Goal: Task Accomplishment & Management: Use online tool/utility

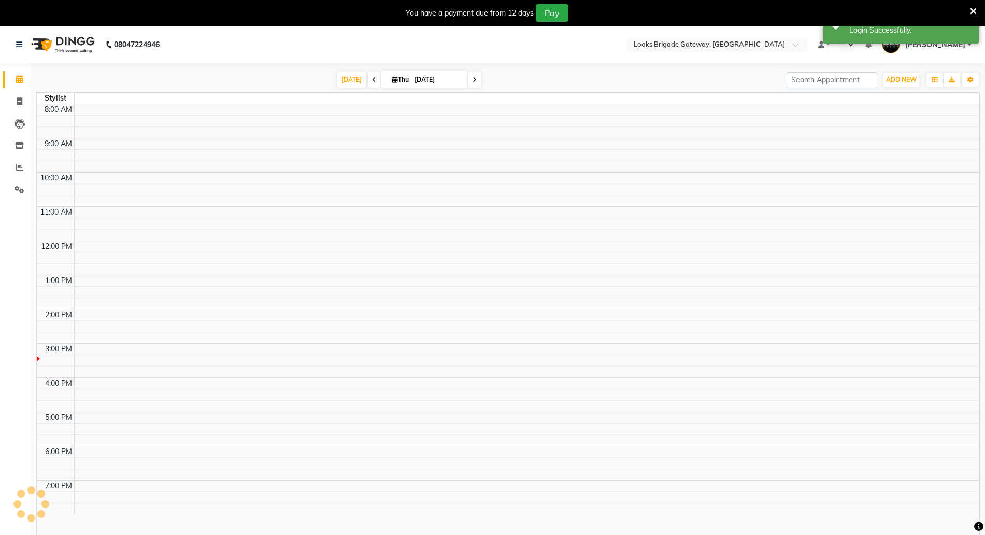
click at [971, 6] on span at bounding box center [973, 10] width 7 height 11
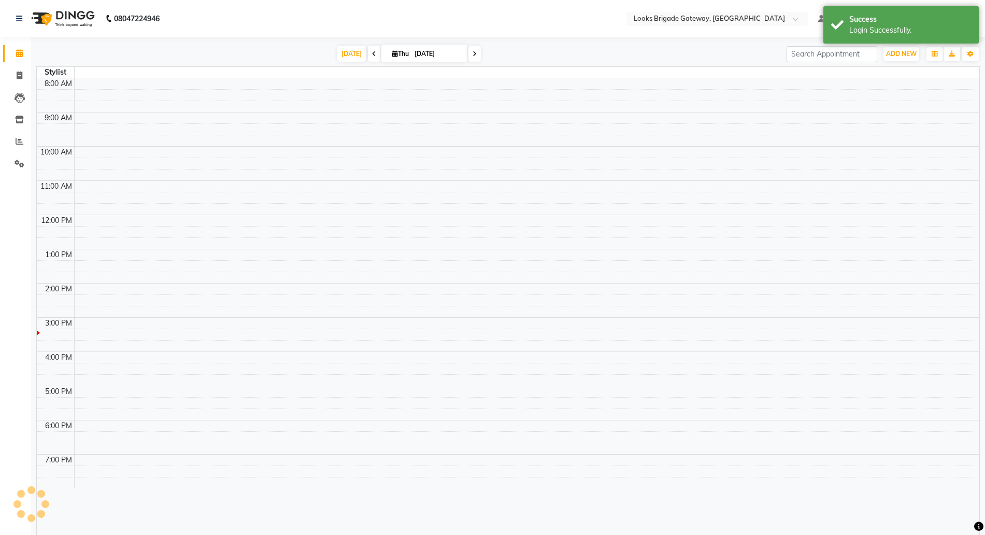
select select "en"
click at [17, 118] on icon at bounding box center [19, 120] width 9 height 8
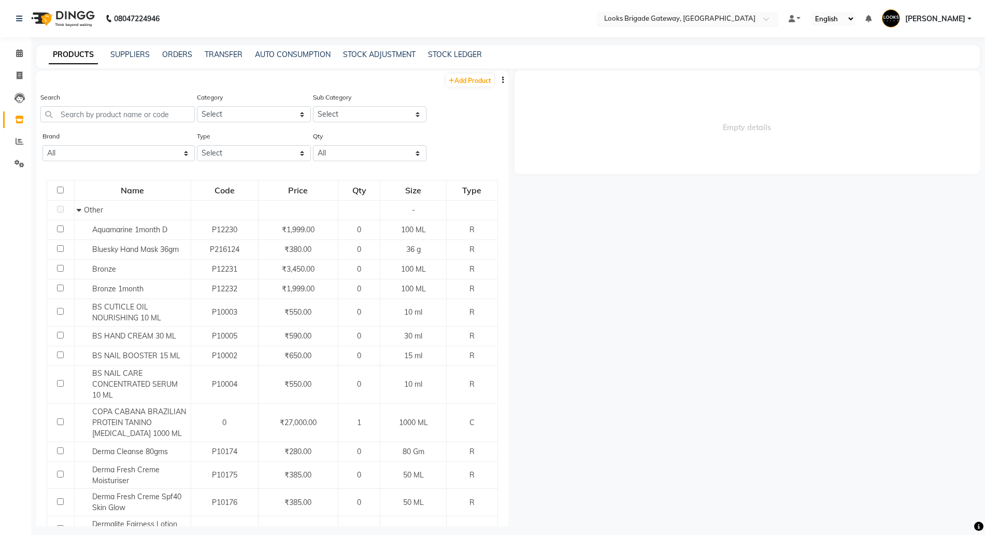
drag, startPoint x: 631, startPoint y: 19, endPoint x: 632, endPoint y: 12, distance: 6.8
click at [631, 18] on input "text" at bounding box center [677, 20] width 150 height 10
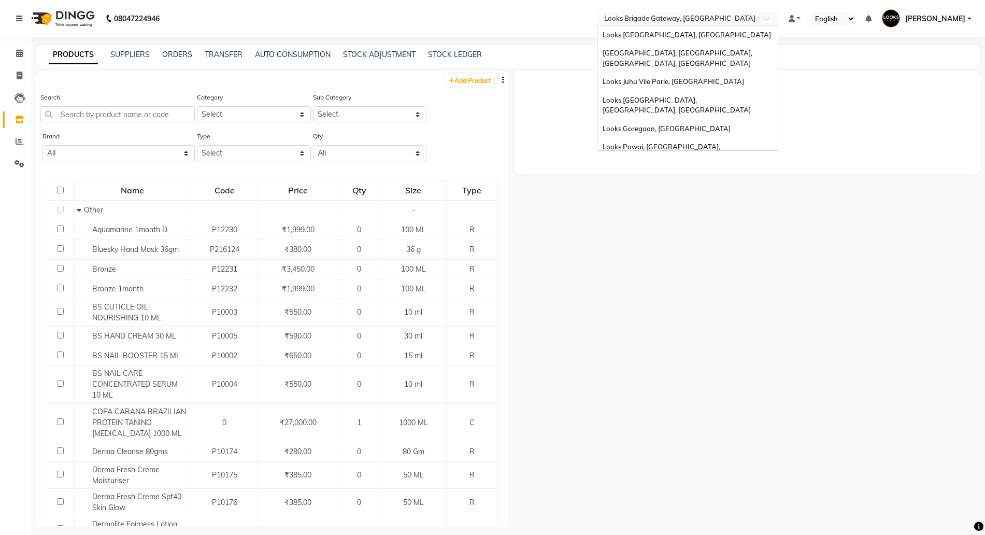
scroll to position [78, 0]
type input "g"
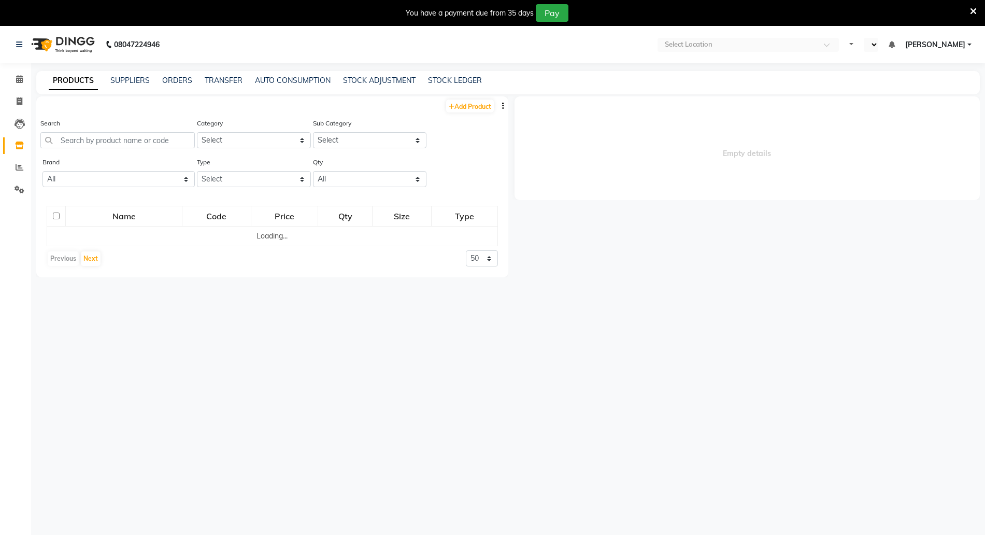
select select "en"
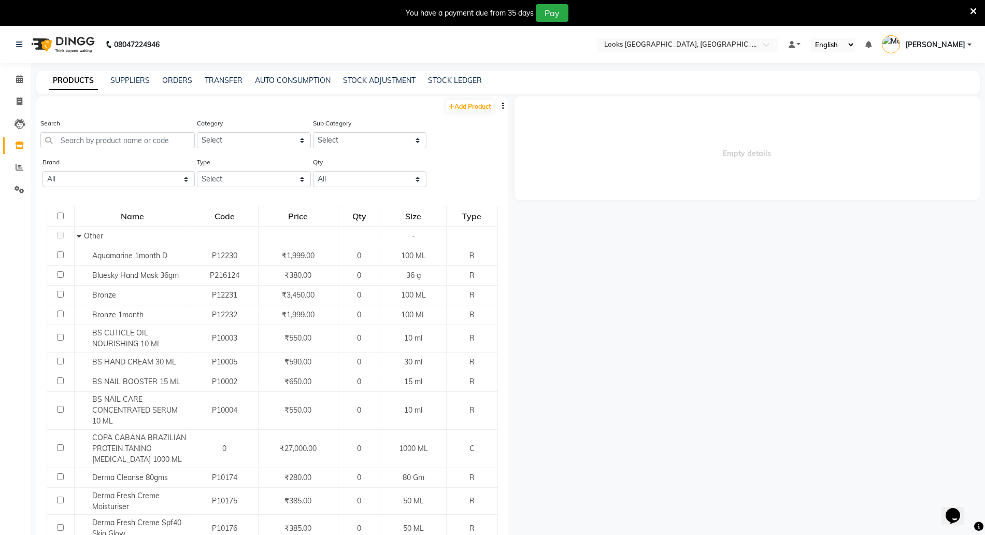
click at [971, 7] on icon at bounding box center [973, 11] width 7 height 9
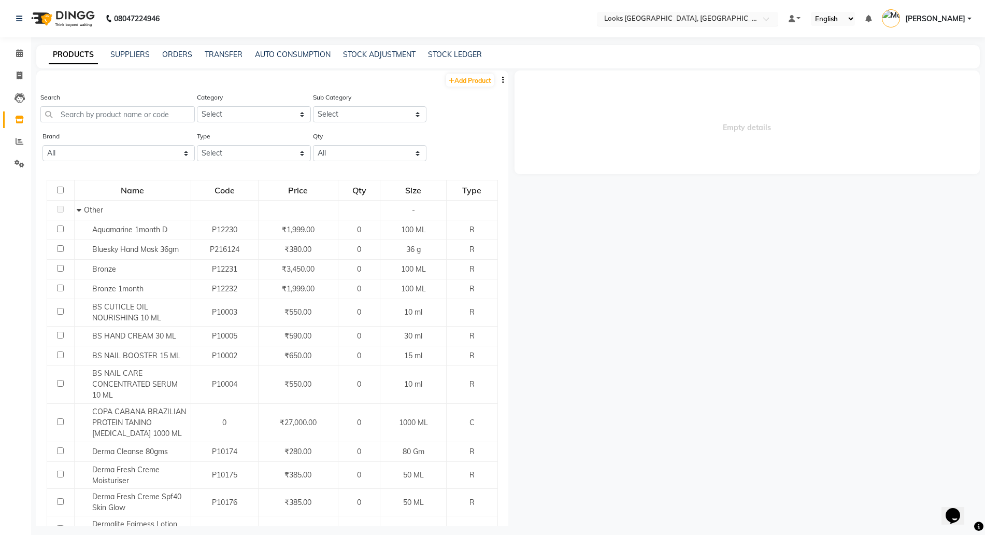
click at [676, 12] on div "Select Location × Looks Vega City, Bengaluru" at bounding box center [687, 19] width 181 height 14
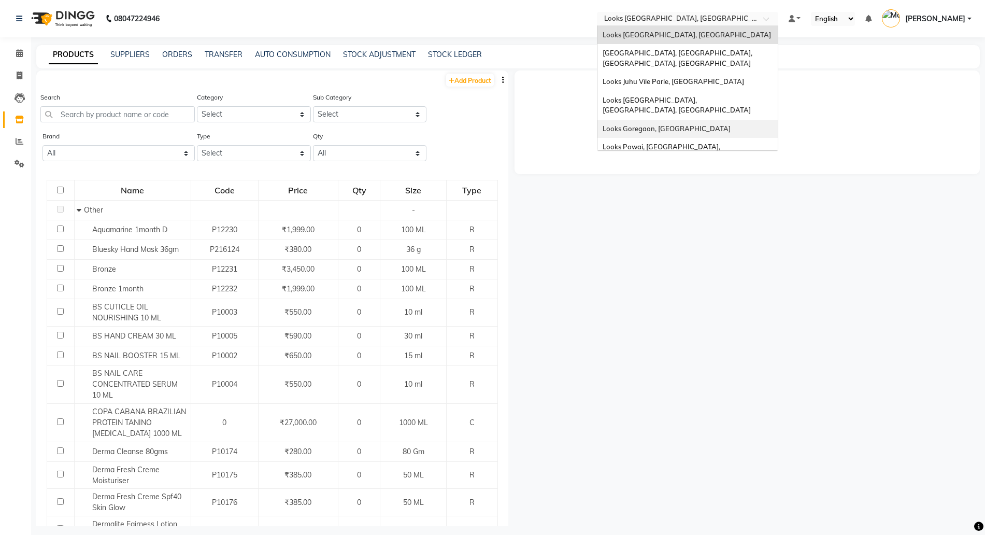
click at [652, 124] on span "Looks Goregaon, [GEOGRAPHIC_DATA]" at bounding box center [666, 128] width 128 height 8
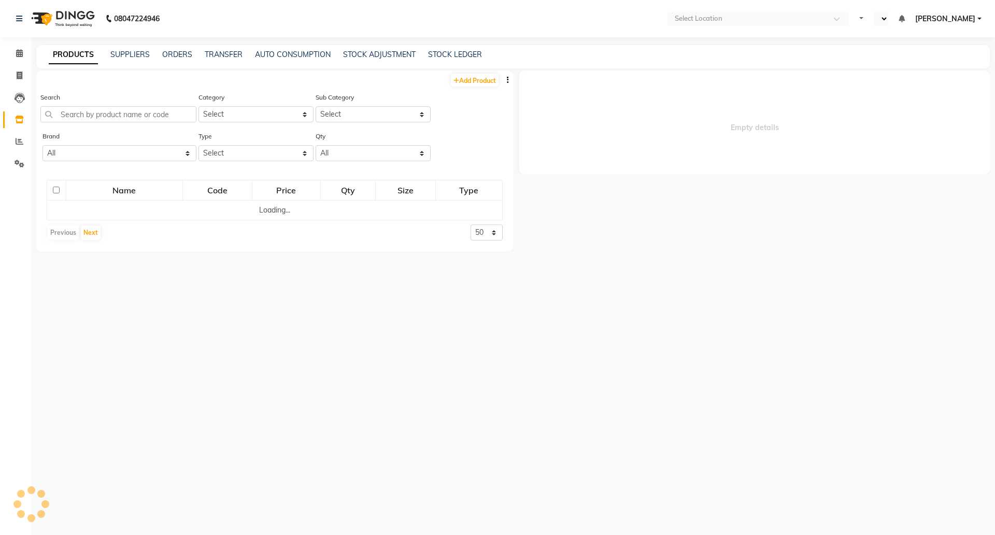
select select "en"
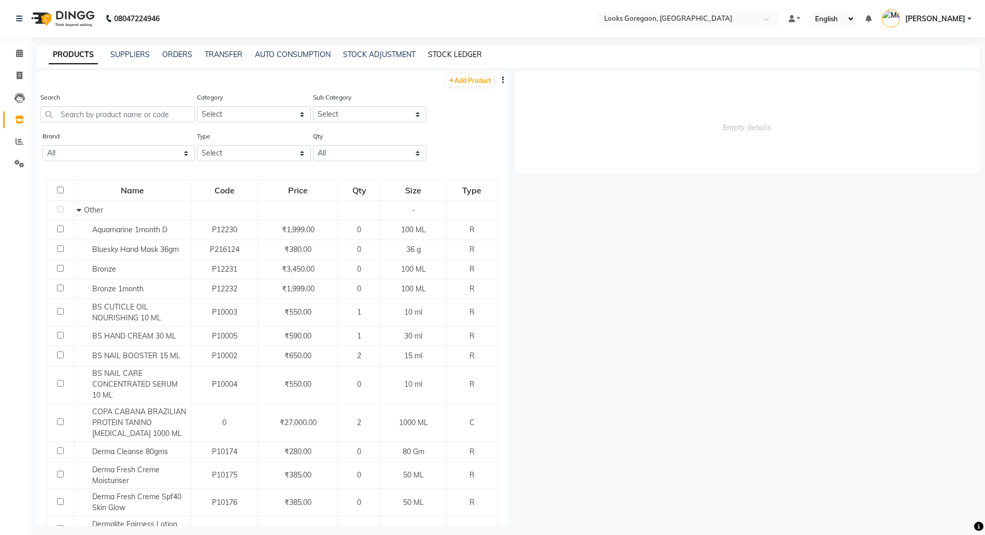
click at [456, 54] on link "STOCK LEDGER" at bounding box center [455, 54] width 54 height 9
select select "all"
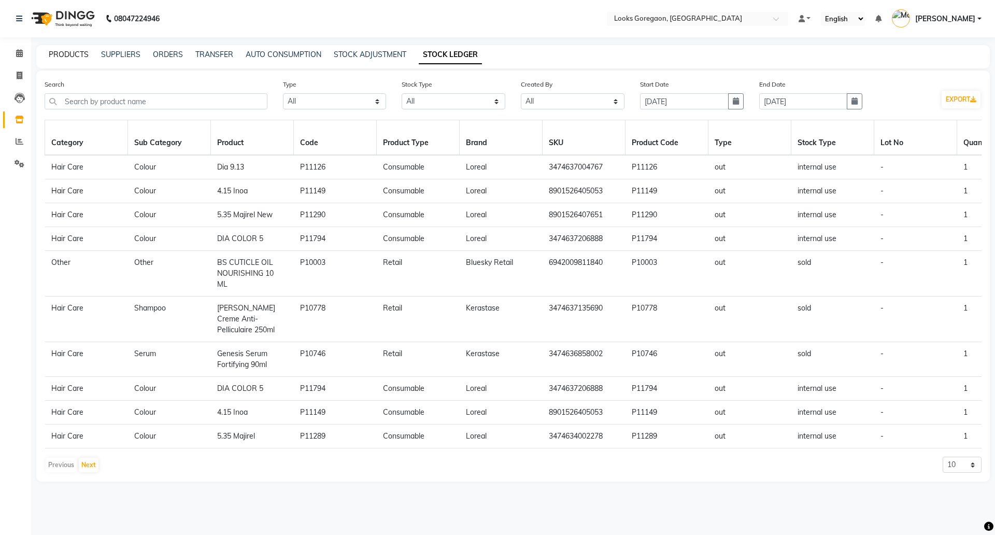
click at [68, 53] on link "PRODUCTS" at bounding box center [69, 54] width 40 height 9
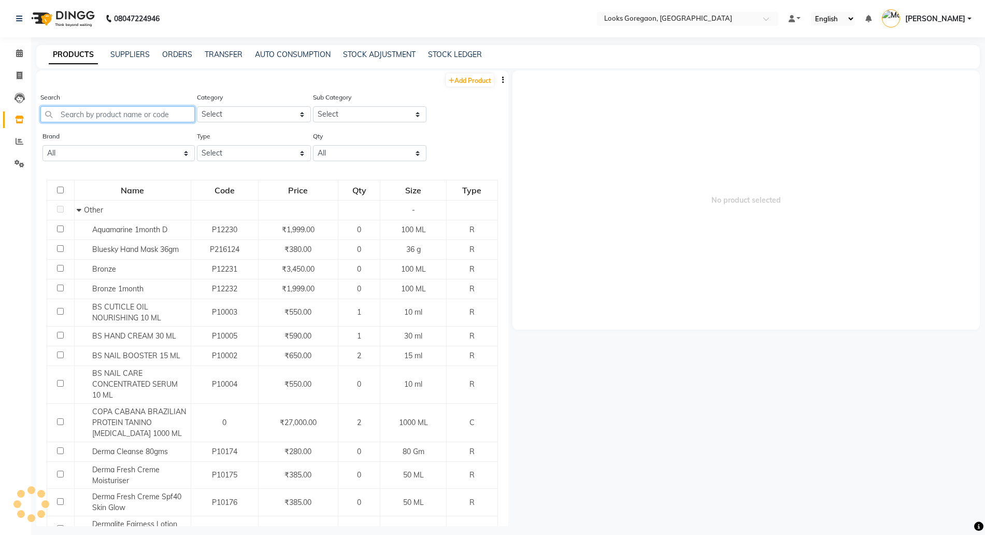
click at [97, 117] on input "text" at bounding box center [117, 114] width 154 height 16
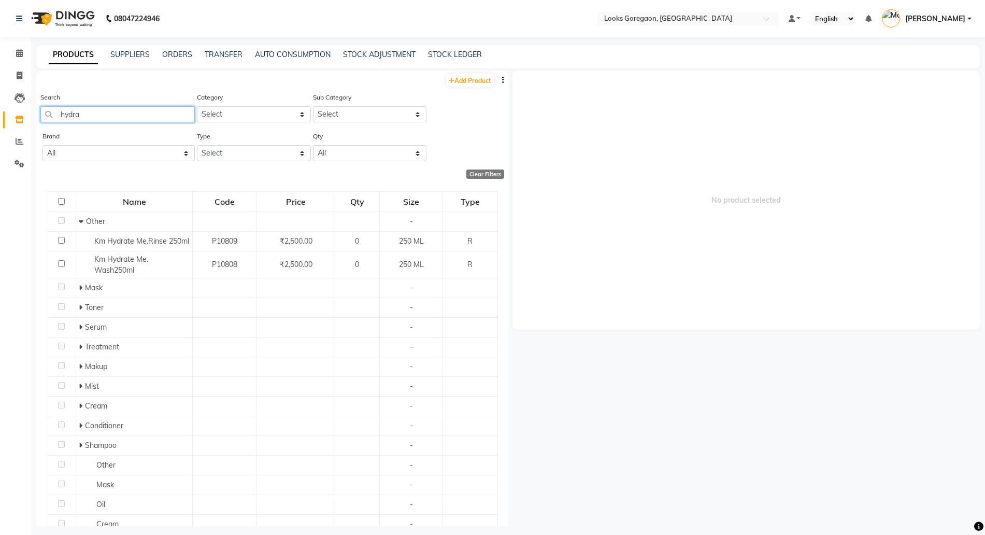
type input "hydra"
click at [235, 145] on select "Select Both Retail Consumable" at bounding box center [254, 153] width 114 height 16
select select "R"
click at [197, 145] on select "Select Both Retail Consumable" at bounding box center [254, 153] width 114 height 16
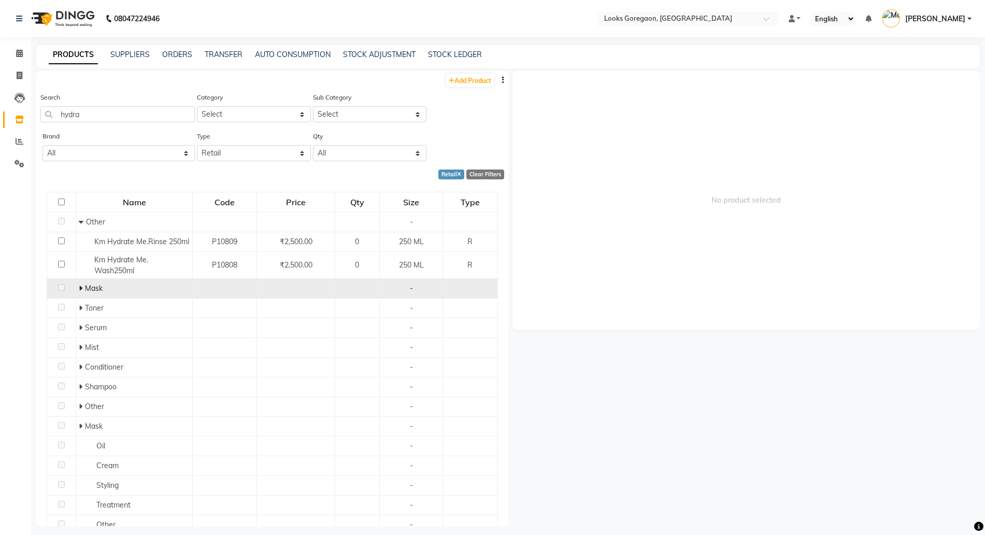
click at [76, 289] on td "Mask" at bounding box center [134, 289] width 117 height 20
click at [80, 287] on icon at bounding box center [81, 287] width 4 height 7
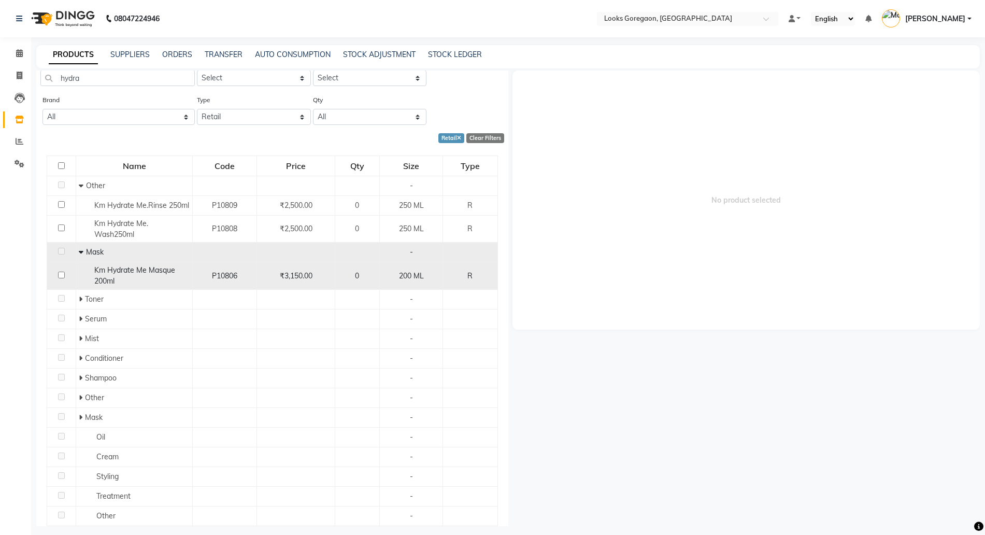
scroll to position [65, 0]
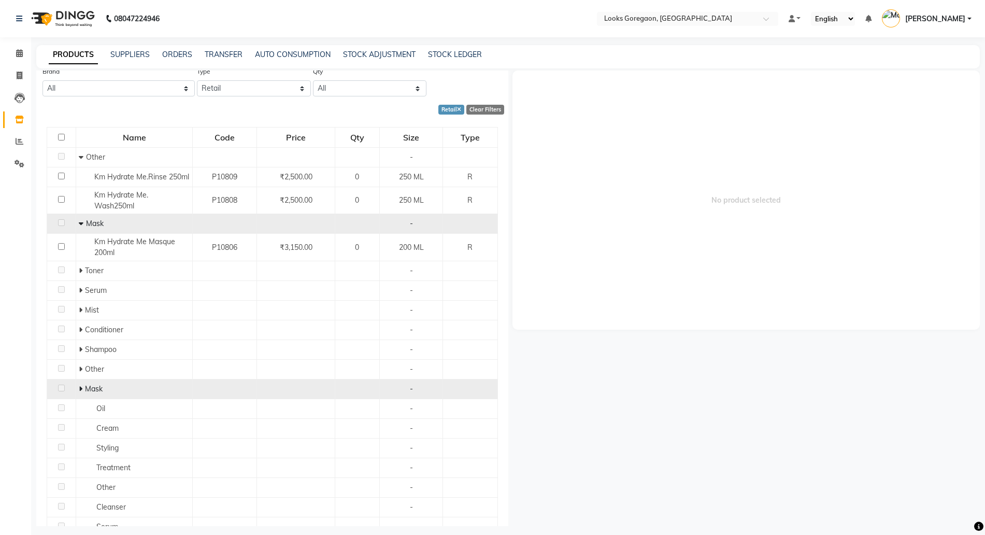
click at [81, 387] on icon at bounding box center [81, 388] width 4 height 7
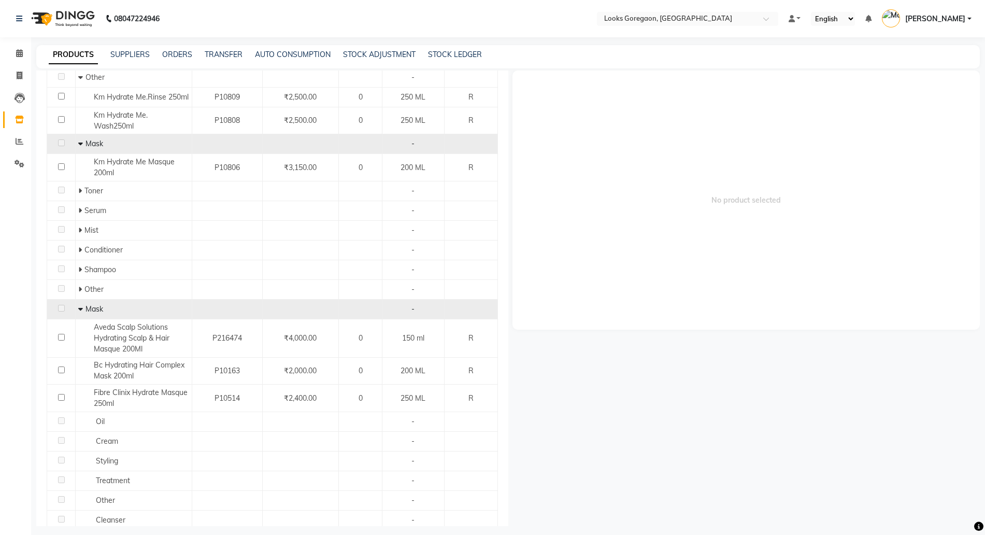
scroll to position [0, 0]
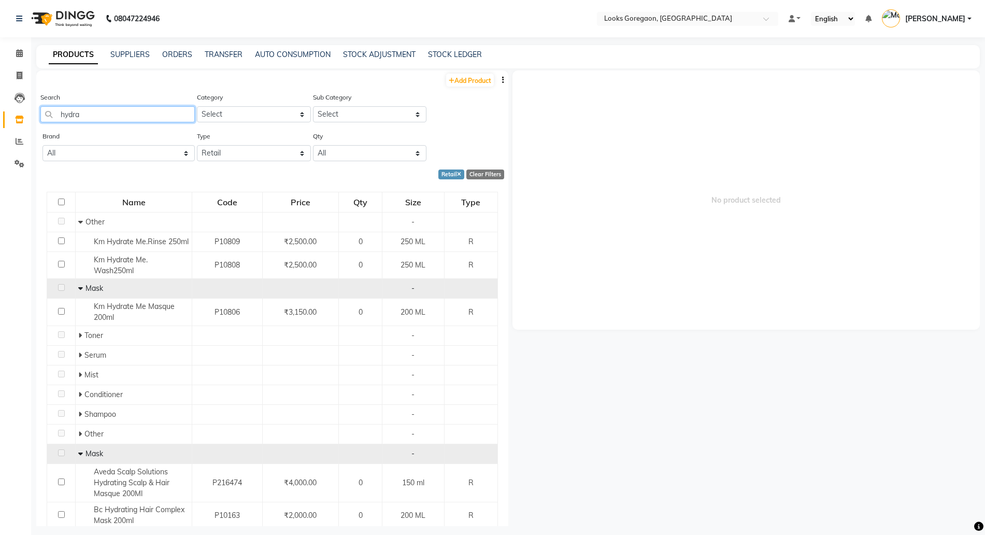
click at [100, 113] on input "hydra" at bounding box center [117, 114] width 154 height 16
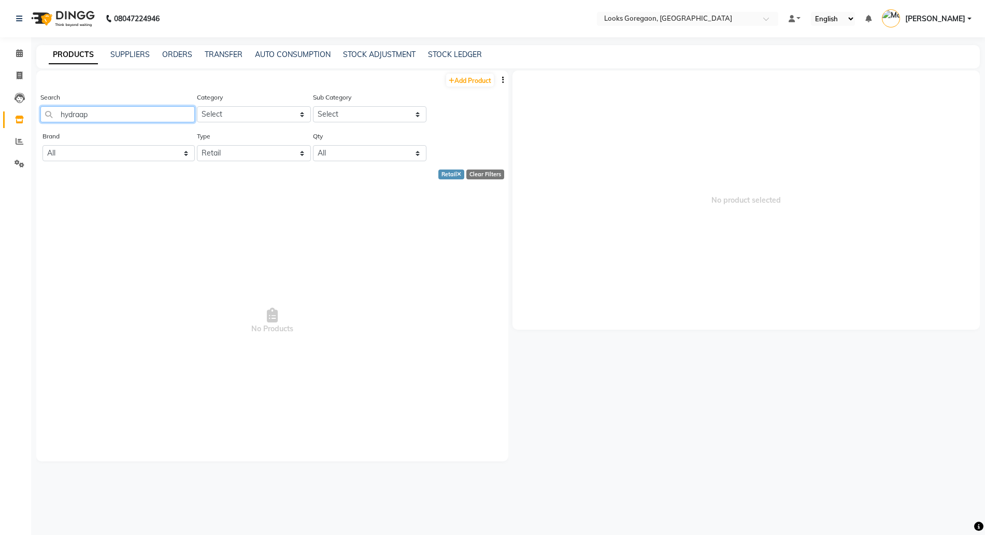
type input "p"
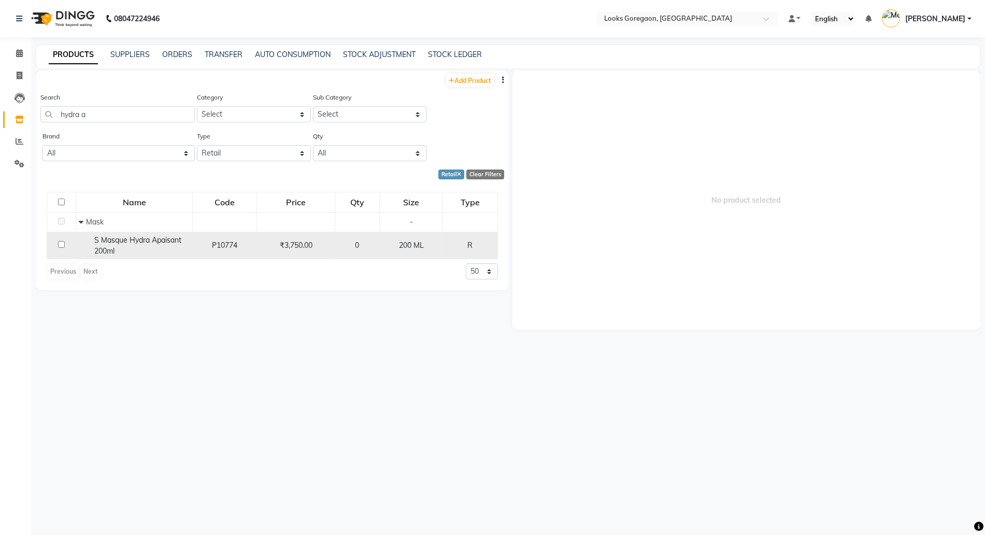
click at [113, 243] on span "S Masque Hydra Apaisant 200ml" at bounding box center [137, 245] width 87 height 20
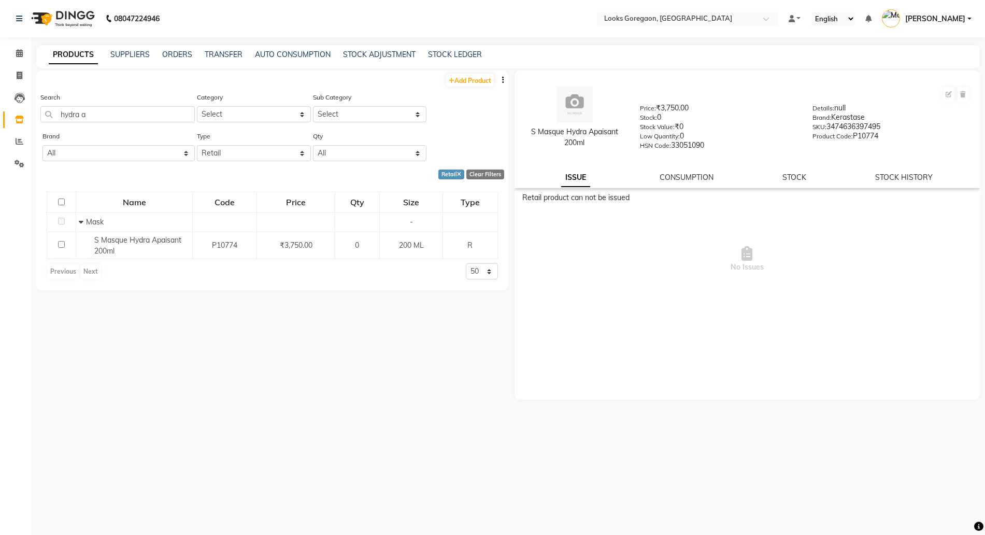
drag, startPoint x: 51, startPoint y: 124, endPoint x: 5, endPoint y: 120, distance: 46.8
click at [15, 124] on app-home "08047224946 Select Location × Looks Goregaon, Mumbai Default Panel My Panel Eng…" at bounding box center [492, 270] width 985 height 541
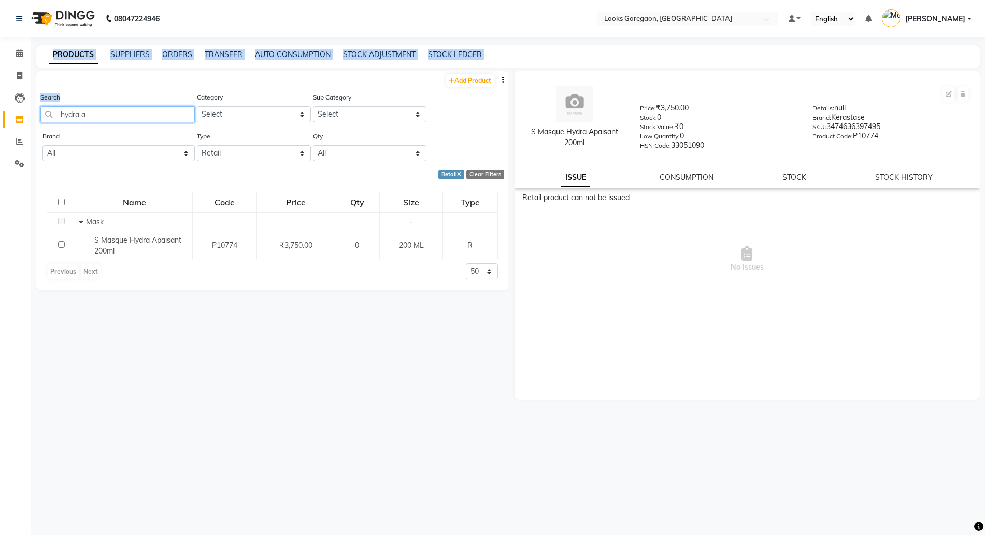
click at [61, 119] on input "hydra a" at bounding box center [117, 114] width 154 height 16
click at [87, 114] on input "hydra a" at bounding box center [117, 114] width 154 height 16
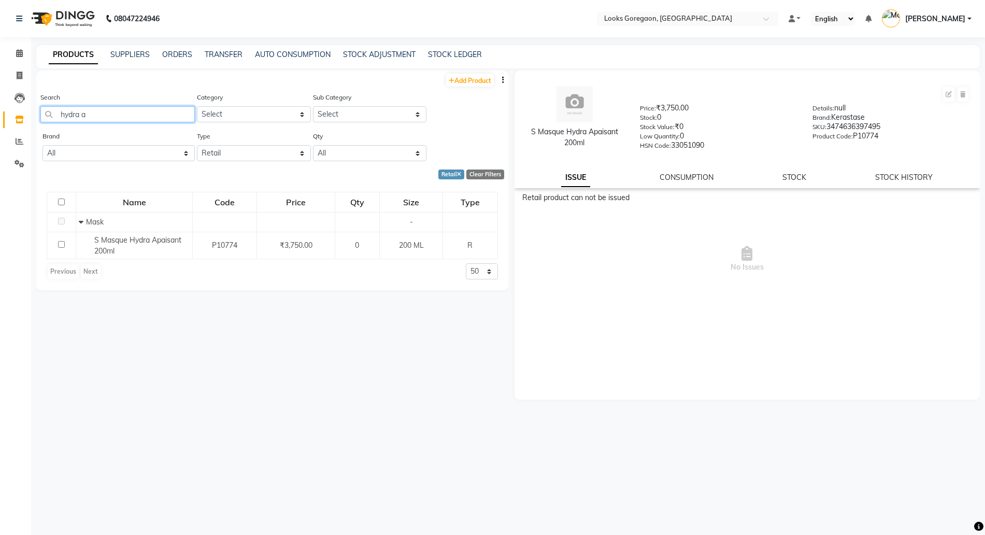
drag, startPoint x: 101, startPoint y: 112, endPoint x: 55, endPoint y: 112, distance: 45.6
click at [57, 112] on input "hydra a" at bounding box center [117, 114] width 154 height 16
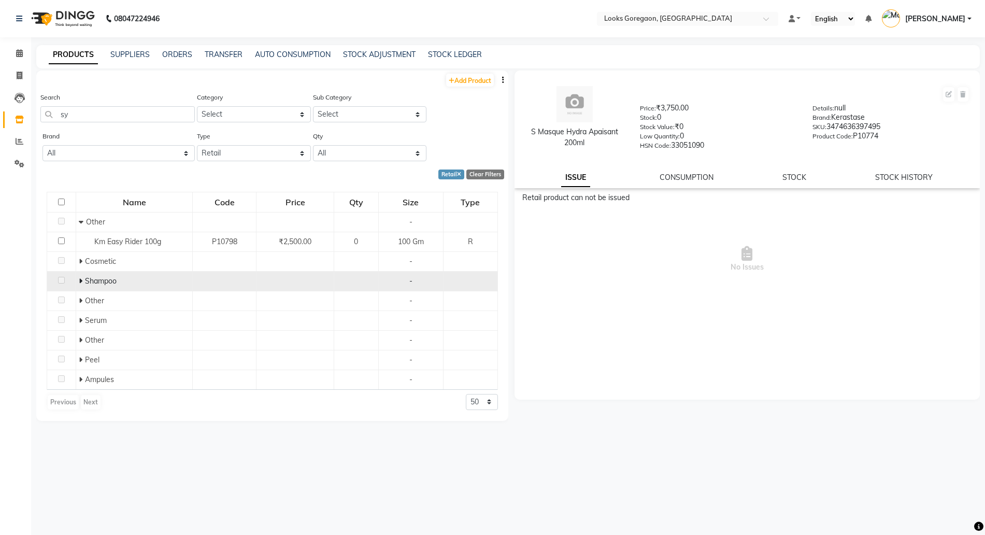
click at [79, 279] on icon at bounding box center [81, 280] width 4 height 7
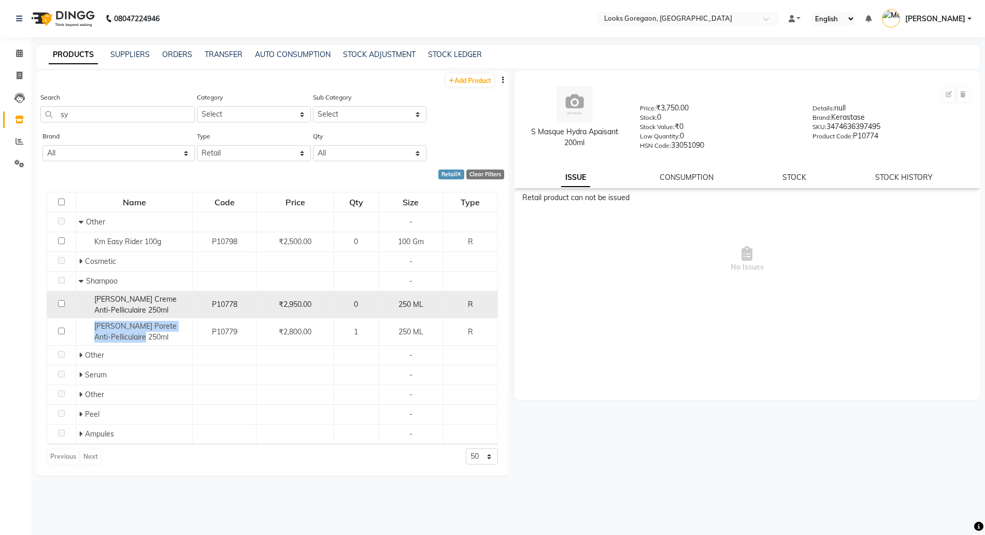
drag, startPoint x: 156, startPoint y: 338, endPoint x: 76, endPoint y: 310, distance: 84.7
click at [77, 311] on tbody "Other - Km Easy Rider 100g P10798 ₹2,500.00 0 100 Gm R Cosmetic - Shampoo - Sy …" at bounding box center [272, 328] width 451 height 232
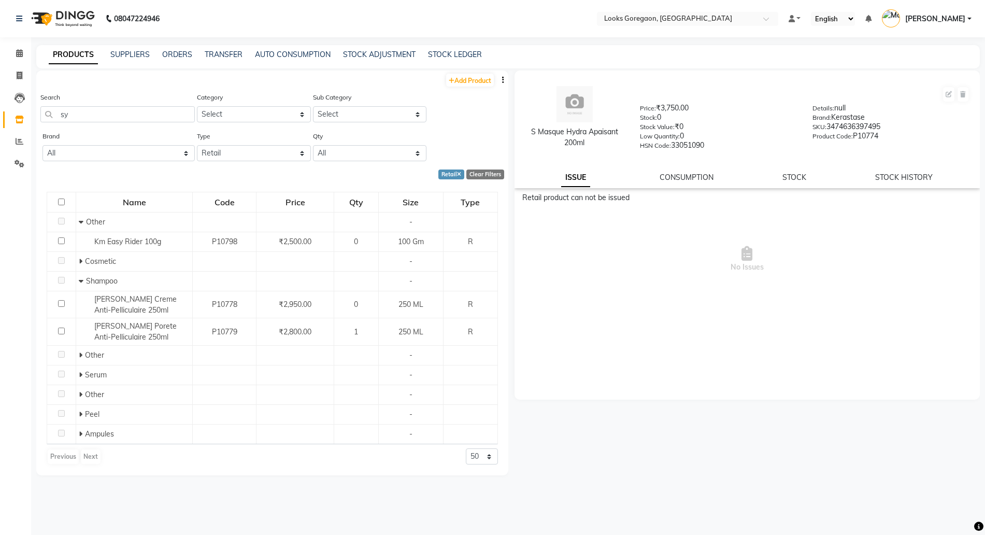
click at [571, 442] on div "S Masque Hydra Apaisant 200ml Price: ₹3,750.00 Stock: 0 Stock Value: ₹0 Low Qua…" at bounding box center [744, 297] width 472 height 455
drag, startPoint x: 94, startPoint y: 110, endPoint x: 0, endPoint y: 89, distance: 96.2
click at [0, 93] on app-home "08047224946 Select Location × Looks Goregaon, Mumbai Default Panel My Panel Eng…" at bounding box center [492, 270] width 985 height 541
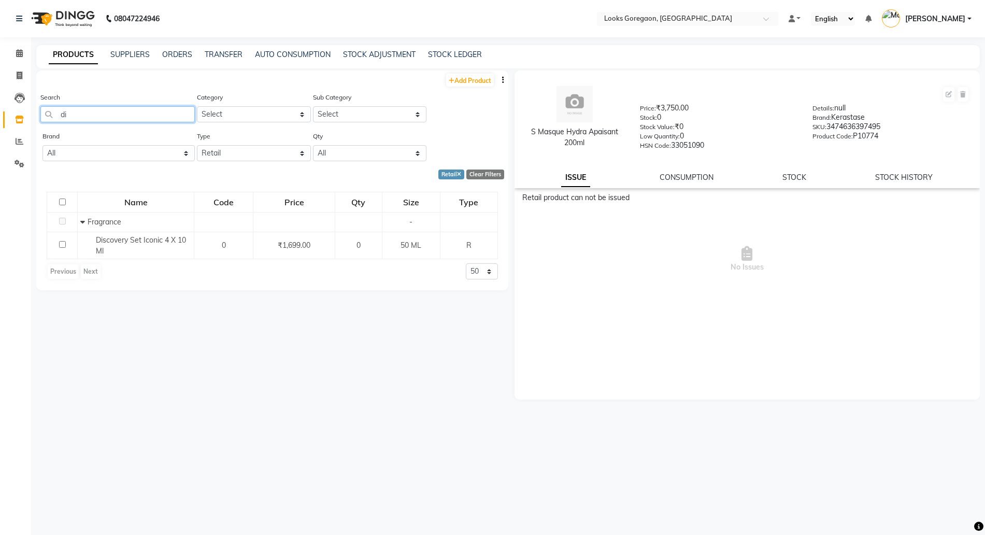
type input "d"
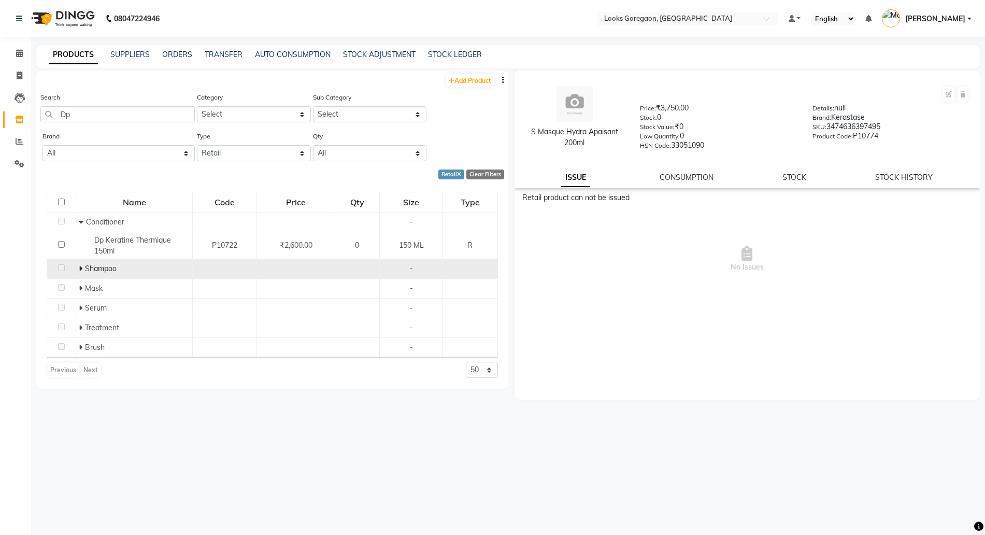
click at [82, 268] on icon at bounding box center [81, 268] width 4 height 7
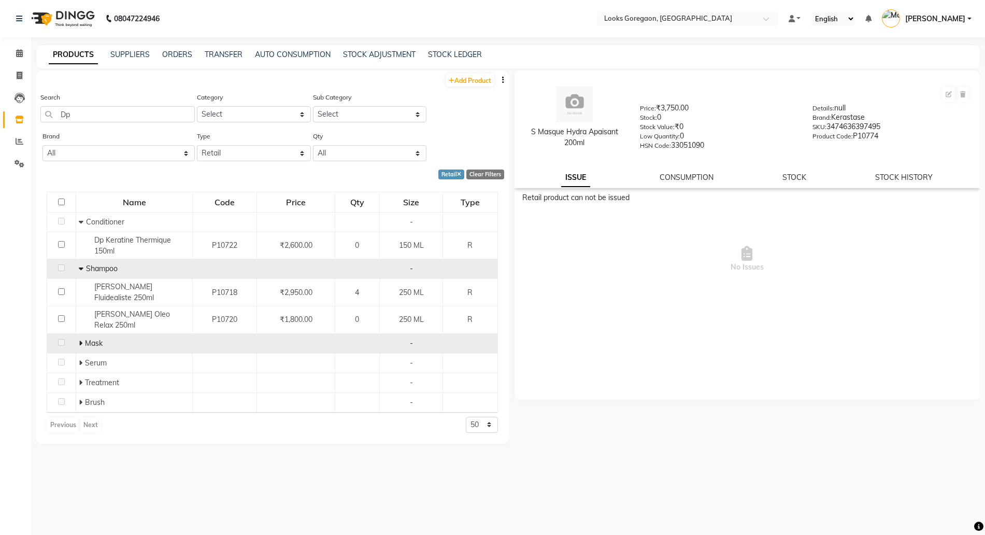
click at [81, 339] on icon at bounding box center [81, 342] width 4 height 7
click at [65, 105] on div "Search Dp" at bounding box center [117, 107] width 154 height 31
drag, startPoint x: 56, startPoint y: 118, endPoint x: 28, endPoint y: 118, distance: 28.0
click at [28, 118] on app-home "08047224946 Select Location × Looks Goregaon, Mumbai Default Panel My Panel Eng…" at bounding box center [492, 270] width 985 height 541
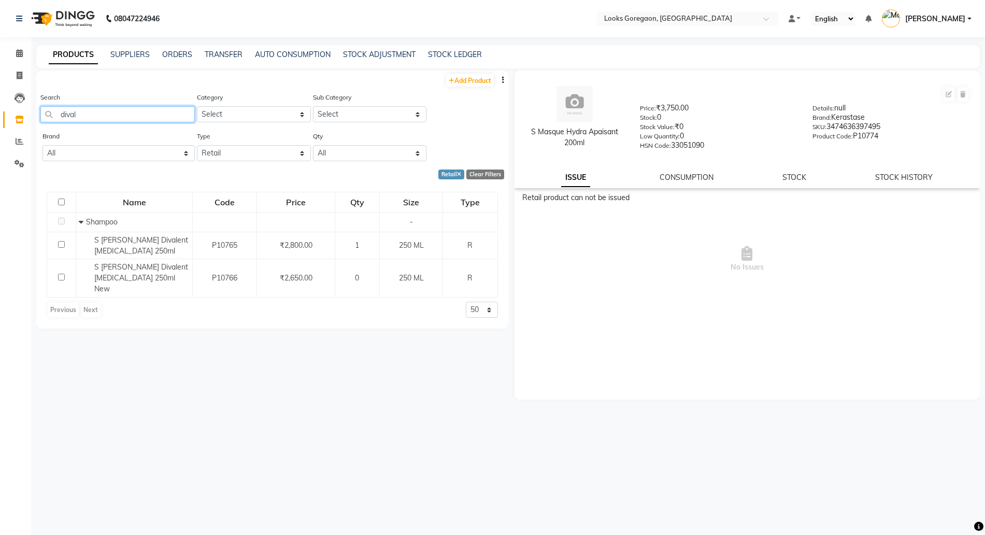
drag, startPoint x: 107, startPoint y: 119, endPoint x: 33, endPoint y: 109, distance: 74.2
click at [35, 109] on main "PRODUCTS SUPPLIERS ORDERS TRANSFER AUTO CONSUMPTION STOCK ADJUSTMENT STOCK LEDG…" at bounding box center [508, 293] width 954 height 496
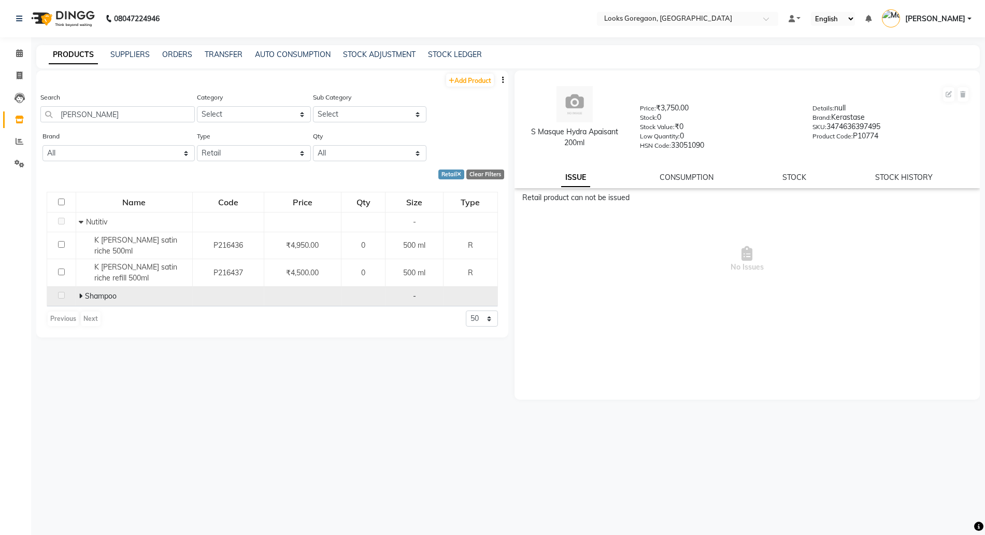
click at [79, 292] on icon at bounding box center [81, 295] width 4 height 7
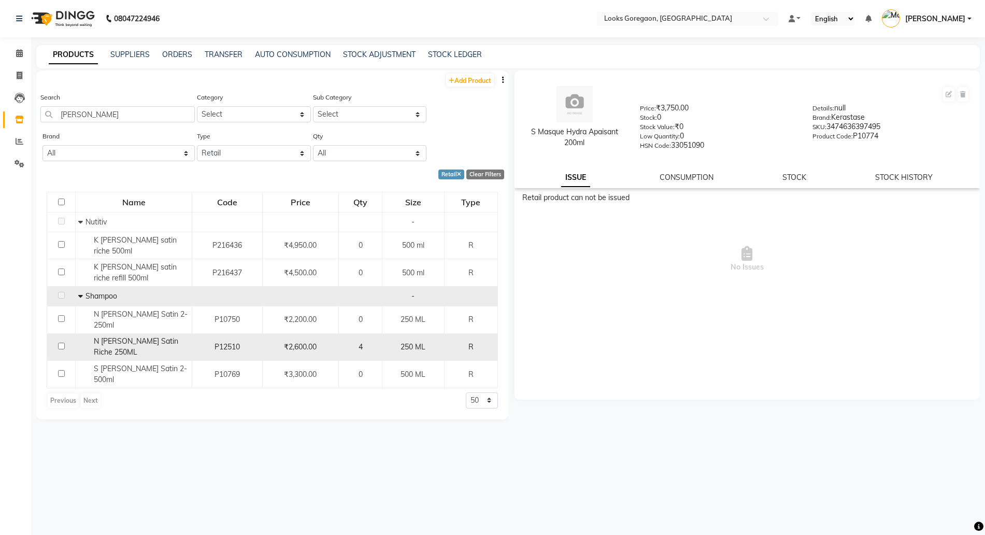
click at [362, 342] on span "4" at bounding box center [360, 346] width 4 height 9
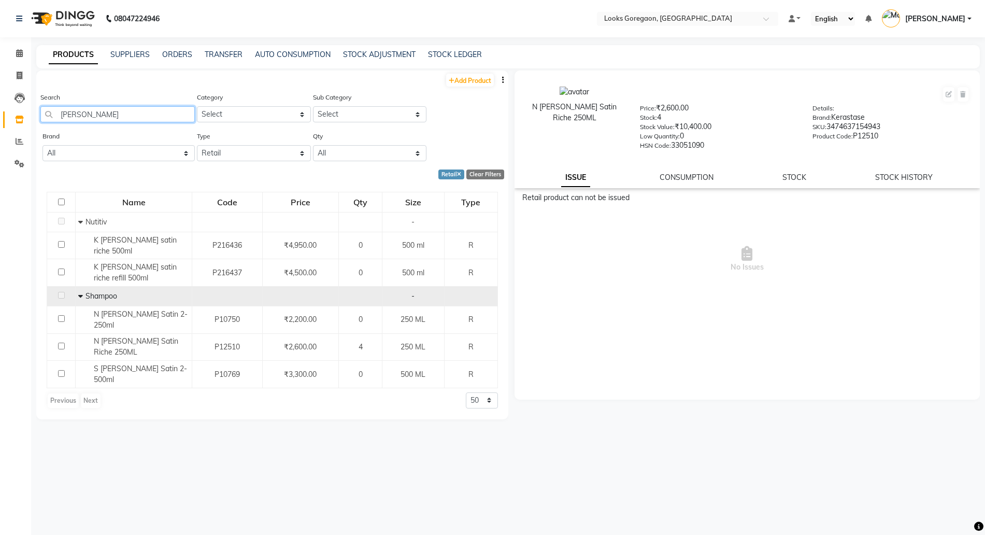
drag, startPoint x: 111, startPoint y: 108, endPoint x: 0, endPoint y: 102, distance: 111.5
click at [0, 103] on app-home "08047224946 Select Location × Looks Goregaon, Mumbai Default Panel My Panel Eng…" at bounding box center [492, 270] width 985 height 541
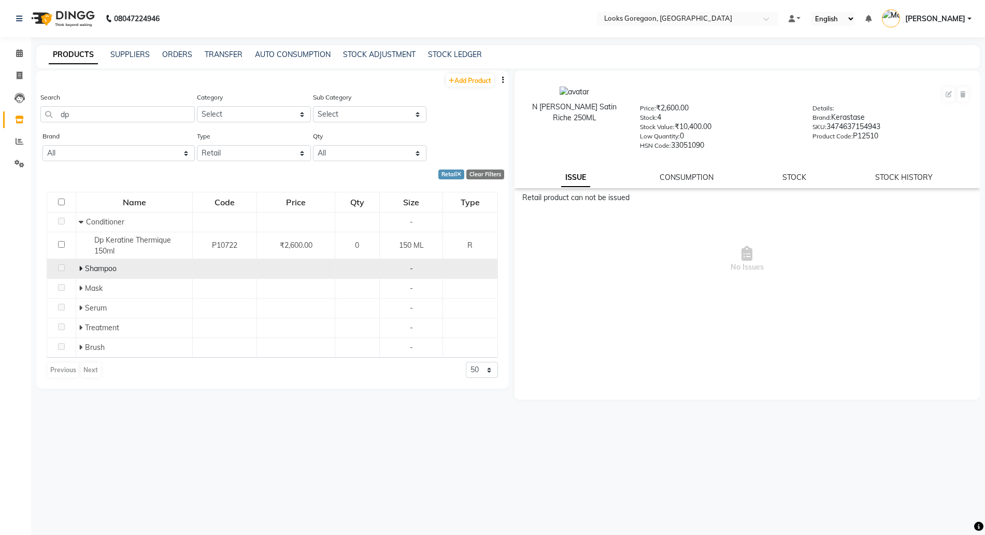
click at [83, 267] on span at bounding box center [82, 268] width 6 height 9
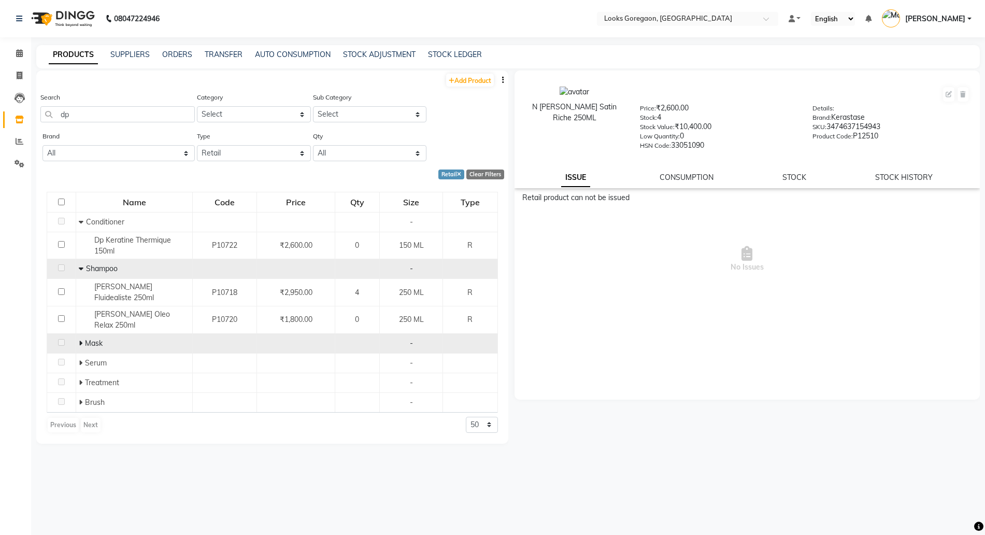
click at [79, 339] on icon at bounding box center [81, 342] width 4 height 7
drag, startPoint x: 117, startPoint y: 112, endPoint x: 0, endPoint y: 86, distance: 120.0
click at [0, 86] on app-home "08047224946 Select Location × Looks Goregaon, Mumbai Default Panel My Panel Eng…" at bounding box center [492, 270] width 985 height 541
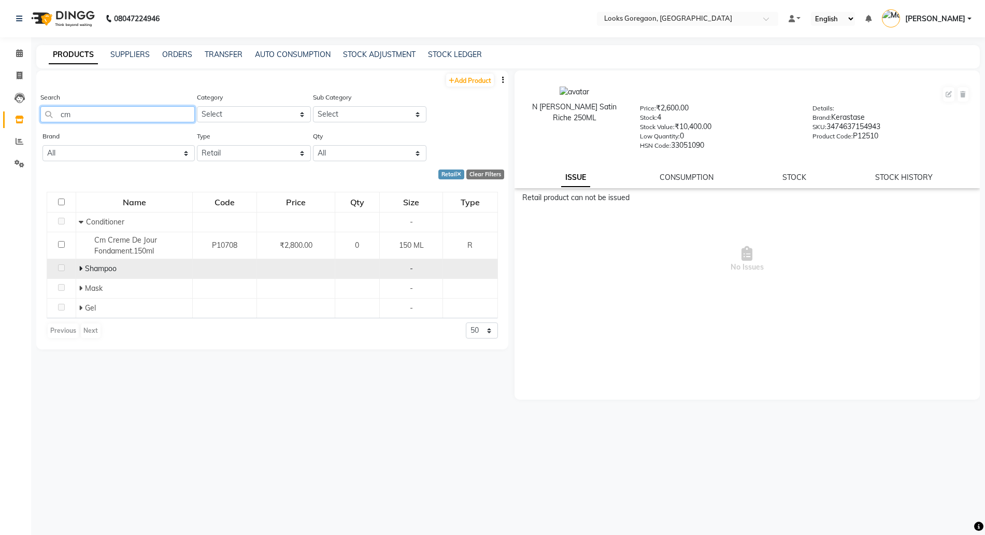
type input "cm"
click at [79, 267] on icon at bounding box center [81, 268] width 4 height 7
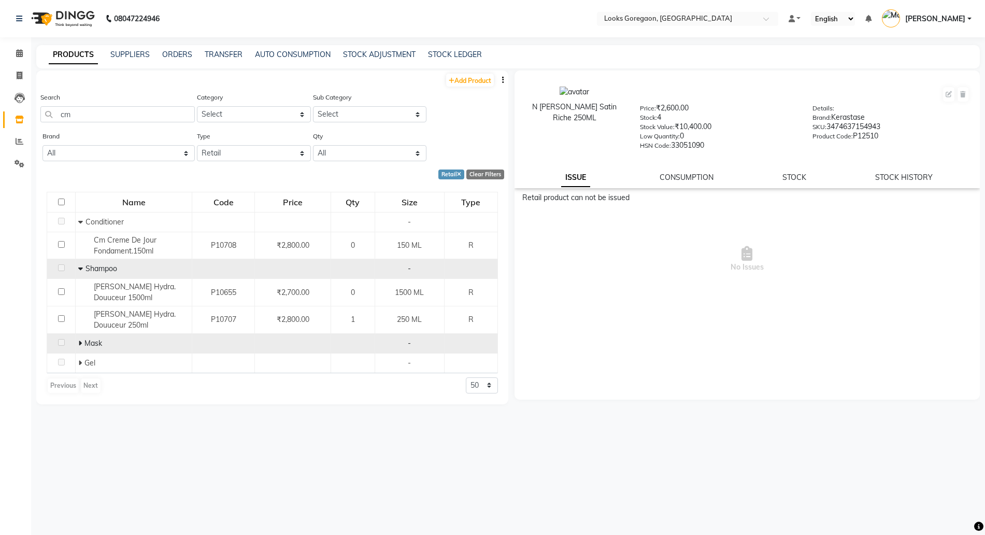
click at [79, 342] on icon at bounding box center [80, 342] width 4 height 7
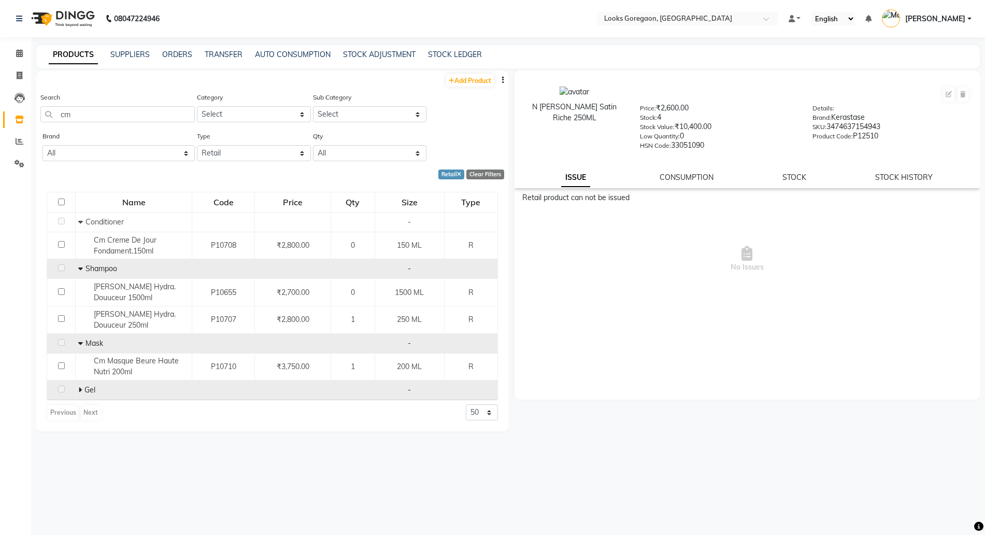
click at [81, 392] on icon at bounding box center [80, 389] width 4 height 7
drag, startPoint x: 101, startPoint y: 114, endPoint x: 0, endPoint y: 114, distance: 101.0
click at [12, 114] on app-home "08047224946 Select Location × Looks Goregaon, Mumbai Default Panel My Panel Eng…" at bounding box center [492, 270] width 985 height 541
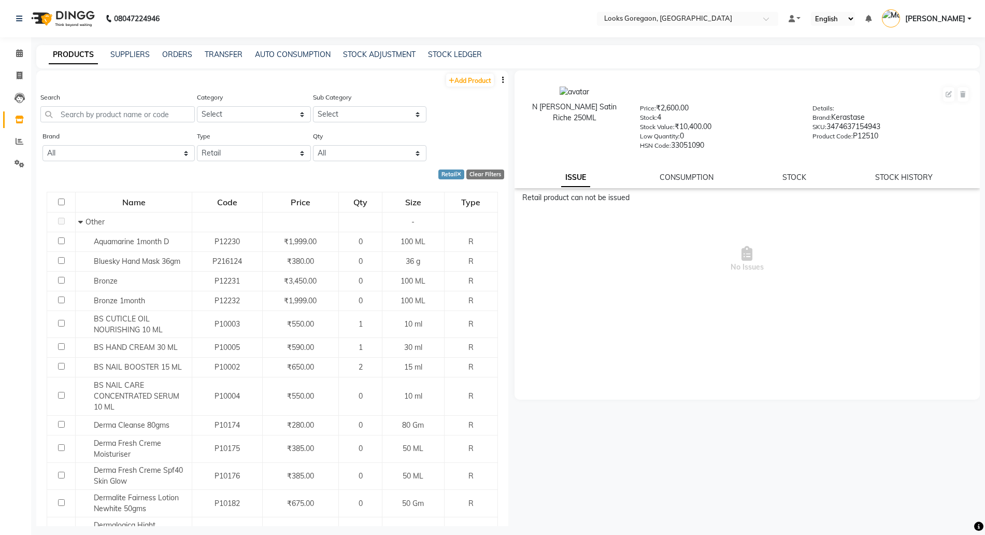
click at [159, 53] on div "PRODUCTS SUPPLIERS ORDERS TRANSFER AUTO CONSUMPTION STOCK ADJUSTMENT STOCK LEDG…" at bounding box center [501, 54] width 931 height 11
click at [172, 54] on link "ORDERS" at bounding box center [177, 54] width 30 height 9
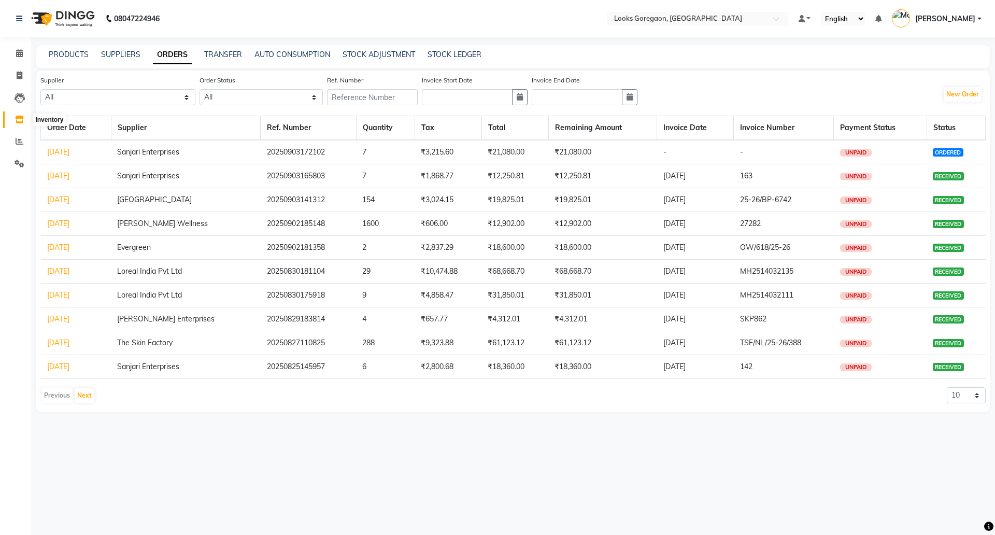
click at [20, 121] on icon at bounding box center [19, 120] width 9 height 8
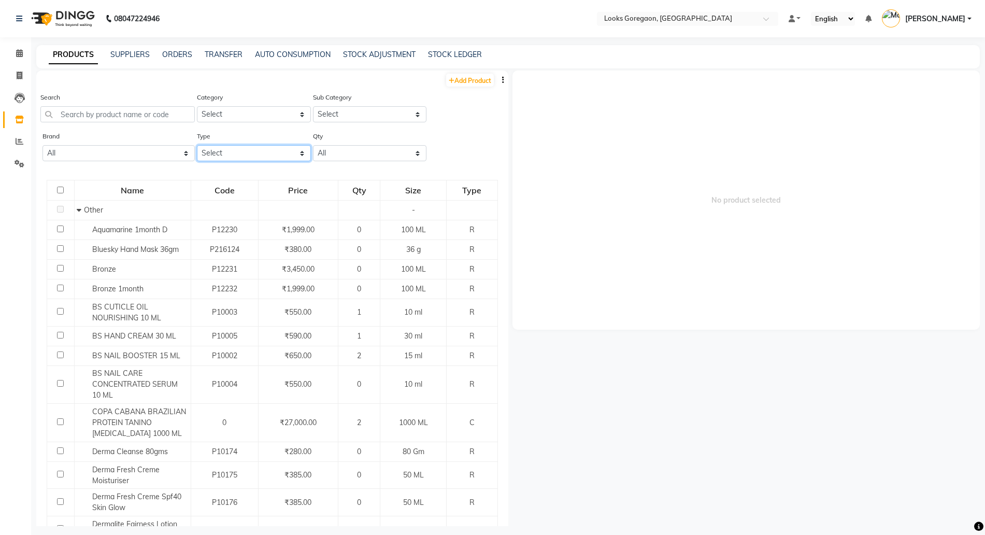
click at [235, 153] on select "Select Both Retail Consumable" at bounding box center [254, 153] width 114 height 16
drag, startPoint x: 230, startPoint y: 146, endPoint x: 228, endPoint y: 155, distance: 8.9
click at [230, 146] on select "Select Both Retail Consumable" at bounding box center [254, 153] width 114 height 16
select select "R"
click at [197, 145] on select "Select Both Retail Consumable" at bounding box center [254, 153] width 114 height 16
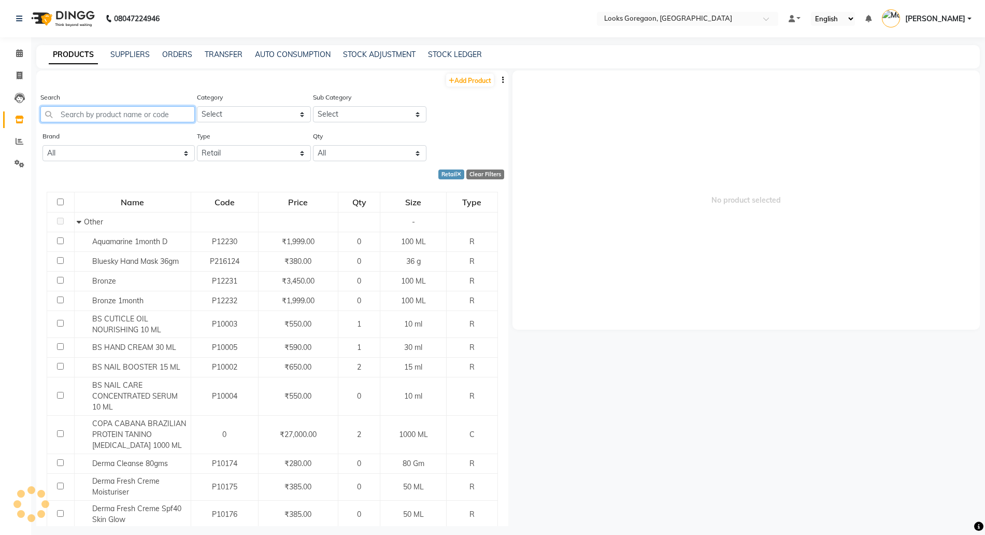
click at [133, 111] on input "text" at bounding box center [117, 114] width 154 height 16
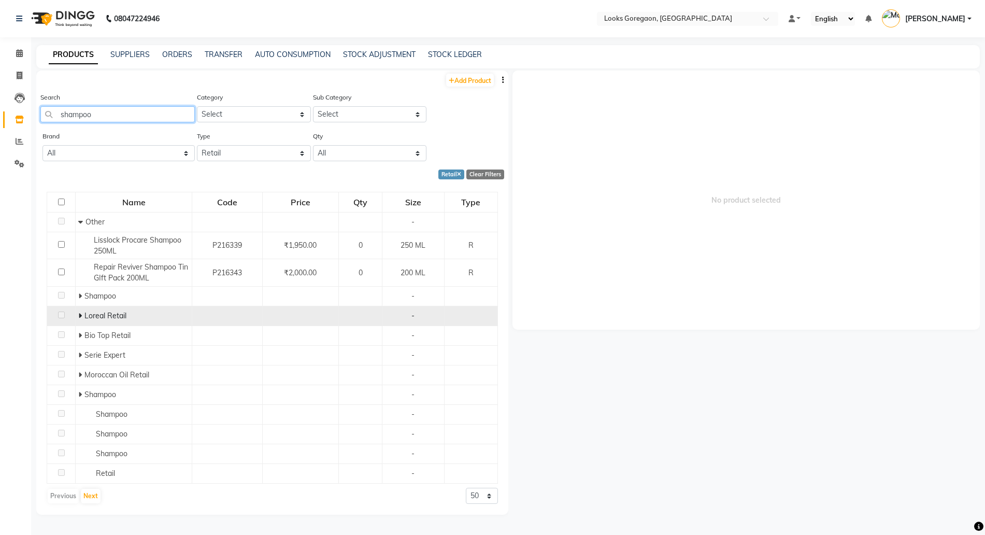
scroll to position [7, 0]
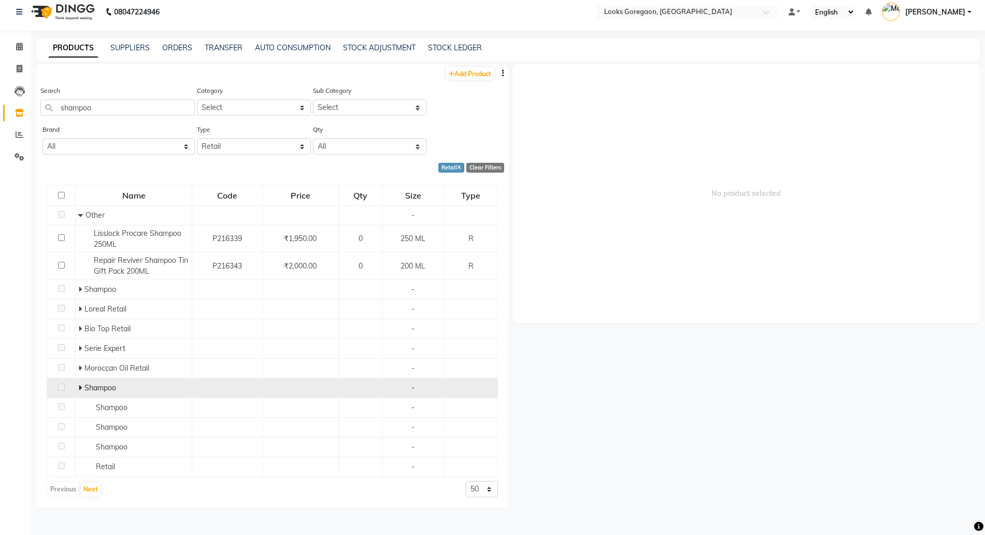
click at [77, 386] on td "Shampoo" at bounding box center [134, 388] width 117 height 20
click at [80, 386] on icon at bounding box center [80, 387] width 4 height 7
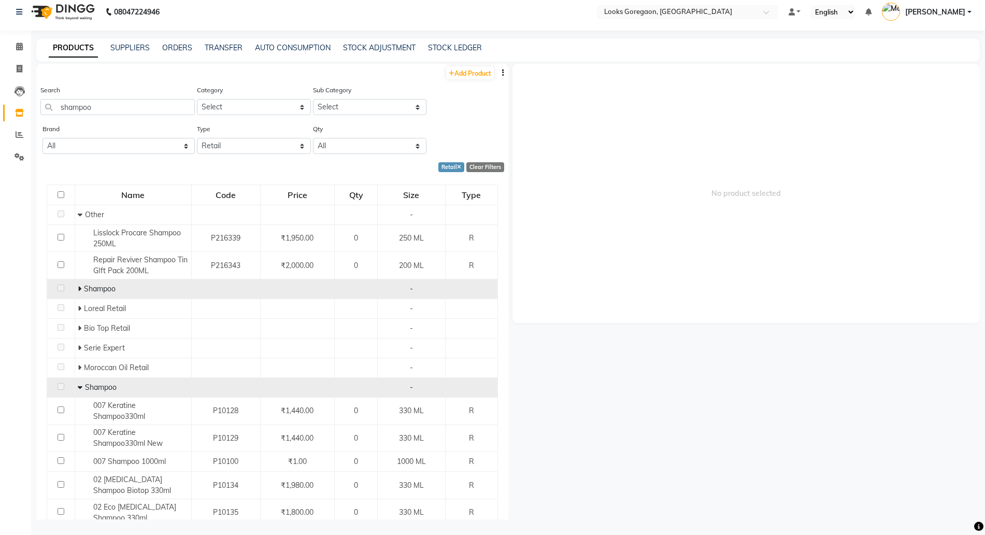
scroll to position [0, 0]
click at [79, 292] on icon at bounding box center [80, 288] width 4 height 7
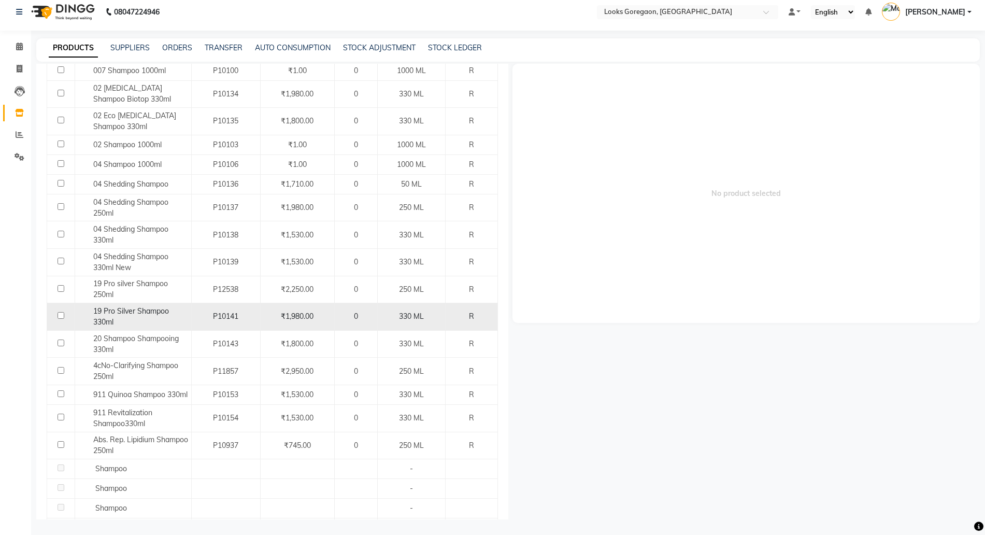
scroll to position [694, 0]
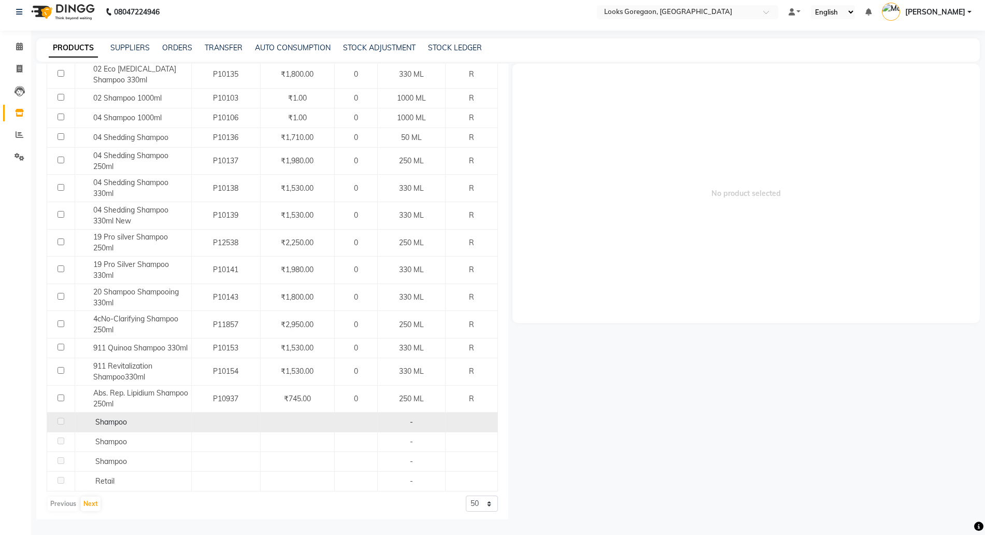
click at [115, 418] on span "Shampoo" at bounding box center [111, 421] width 32 height 9
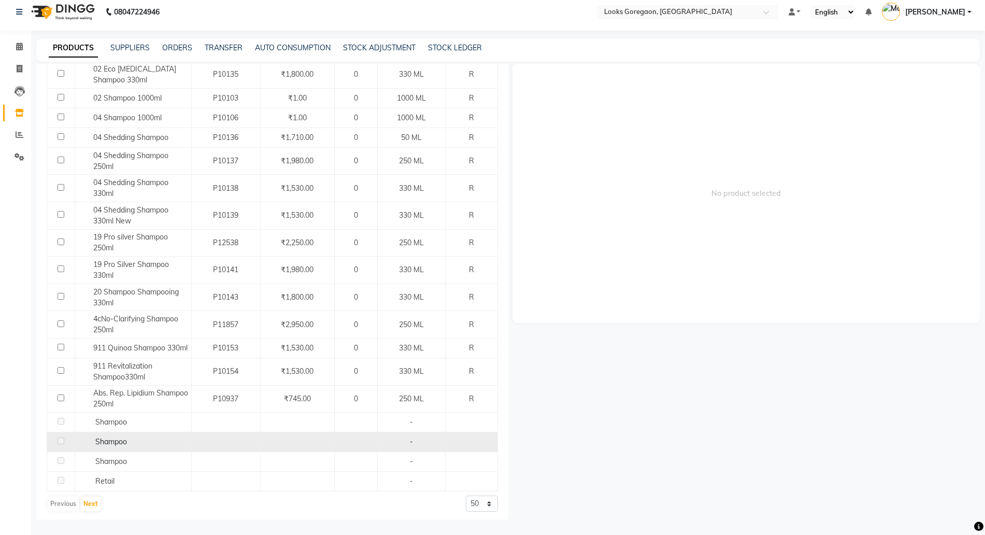
click at [110, 439] on span "Shampoo" at bounding box center [111, 441] width 32 height 9
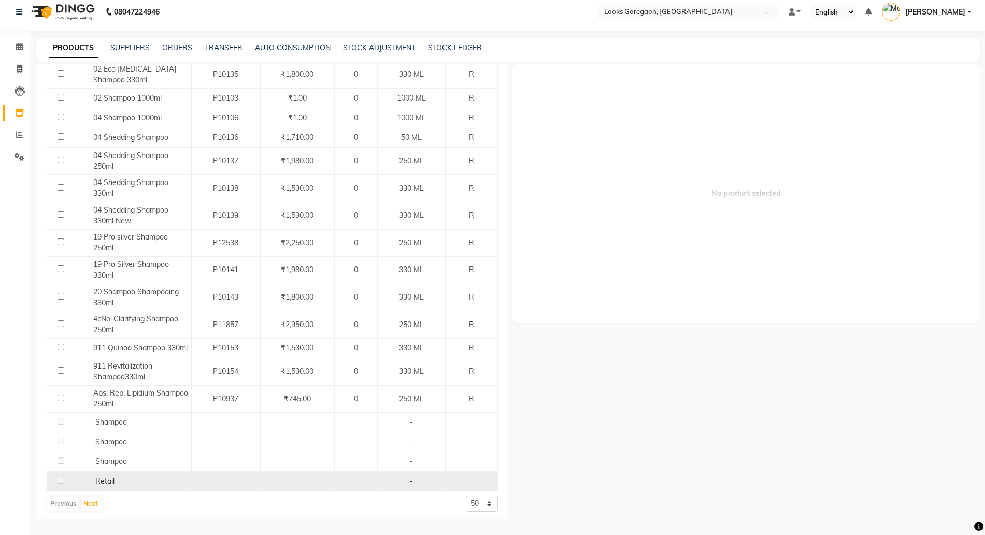
click at [112, 476] on span "Retail" at bounding box center [104, 480] width 19 height 9
click at [107, 481] on span "Retail" at bounding box center [104, 480] width 19 height 9
drag, startPoint x: 103, startPoint y: 481, endPoint x: 105, endPoint y: 473, distance: 7.9
click at [103, 480] on span "Retail" at bounding box center [104, 480] width 19 height 9
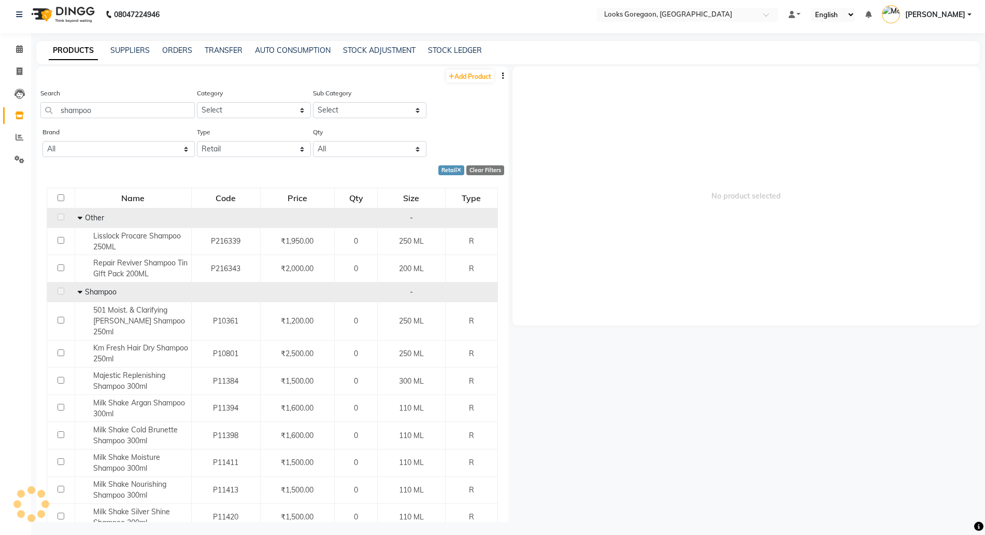
scroll to position [0, 0]
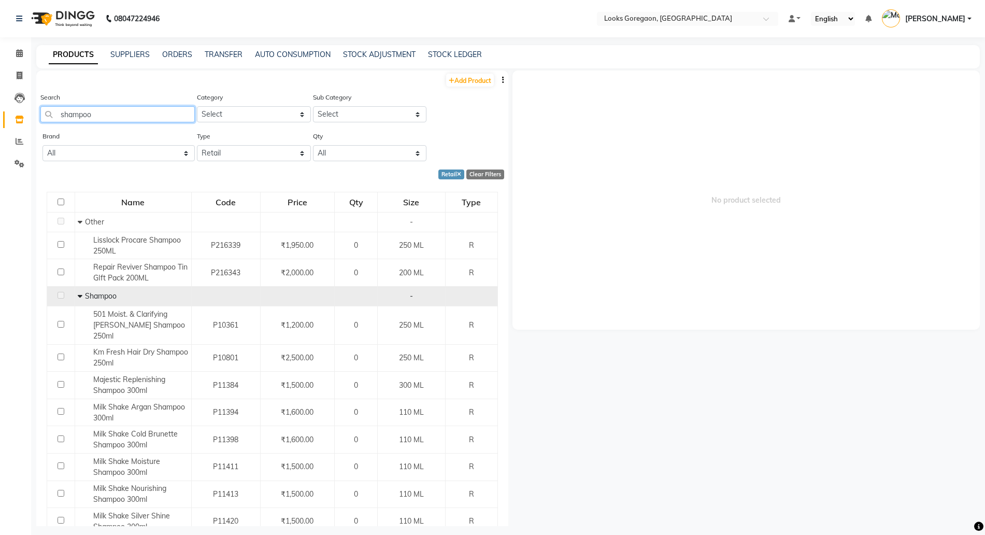
drag, startPoint x: 113, startPoint y: 116, endPoint x: 0, endPoint y: 85, distance: 117.5
click at [0, 85] on app-home "08047224946 Select Location × Looks Goregaon, Mumbai Default Panel My Panel Eng…" at bounding box center [492, 270] width 985 height 541
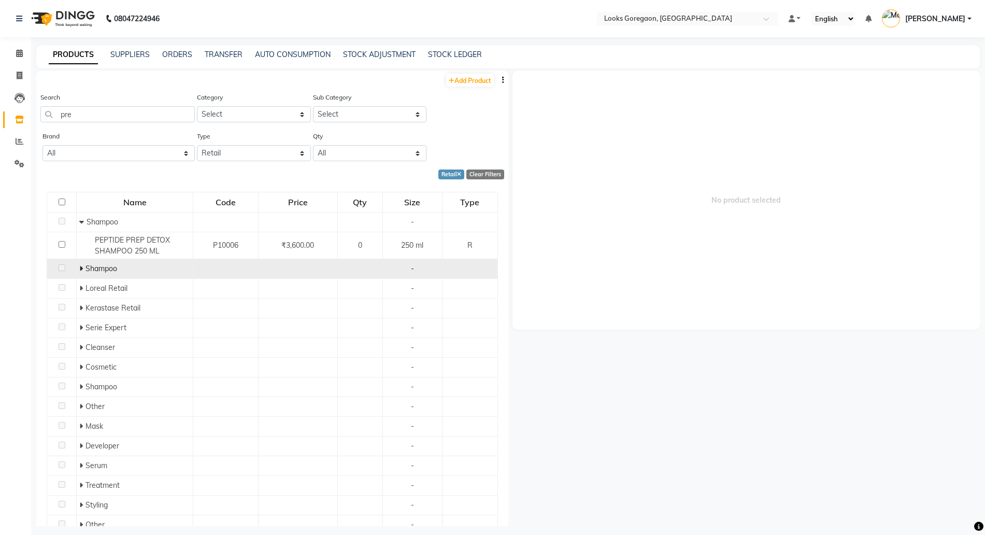
click at [80, 269] on icon at bounding box center [81, 268] width 4 height 7
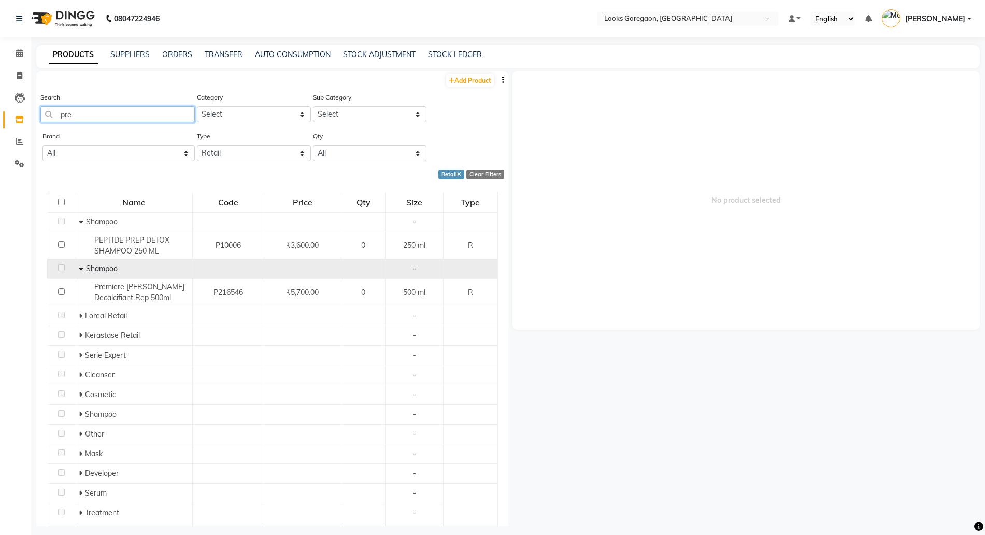
click at [110, 117] on input "pre" at bounding box center [117, 114] width 154 height 16
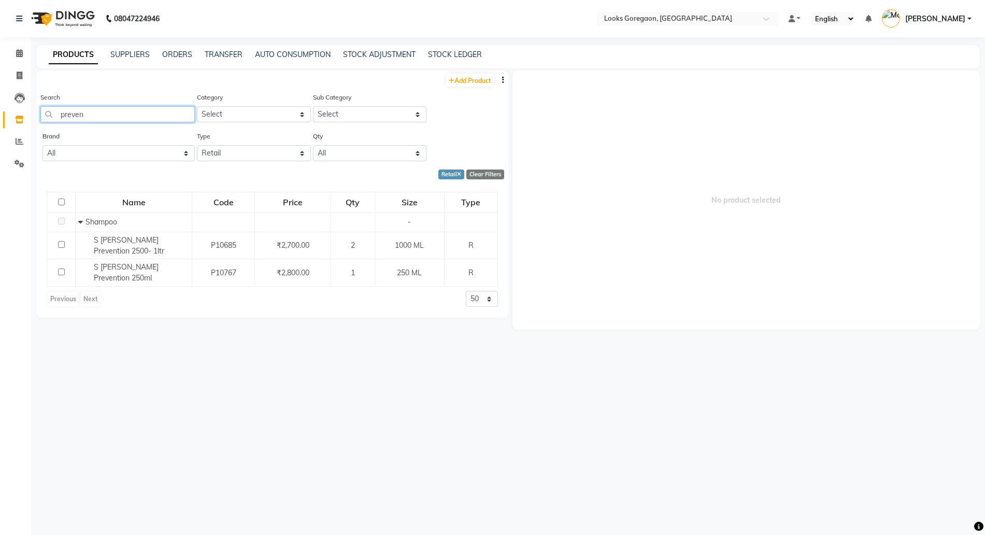
type input "preven"
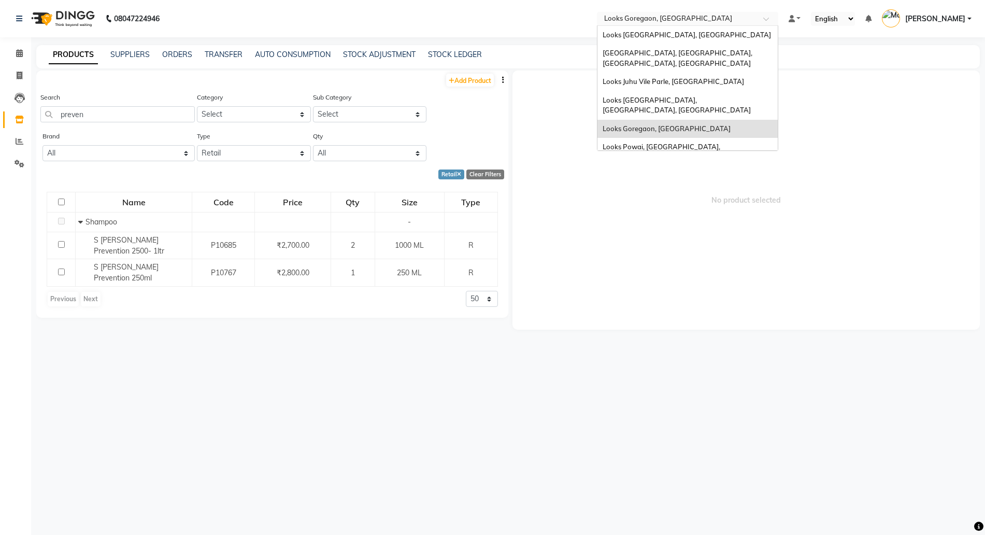
click at [686, 18] on input "text" at bounding box center [677, 20] width 150 height 10
type input "br"
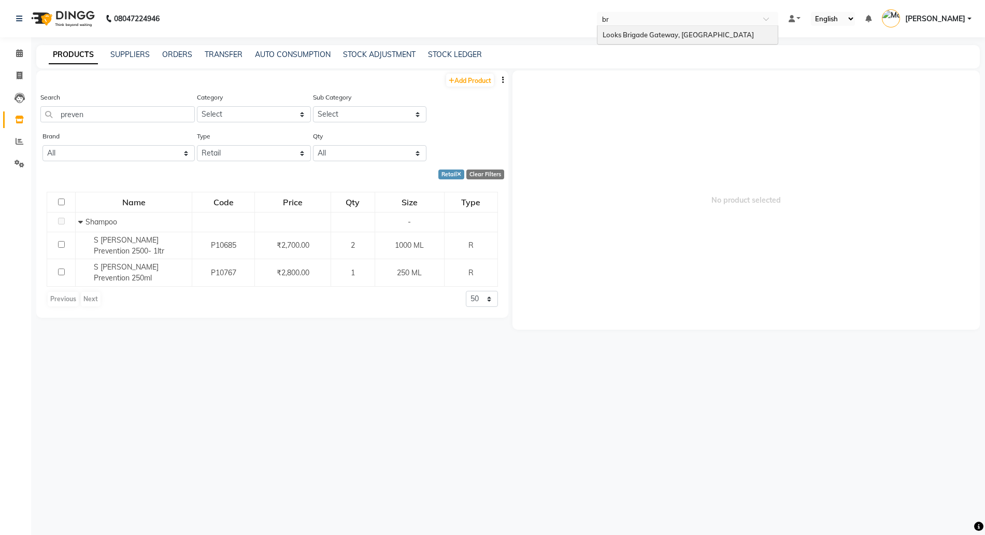
click at [658, 35] on span "Looks Brigade Gateway, [GEOGRAPHIC_DATA]" at bounding box center [677, 35] width 151 height 8
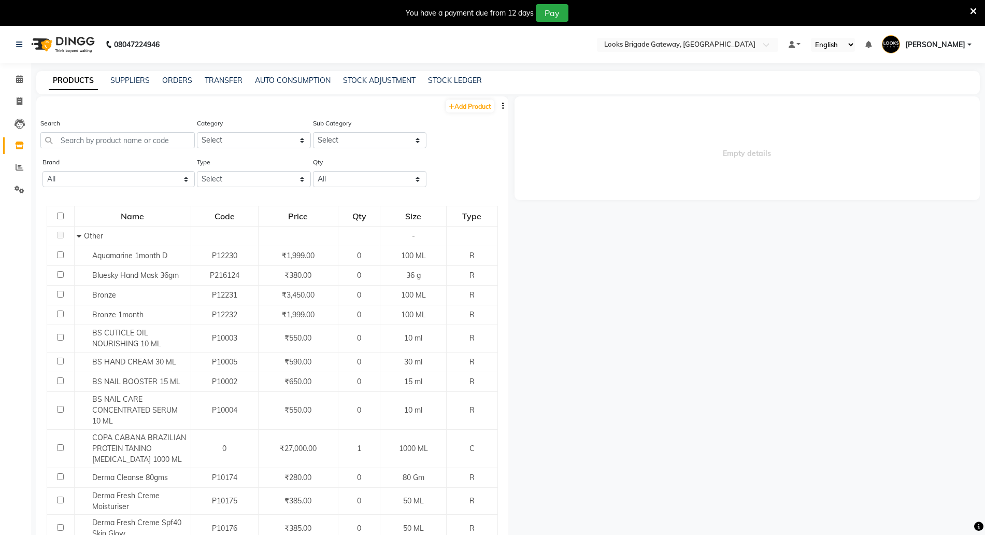
click at [971, 9] on icon at bounding box center [973, 11] width 7 height 9
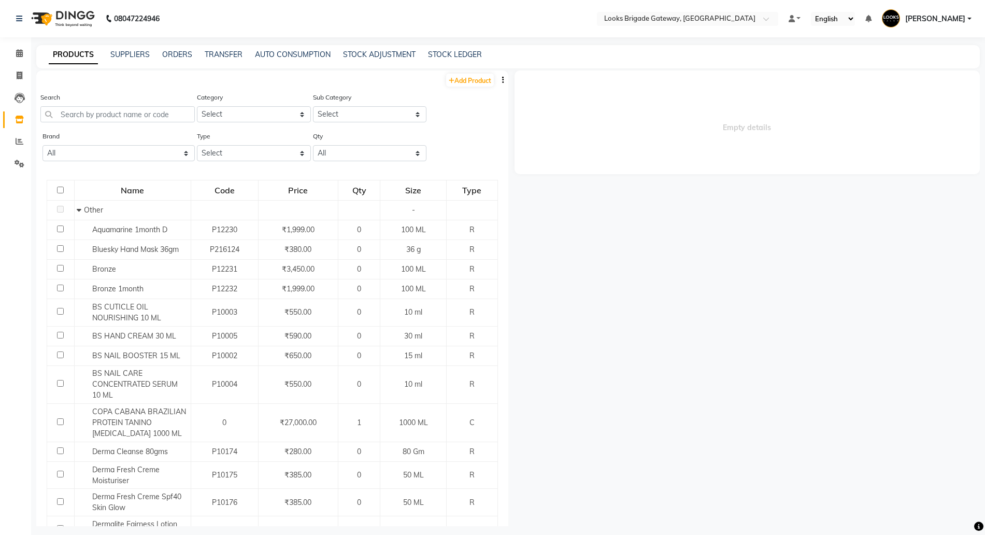
drag, startPoint x: 666, startPoint y: 217, endPoint x: 674, endPoint y: 214, distance: 8.4
click at [674, 214] on div "Empty details" at bounding box center [744, 297] width 472 height 455
click at [664, 17] on input "text" at bounding box center [677, 20] width 150 height 10
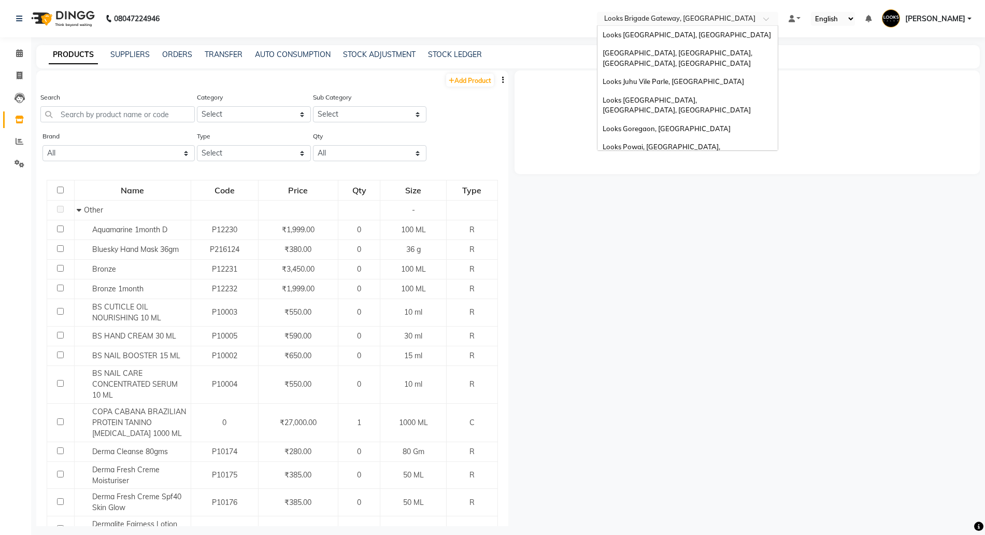
scroll to position [78, 0]
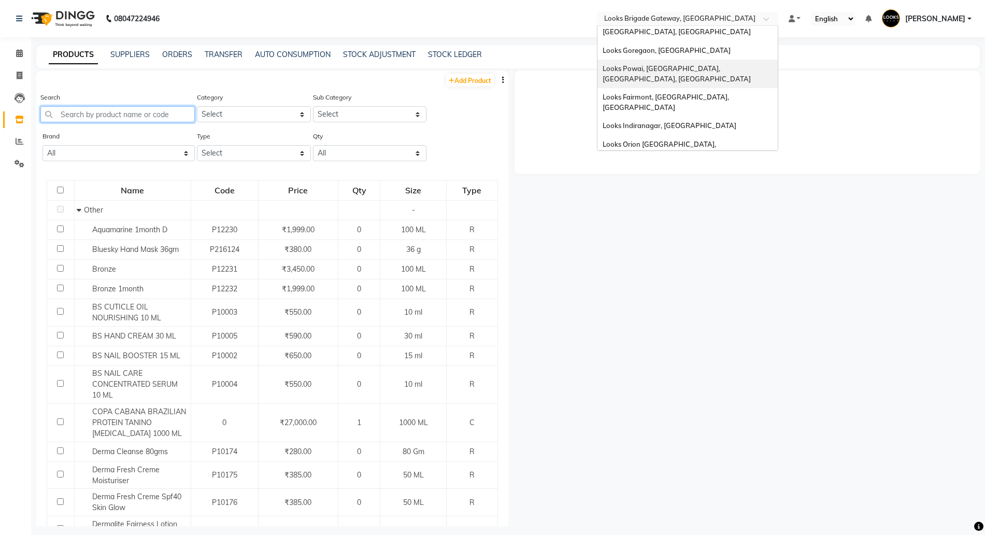
click at [91, 111] on input "text" at bounding box center [117, 114] width 154 height 16
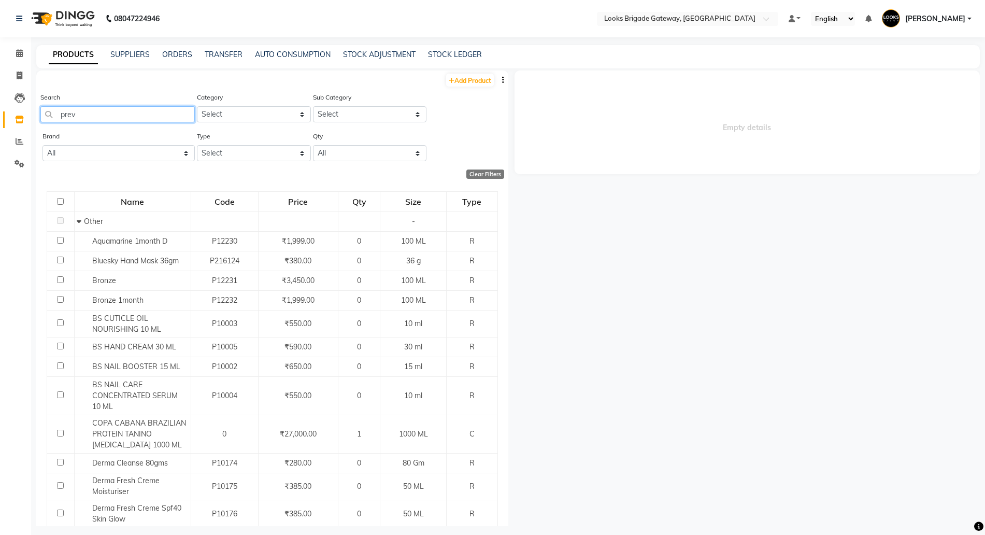
type input "preve"
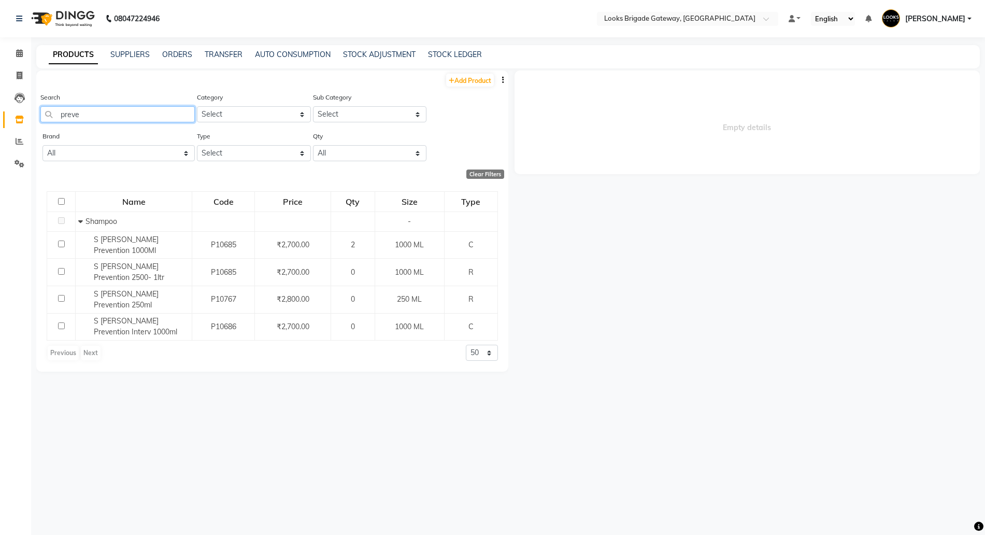
drag, startPoint x: 60, startPoint y: 118, endPoint x: 0, endPoint y: 108, distance: 60.9
click at [0, 111] on app-home "08047224946 Select Location × Looks Brigade Gateway, Bengaluru Default Panel My…" at bounding box center [492, 270] width 985 height 541
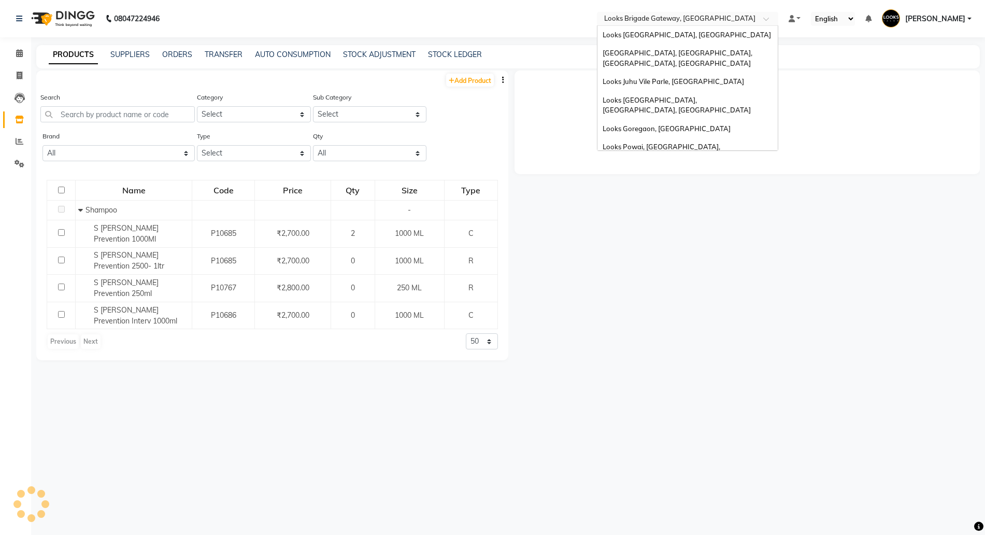
click at [658, 13] on div "Select Location × Looks Brigade Gateway, Bengaluru" at bounding box center [687, 19] width 181 height 14
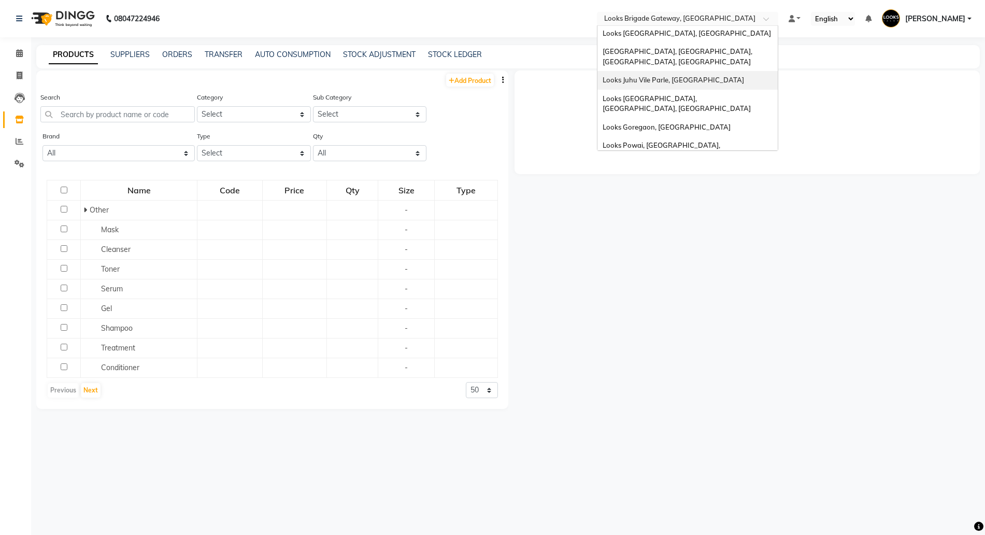
scroll to position [0, 0]
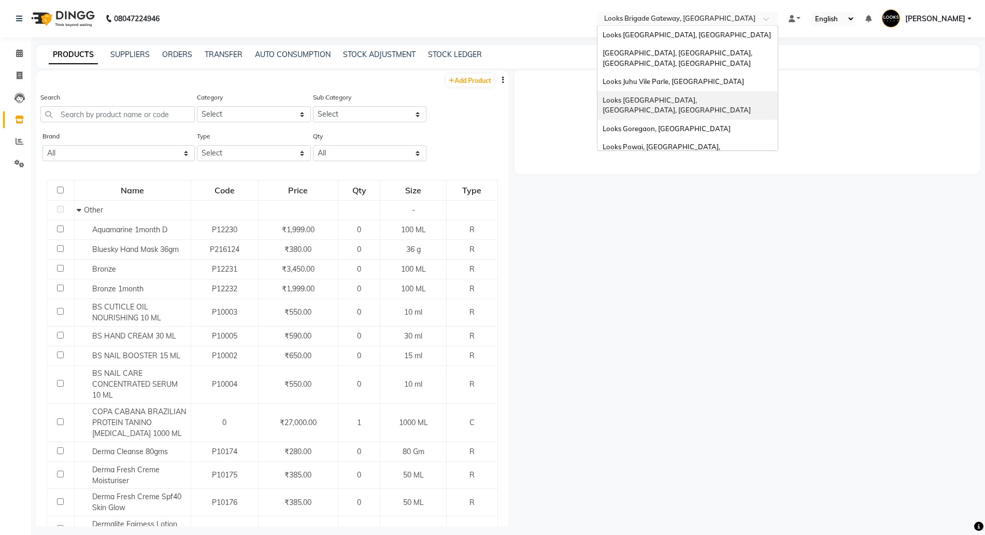
click at [638, 96] on span "Looks [GEOGRAPHIC_DATA], [GEOGRAPHIC_DATA], [GEOGRAPHIC_DATA]" at bounding box center [676, 105] width 148 height 19
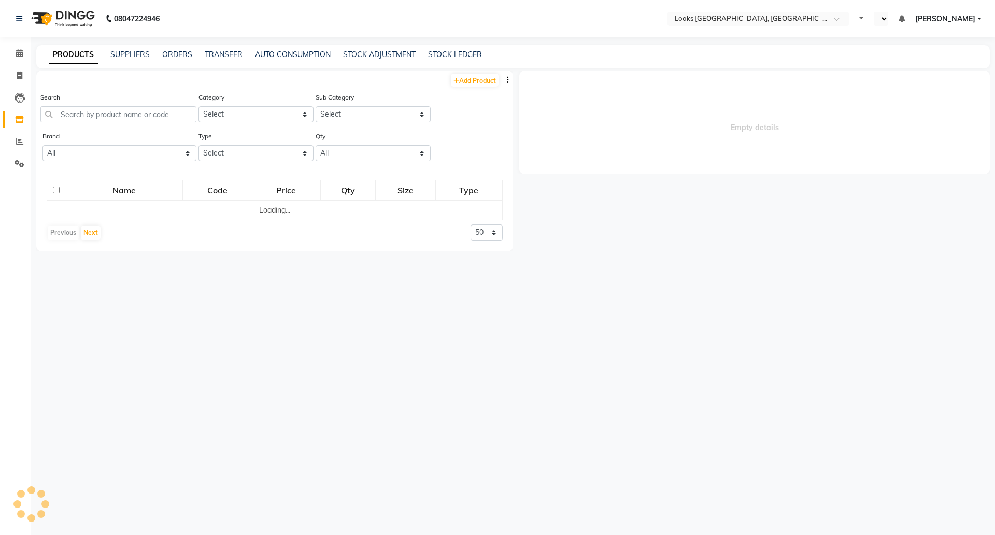
select select "en"
drag, startPoint x: 229, startPoint y: 153, endPoint x: 225, endPoint y: 160, distance: 7.9
click at [229, 153] on select "Select Both Retail Consumable" at bounding box center [255, 153] width 115 height 16
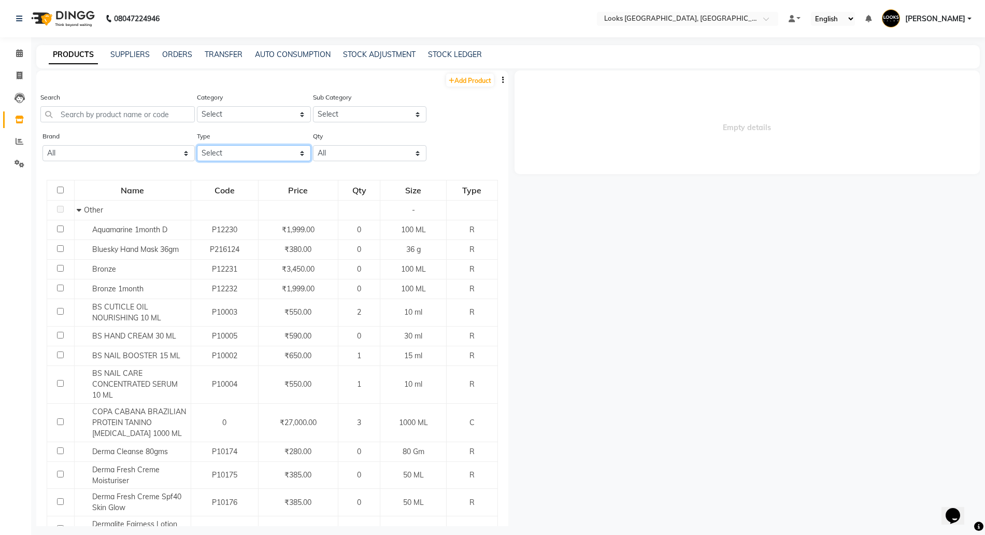
select select "R"
click at [197, 145] on select "Select Both Retail Consumable" at bounding box center [254, 153] width 114 height 16
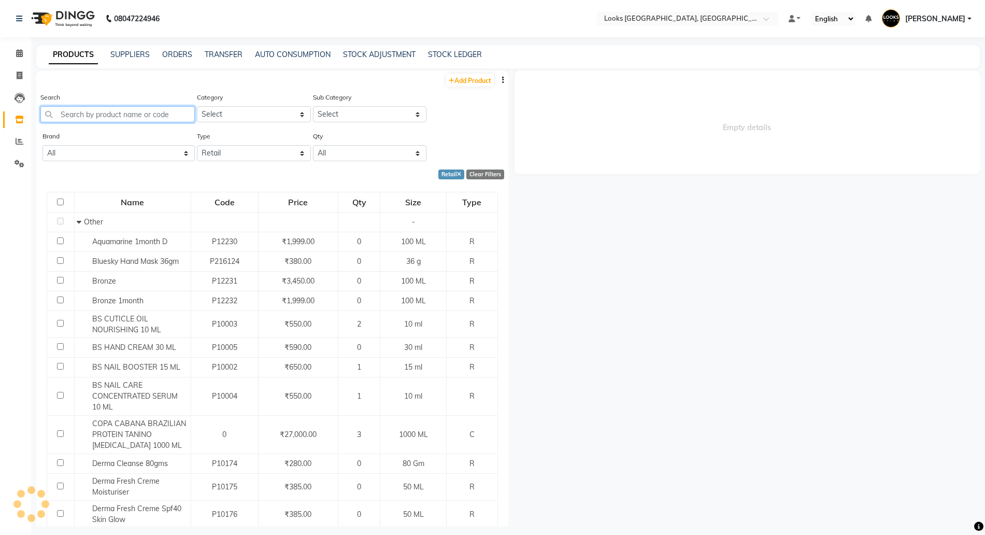
click at [117, 112] on input "text" at bounding box center [117, 114] width 154 height 16
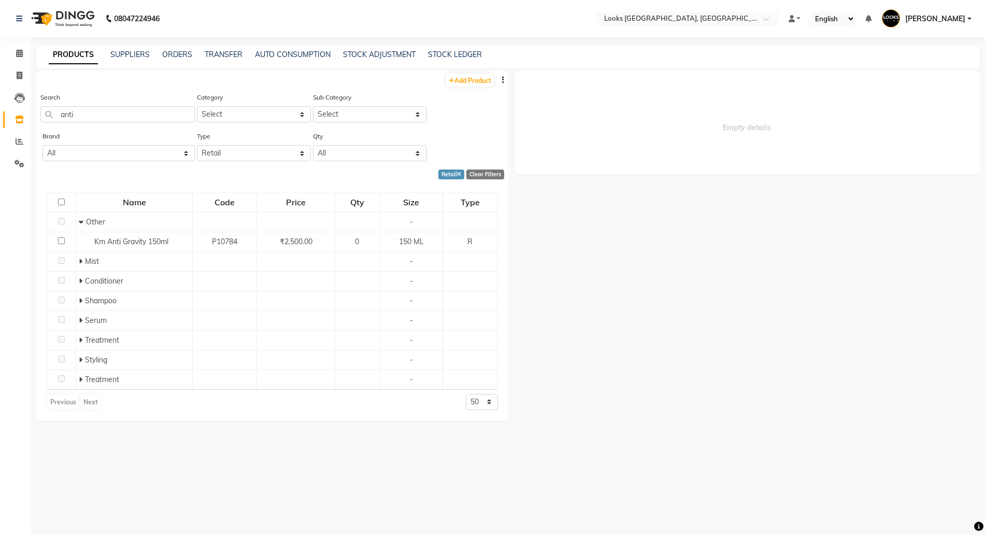
drag, startPoint x: 90, startPoint y: 94, endPoint x: 0, endPoint y: 96, distance: 89.6
click at [0, 96] on app-home "08047224946 Select Location × Looks [GEOGRAPHIC_DATA], [GEOGRAPHIC_DATA], [GEOG…" at bounding box center [492, 270] width 985 height 541
drag, startPoint x: 111, startPoint y: 116, endPoint x: 0, endPoint y: 110, distance: 111.0
click at [0, 111] on app-home "08047224946 Select Location × Looks [GEOGRAPHIC_DATA], [GEOGRAPHIC_DATA], [GEOG…" at bounding box center [492, 270] width 985 height 541
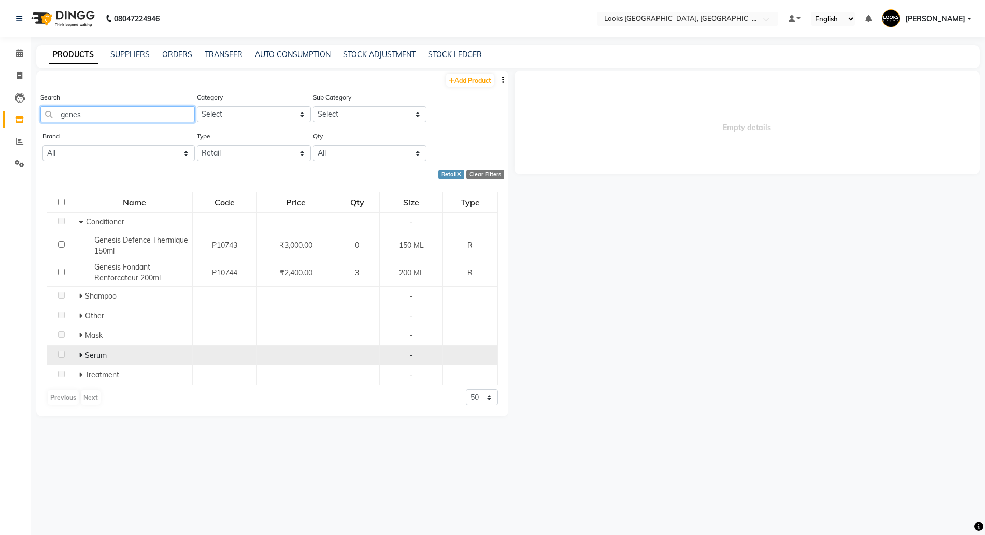
type input "genes"
click at [79, 355] on icon at bounding box center [81, 354] width 4 height 7
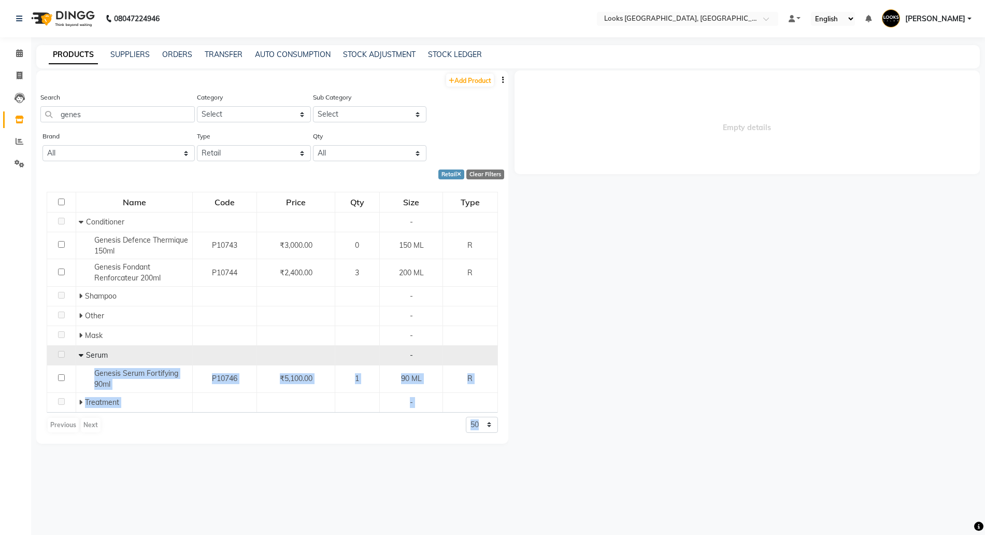
drag, startPoint x: 96, startPoint y: 371, endPoint x: 512, endPoint y: 378, distance: 416.5
click at [512, 378] on div "Add Product Search genes Category Select Skin Personal Care Hair Threading Lore…" at bounding box center [507, 297] width 943 height 455
click at [344, 423] on div "Previous Next 50 100 500" at bounding box center [272, 424] width 451 height 17
drag, startPoint x: 12, startPoint y: 117, endPoint x: 0, endPoint y: 108, distance: 14.5
click at [0, 114] on app-home "08047224946 Select Location × Looks Juhu Marriott, Mumbai, Mumbai Default Panel…" at bounding box center [492, 270] width 985 height 541
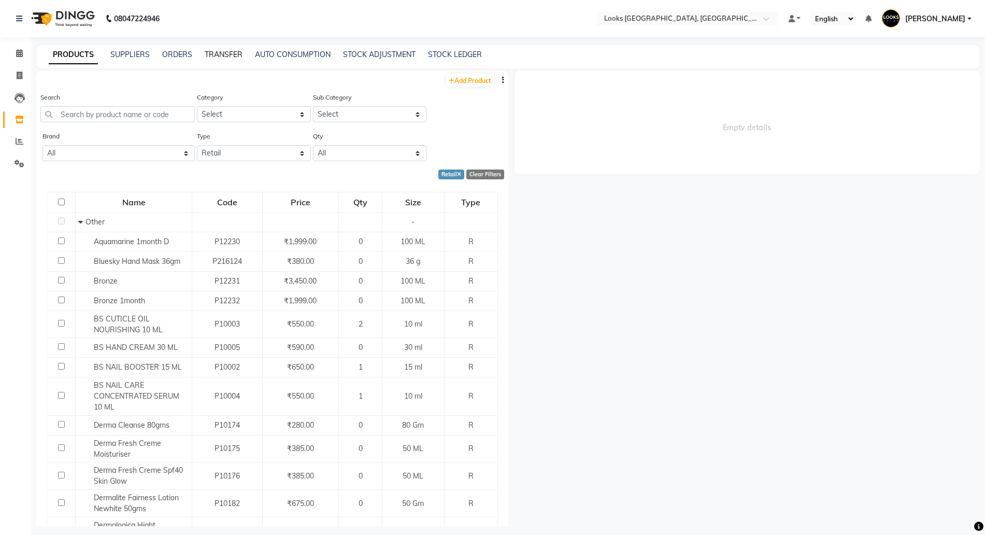
click at [222, 53] on link "TRANSFER" at bounding box center [224, 54] width 38 height 9
select select "sender"
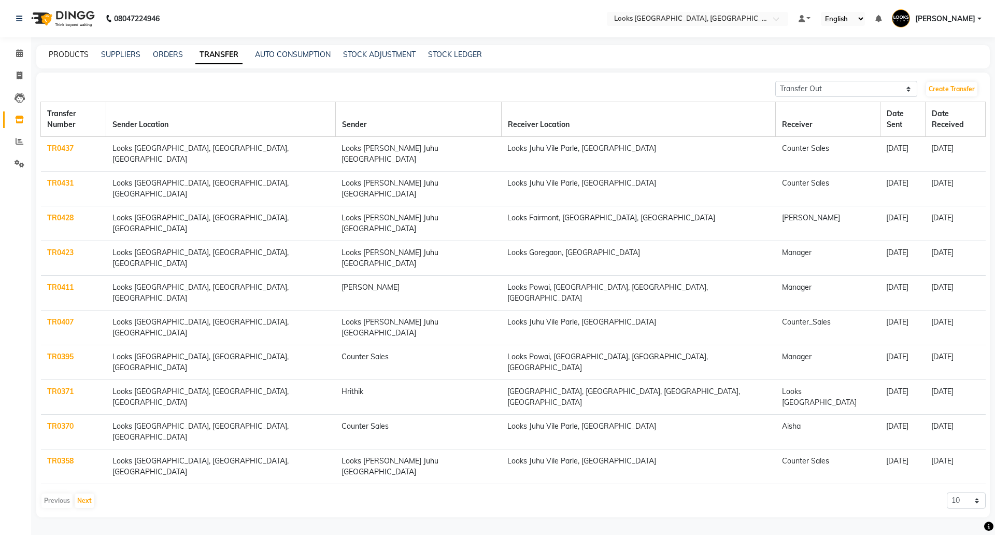
click at [64, 54] on link "PRODUCTS" at bounding box center [69, 54] width 40 height 9
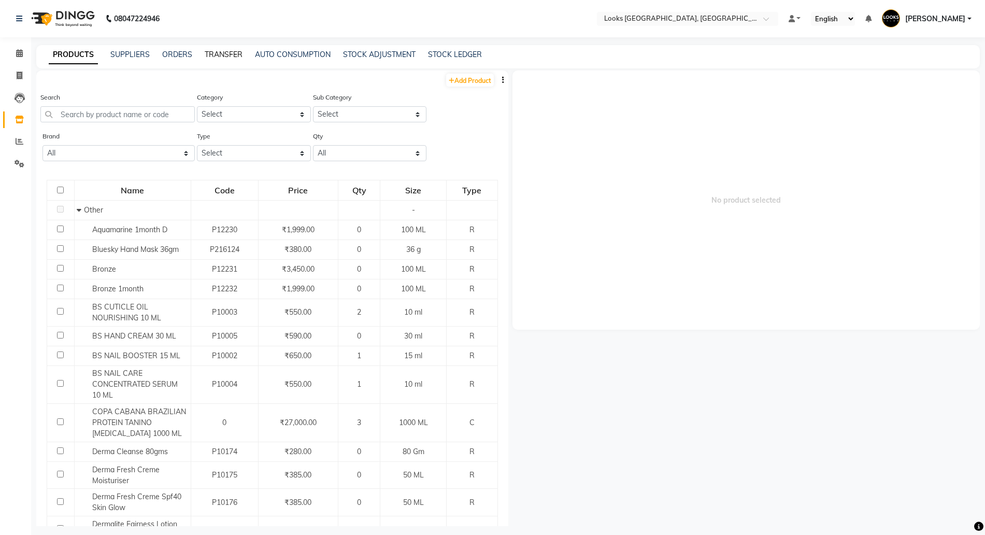
click at [215, 53] on link "TRANSFER" at bounding box center [224, 54] width 38 height 9
select select "sender"
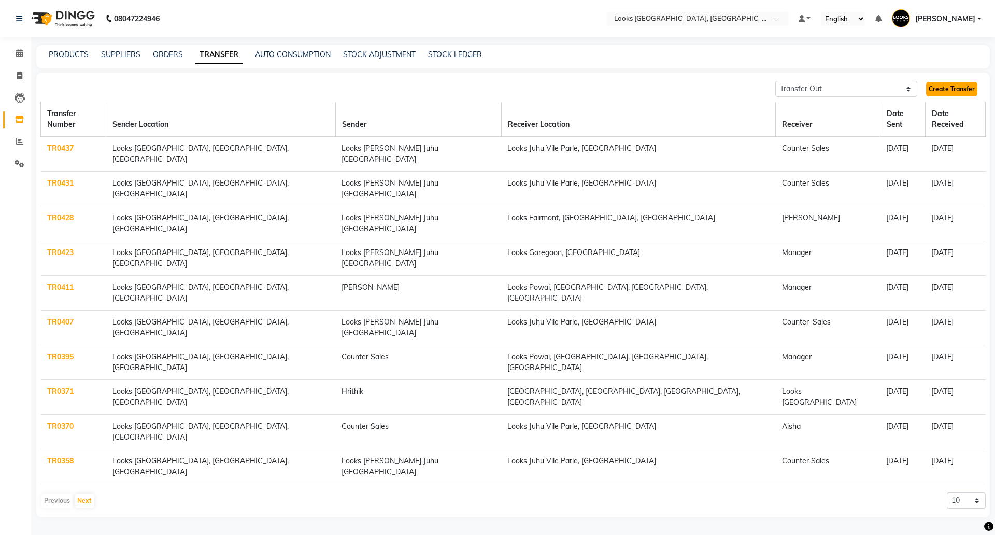
click at [953, 84] on link "Create Transfer" at bounding box center [951, 89] width 51 height 15
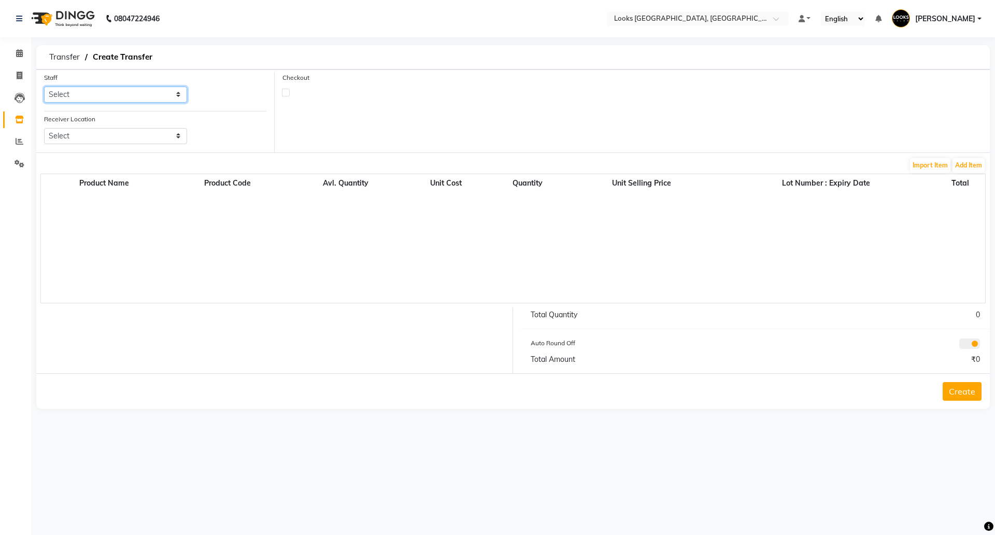
drag, startPoint x: 84, startPoint y: 92, endPoint x: 82, endPoint y: 99, distance: 8.0
click at [84, 92] on select "Select Adil BHAGAYSHREE chand Chan_Mrg Counter Sales Deena Gohil DEEPAK Durup_p…" at bounding box center [115, 95] width 143 height 16
select select "68744"
click at [44, 87] on select "Select Adil BHAGAYSHREE chand Chan_Mrg Counter Sales Deena Gohil DEEPAK Durup_p…" at bounding box center [115, 95] width 143 height 16
click at [111, 145] on div "Receiver Location Select Looks New Rajinder Nagar(f), Delhi Looks New Rajinder …" at bounding box center [115, 132] width 159 height 39
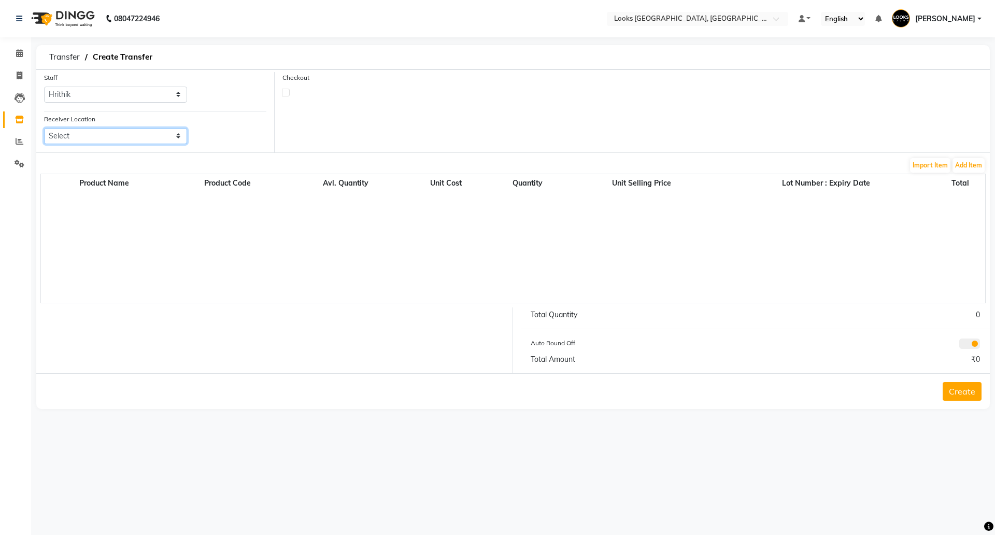
click at [109, 132] on select "Select Looks New Rajinder Nagar(f), Delhi Looks New Rajinder Nagar Barbershop, …" at bounding box center [115, 136] width 143 height 16
click at [96, 140] on select "Select Looks New Rajinder Nagar(f), Delhi Looks New Rajinder Nagar Barbershop, …" at bounding box center [115, 136] width 143 height 16
select select "2769"
click at [44, 128] on select "Select Looks New Rajinder Nagar(f), Delhi Looks New Rajinder Nagar Barbershop, …" at bounding box center [115, 136] width 143 height 16
click at [967, 165] on button "Add Item" at bounding box center [968, 165] width 32 height 15
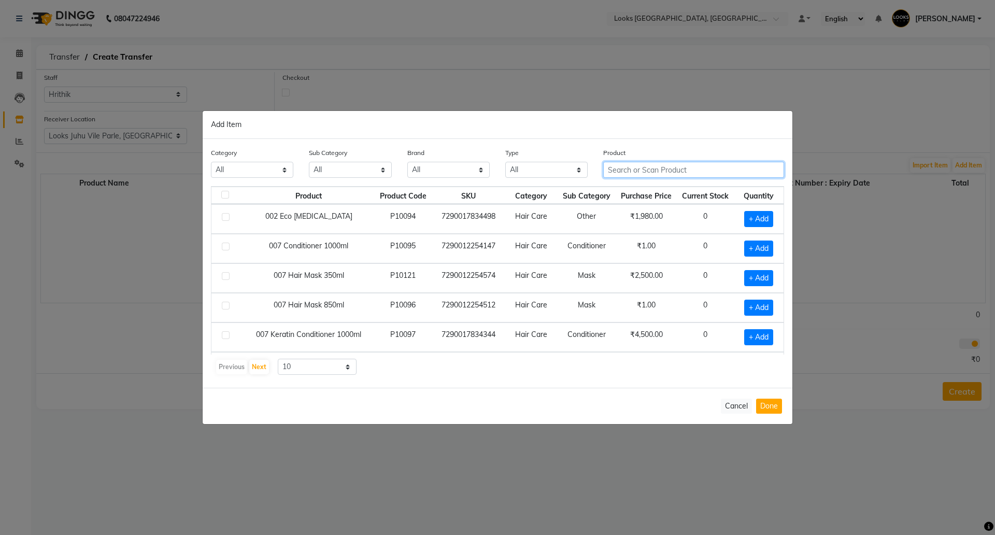
click at [676, 163] on input "text" at bounding box center [693, 170] width 181 height 16
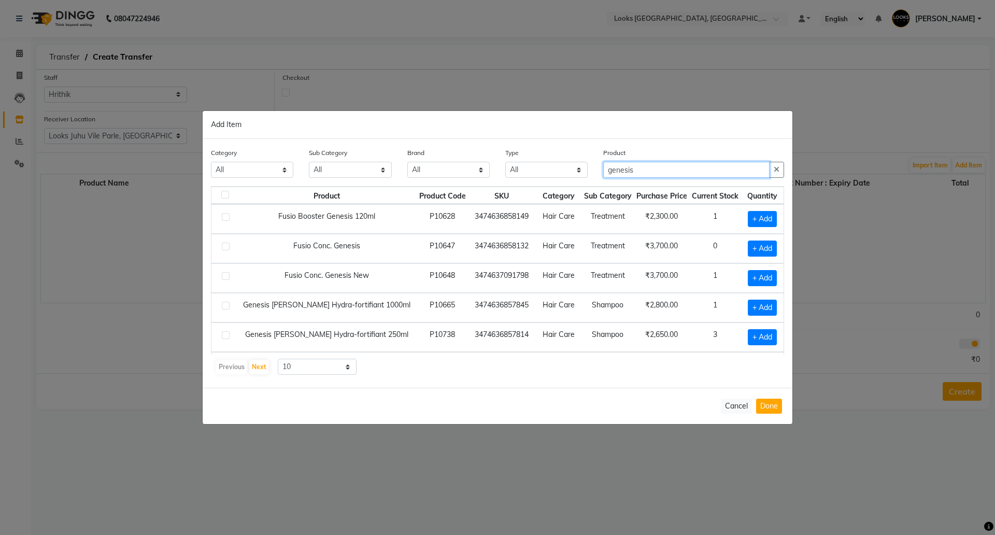
type input "genesis"
click at [556, 169] on select "All Both Consumable Retail" at bounding box center [546, 170] width 82 height 16
select select "R"
click at [505, 162] on select "All Both Consumable Retail" at bounding box center [546, 170] width 82 height 16
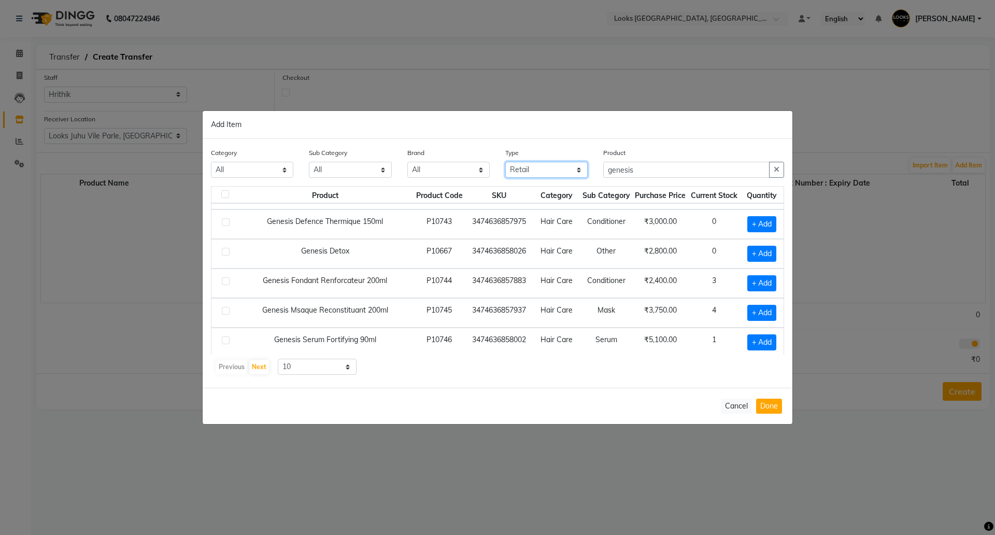
scroll to position [146, 0]
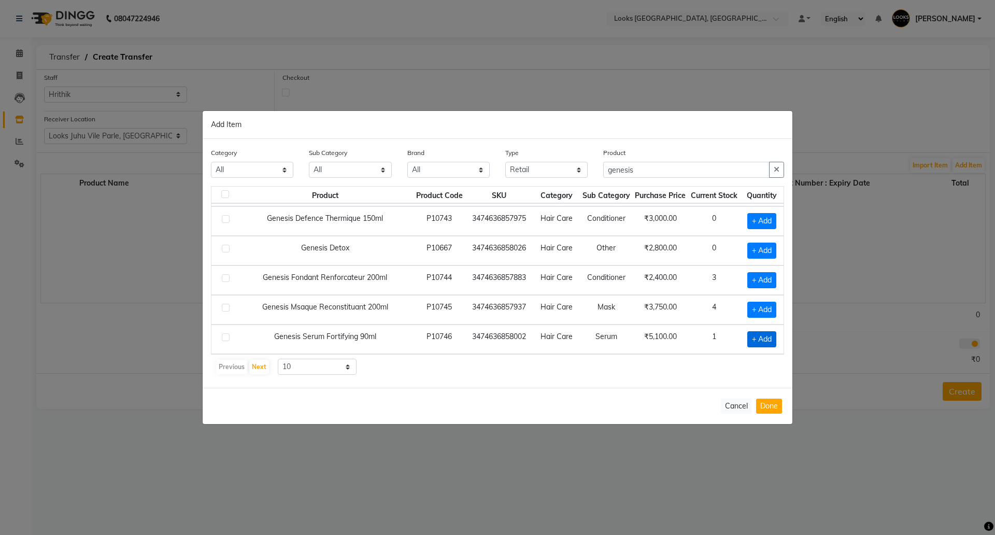
click at [747, 335] on span "+ Add" at bounding box center [761, 339] width 29 height 16
checkbox input "true"
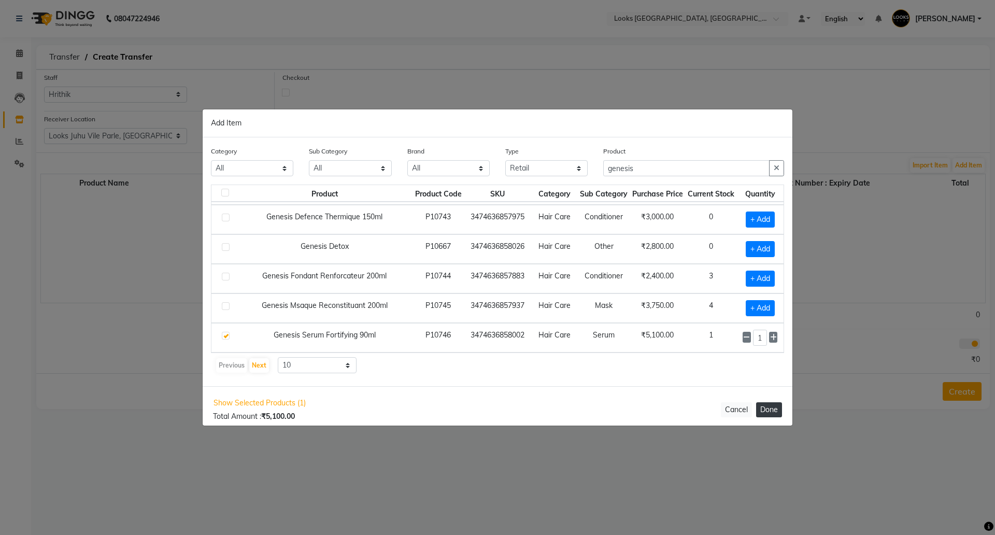
click at [769, 405] on button "Done" at bounding box center [769, 409] width 26 height 15
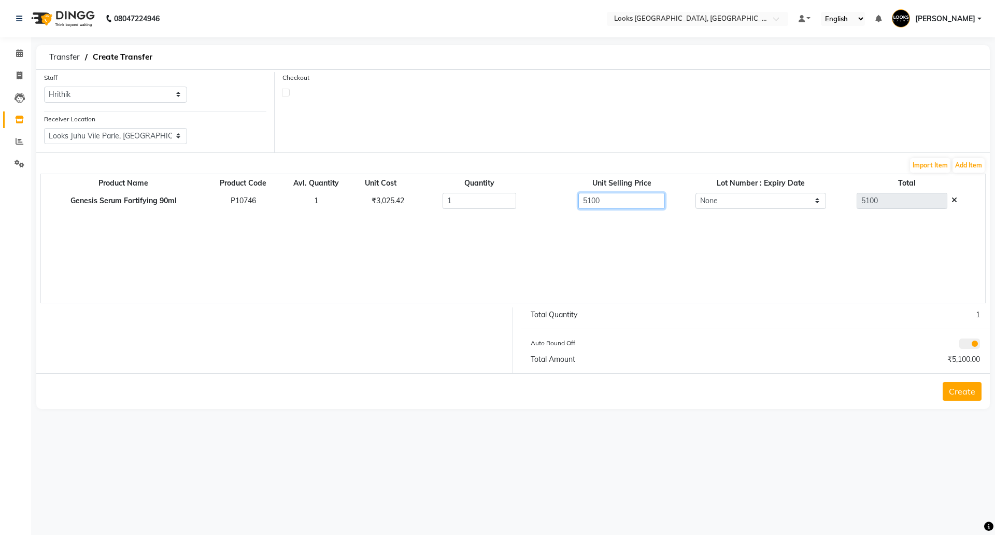
click at [566, 186] on table "Product Name Product Code Avl. Quantity Unit Cost Quantity Unit Selling Price L…" at bounding box center [513, 193] width 944 height 35
type input "3025"
click at [762, 263] on div "Product Name Product Code Avl. Quantity Unit Cost Quantity Unit Selling Price L…" at bounding box center [512, 238] width 945 height 129
click at [967, 388] on button "Create" at bounding box center [961, 391] width 39 height 19
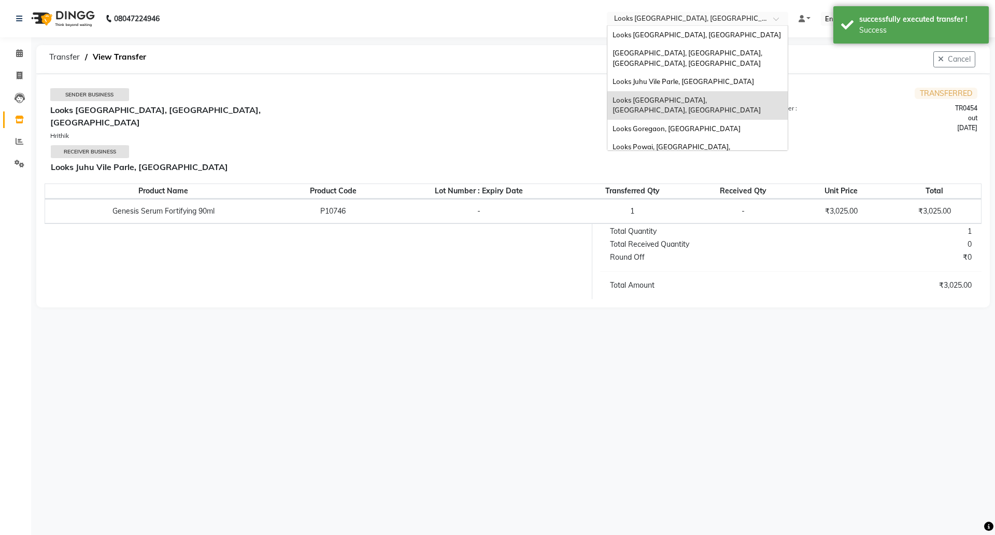
click at [674, 15] on input "text" at bounding box center [687, 20] width 150 height 10
click at [658, 73] on div "Looks Juhu Vile Parle, [GEOGRAPHIC_DATA]" at bounding box center [697, 82] width 180 height 19
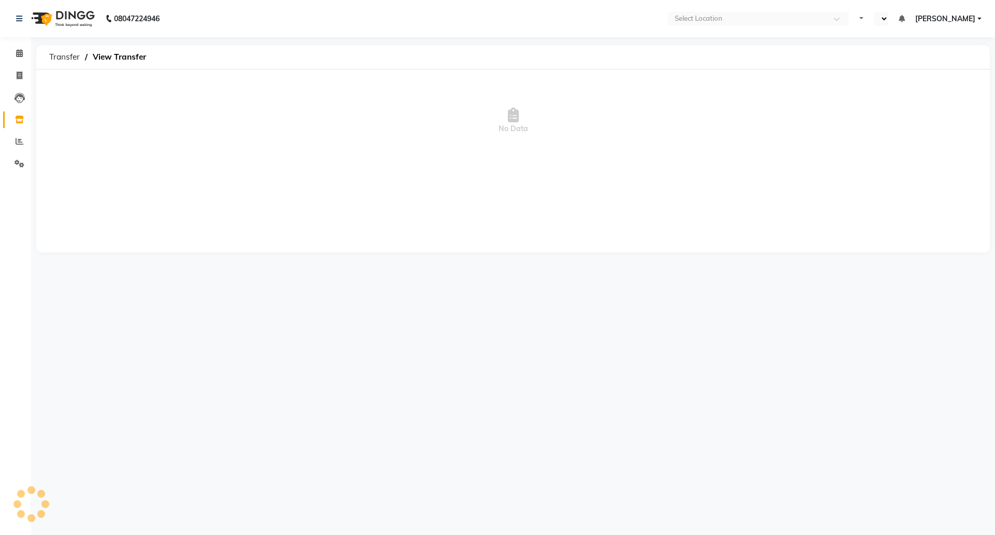
select select "en"
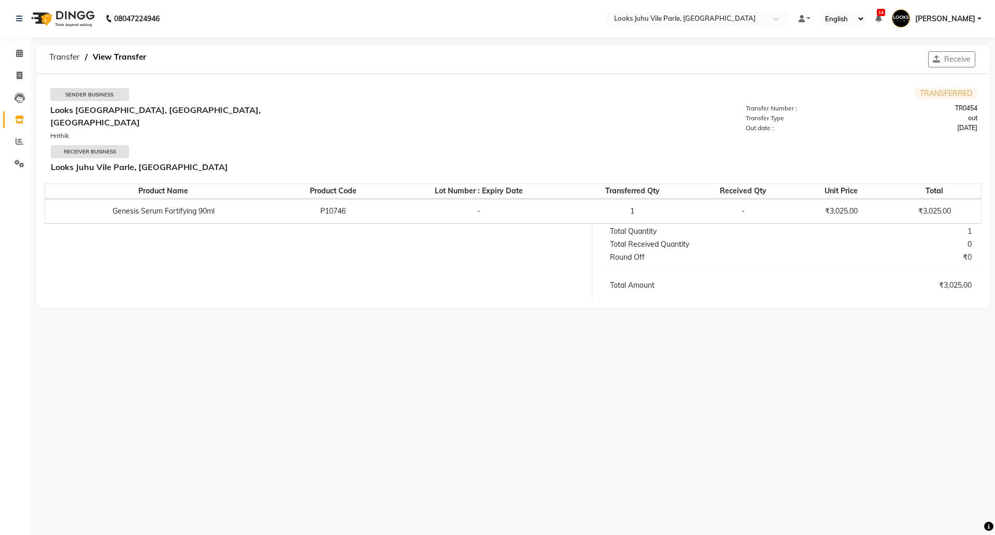
click at [937, 59] on icon "button" at bounding box center [937, 58] width 11 height 7
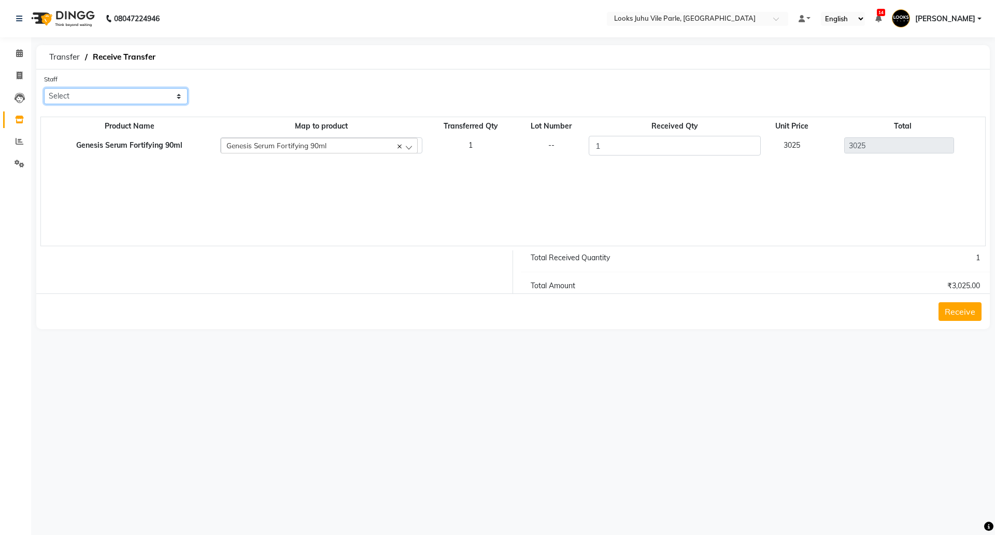
click at [103, 95] on select "Select [PERSON_NAME] Abu_Bakar [PERSON_NAME] [PERSON_NAME] [PERSON_NAME] Chirag…" at bounding box center [115, 96] width 143 height 16
select select "58617"
click at [44, 88] on select "Select [PERSON_NAME] Abu_Bakar [PERSON_NAME] [PERSON_NAME] [PERSON_NAME] Chirag…" at bounding box center [115, 96] width 143 height 16
click at [956, 315] on button "Receive" at bounding box center [959, 311] width 43 height 19
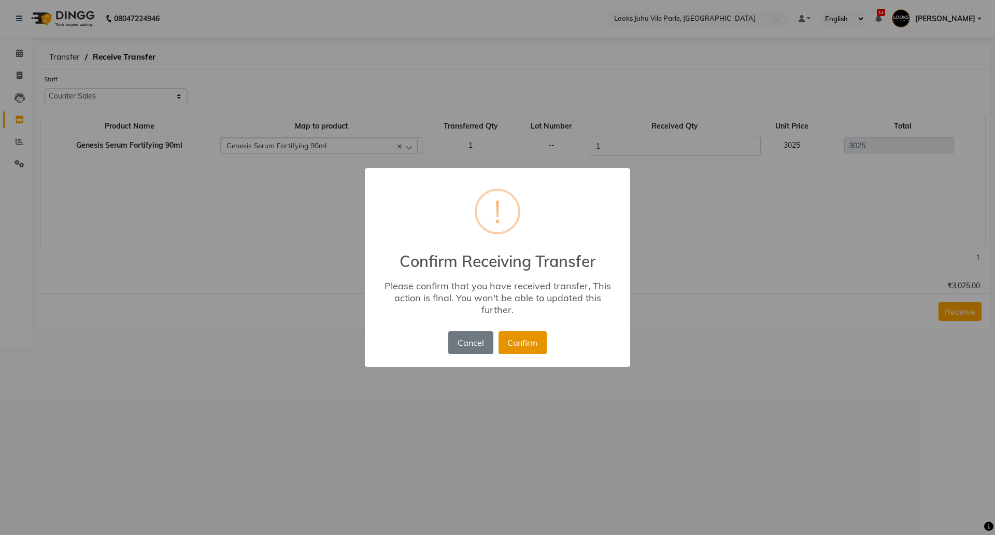
click at [532, 338] on button "Confirm" at bounding box center [522, 342] width 48 height 23
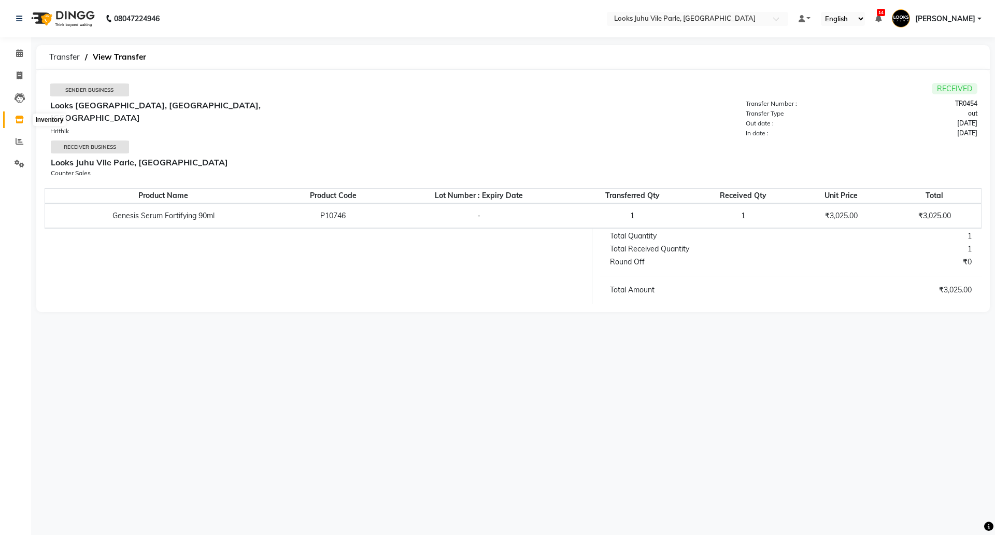
click at [17, 121] on icon at bounding box center [19, 120] width 9 height 8
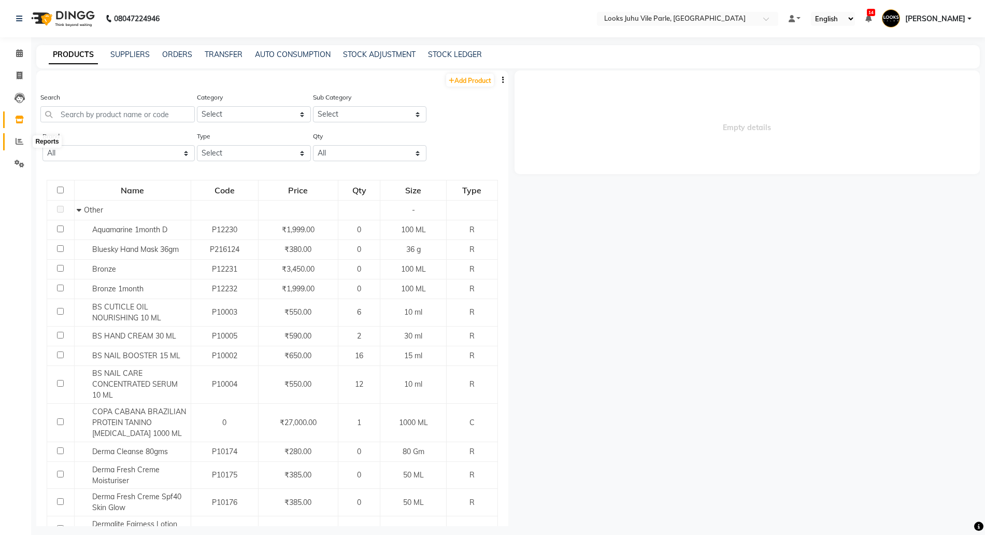
click at [19, 142] on icon at bounding box center [20, 141] width 8 height 8
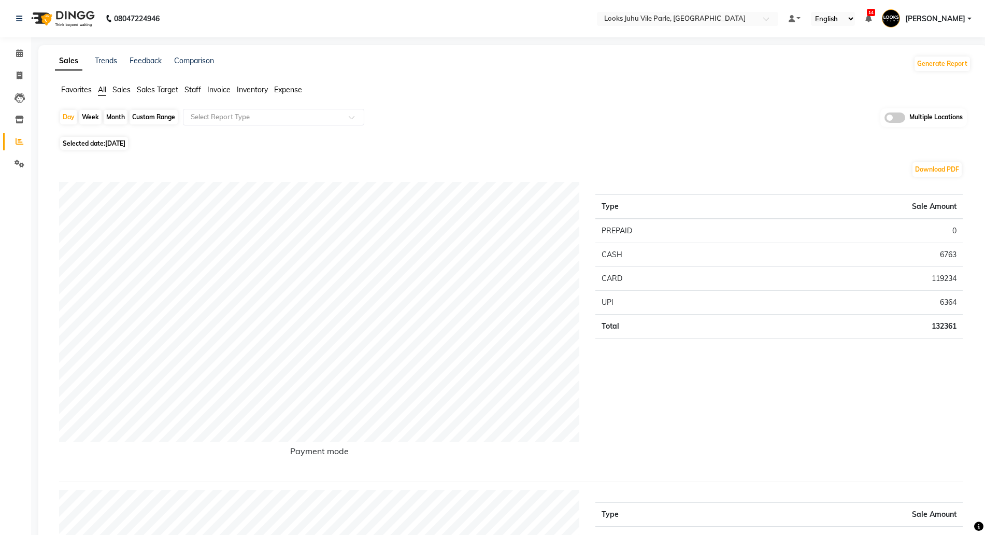
click at [295, 85] on span "Expense" at bounding box center [288, 89] width 28 height 9
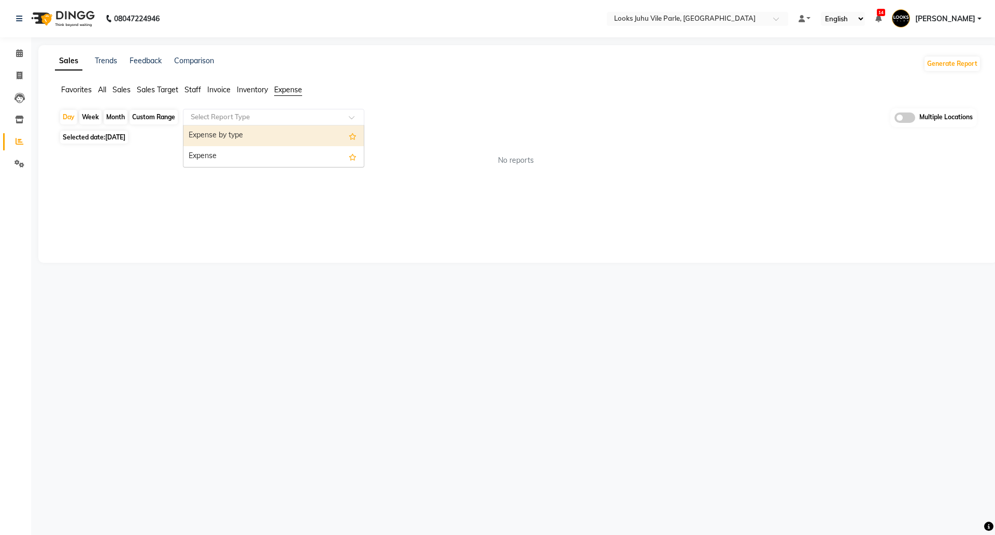
click at [255, 114] on input "text" at bounding box center [263, 117] width 149 height 10
click at [111, 140] on span "[DATE]" at bounding box center [115, 137] width 20 height 8
select select "9"
select select "2025"
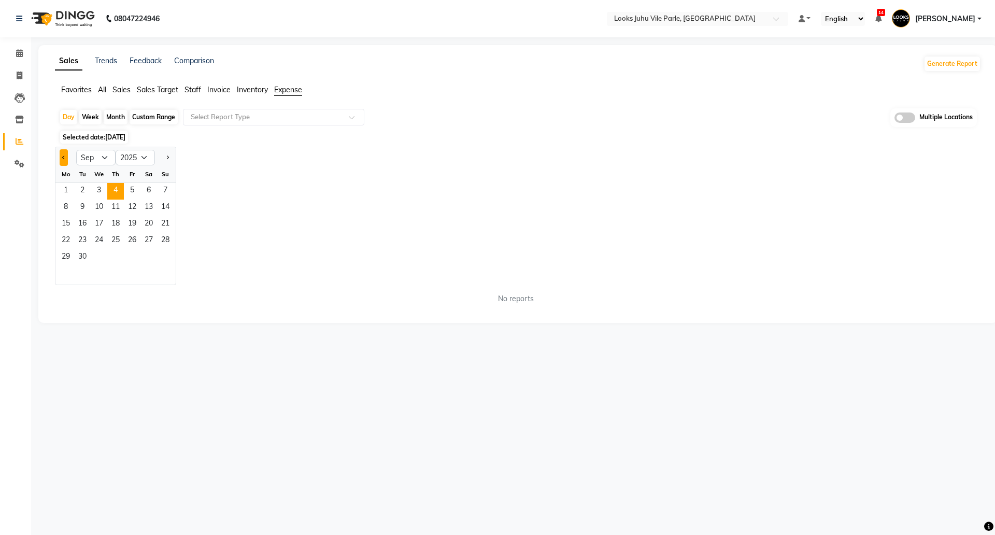
click at [61, 161] on button "Previous month" at bounding box center [64, 157] width 8 height 17
select select "8"
click at [152, 114] on div "Custom Range" at bounding box center [153, 117] width 48 height 15
select select "9"
select select "2025"
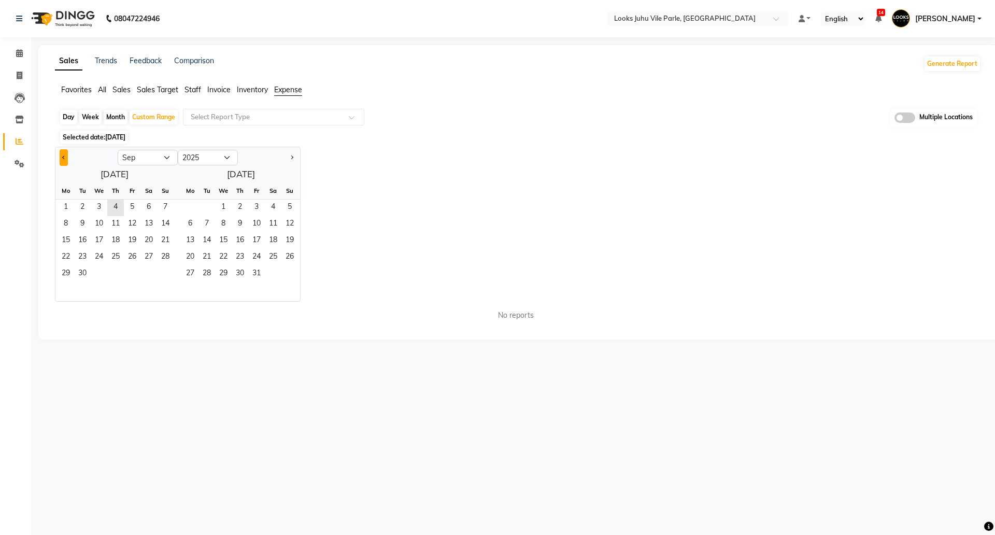
click at [64, 161] on button "Previous month" at bounding box center [64, 157] width 8 height 17
select select "8"
click at [127, 207] on span "1" at bounding box center [132, 207] width 17 height 17
click at [204, 277] on span "30" at bounding box center [206, 274] width 17 height 17
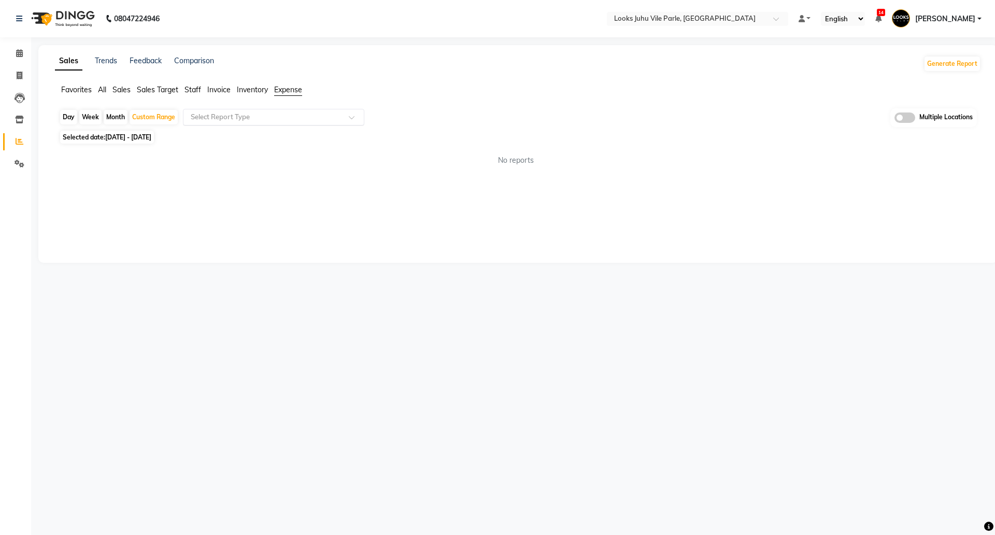
click at [265, 115] on input "text" at bounding box center [263, 117] width 149 height 10
click at [249, 153] on div "Expense" at bounding box center [273, 156] width 180 height 21
select select "full_report"
select select "csv"
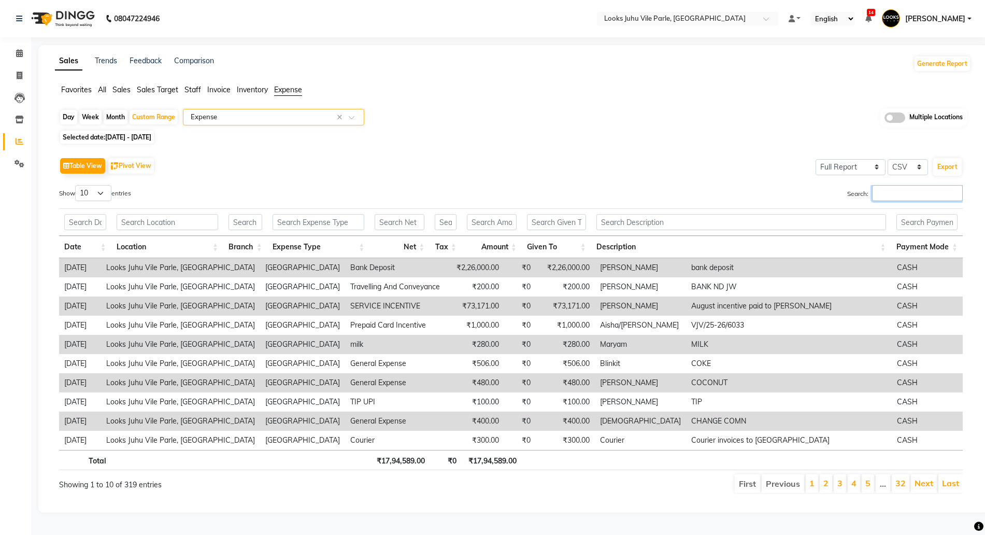
click at [894, 196] on input "Search:" at bounding box center [917, 193] width 91 height 16
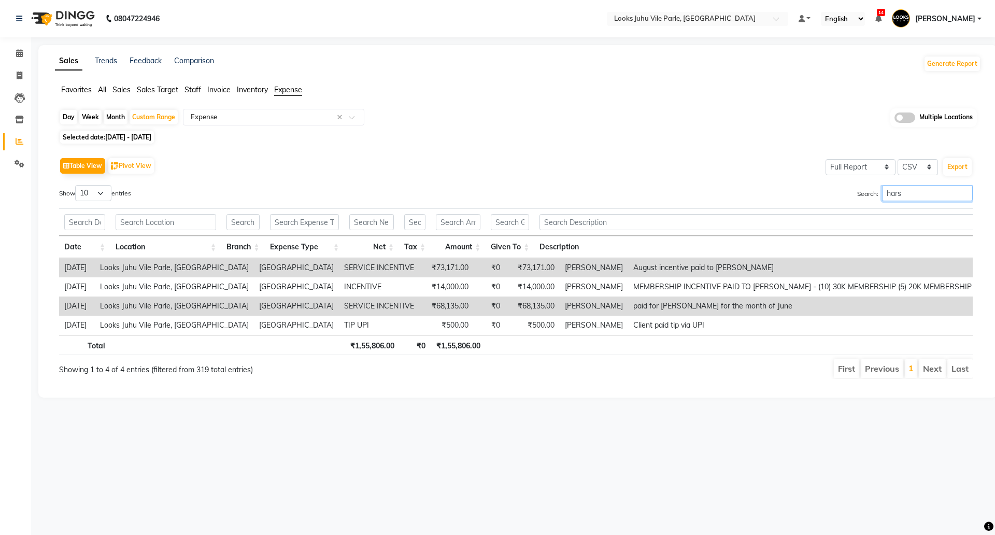
type input "hars"
click at [151, 137] on span "[DATE] - [DATE]" at bounding box center [128, 137] width 46 height 8
select select "8"
select select "2025"
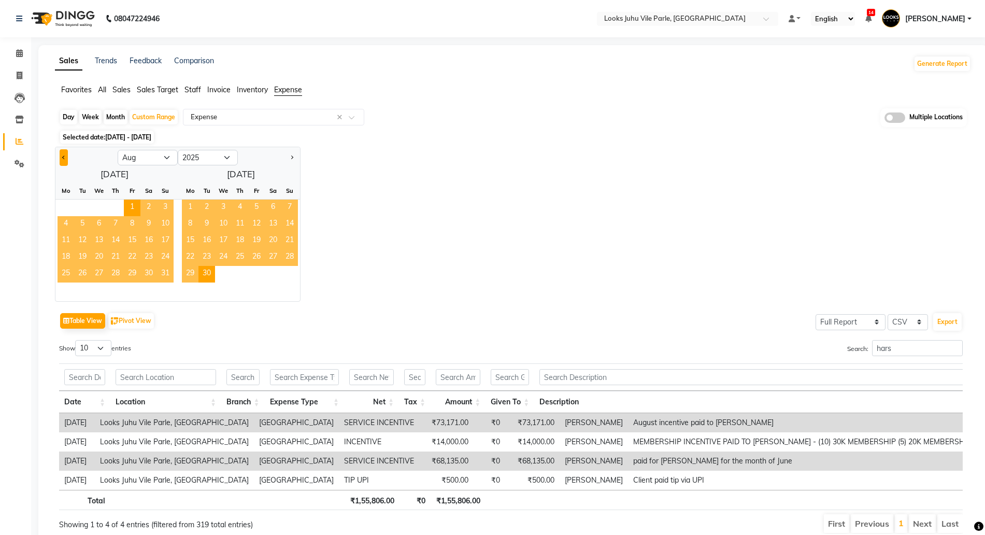
click at [65, 156] on span "Previous month" at bounding box center [64, 157] width 4 height 4
select select "7"
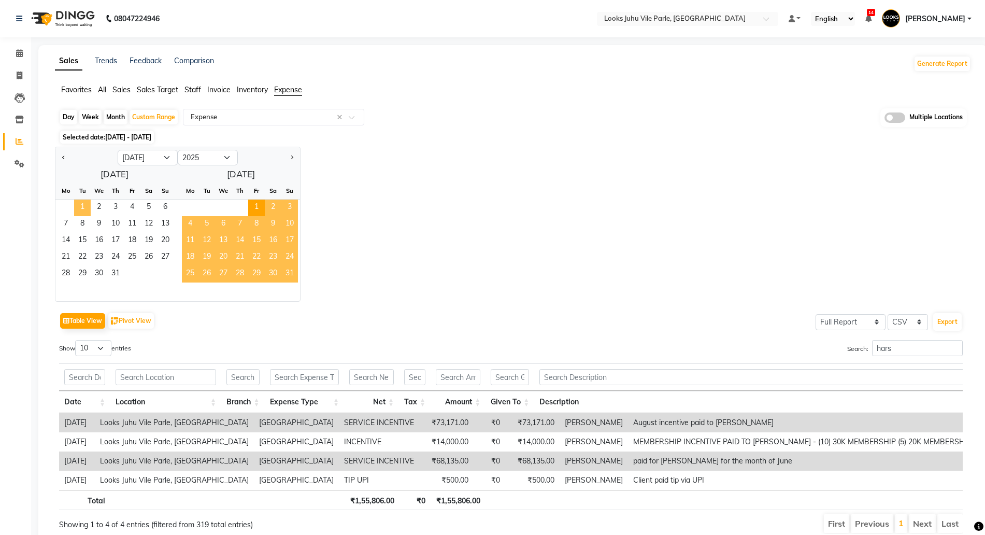
click at [83, 204] on span "1" at bounding box center [82, 207] width 17 height 17
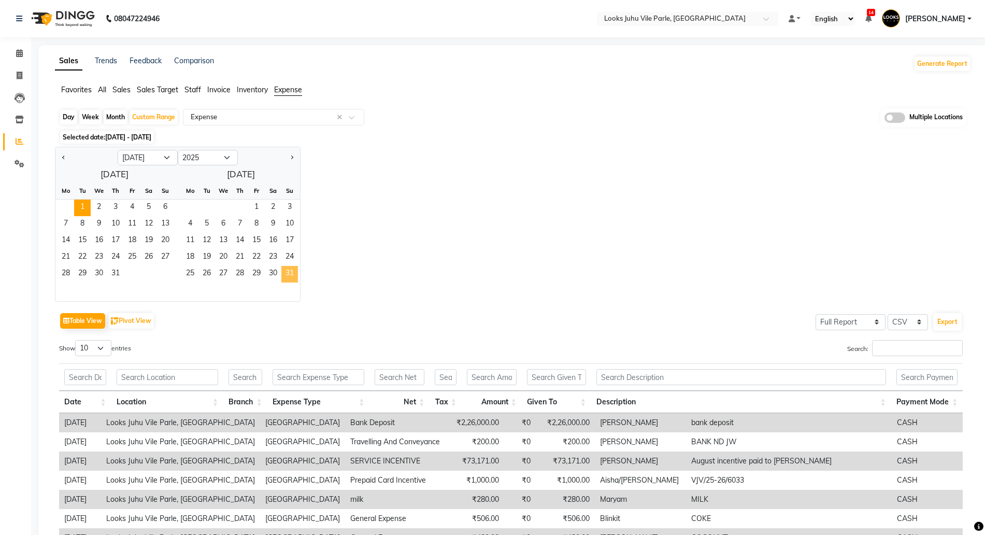
click at [286, 275] on span "31" at bounding box center [289, 274] width 17 height 17
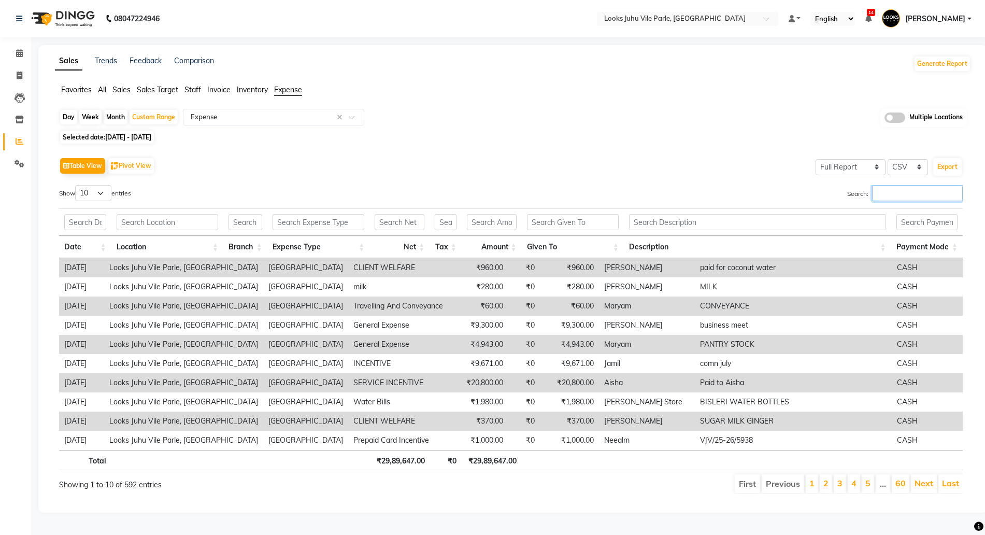
click at [922, 188] on input "Search:" at bounding box center [917, 193] width 91 height 16
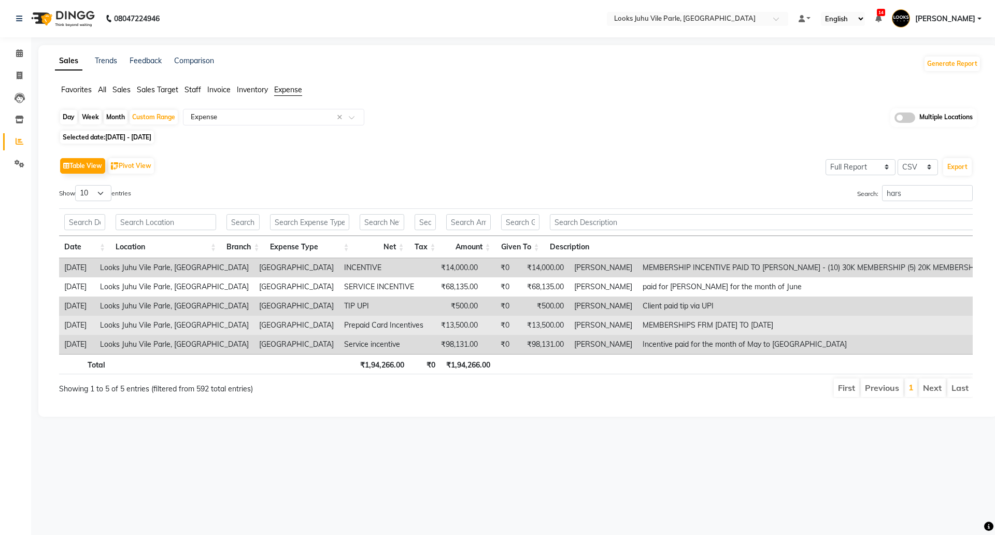
click at [428, 326] on td "₹13,500.00" at bounding box center [455, 324] width 54 height 19
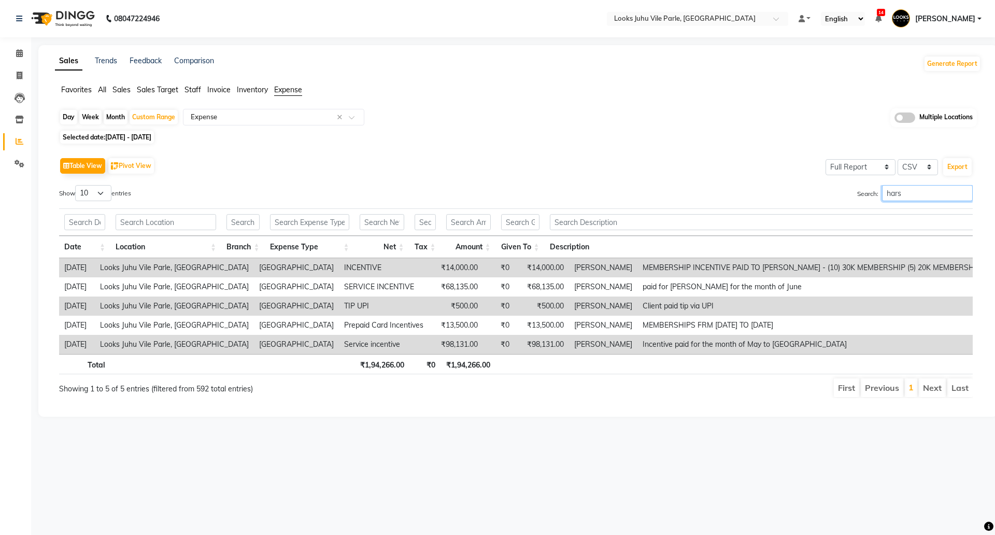
drag, startPoint x: 915, startPoint y: 189, endPoint x: 761, endPoint y: 188, distance: 154.4
click at [767, 192] on div "Search: hars" at bounding box center [748, 195] width 449 height 20
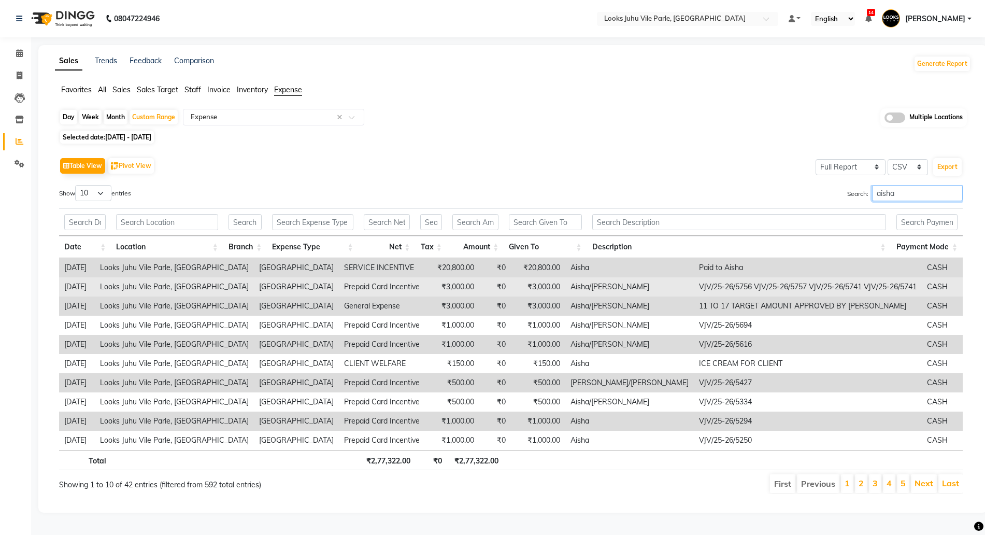
type input "aisha"
click at [339, 286] on td "Prepaid Card Incentive" at bounding box center [382, 286] width 86 height 19
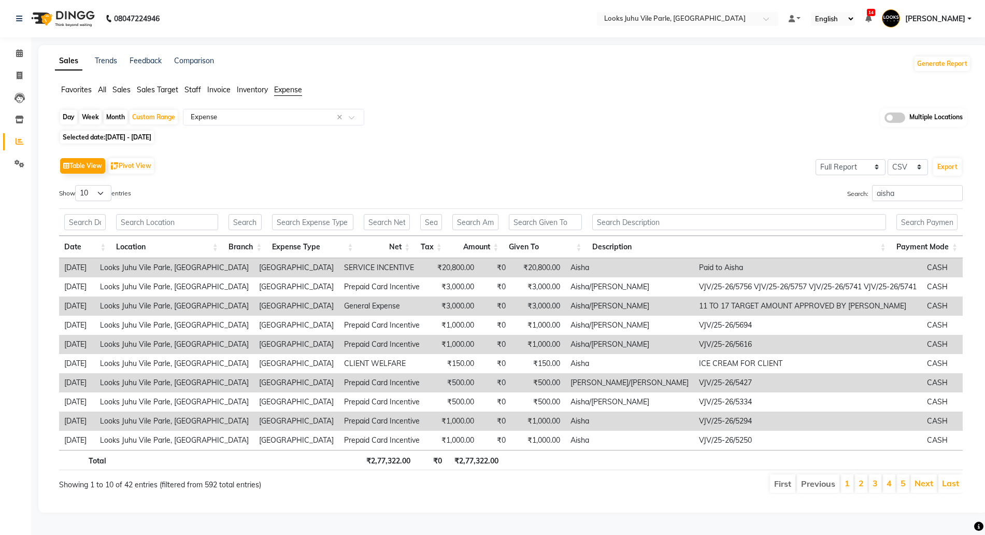
click at [339, 266] on td "SERVICE INCENTIVE" at bounding box center [382, 267] width 86 height 19
click at [694, 270] on td "Paid to Aisha" at bounding box center [808, 267] width 228 height 19
click at [425, 267] on td "₹20,800.00" at bounding box center [452, 267] width 54 height 19
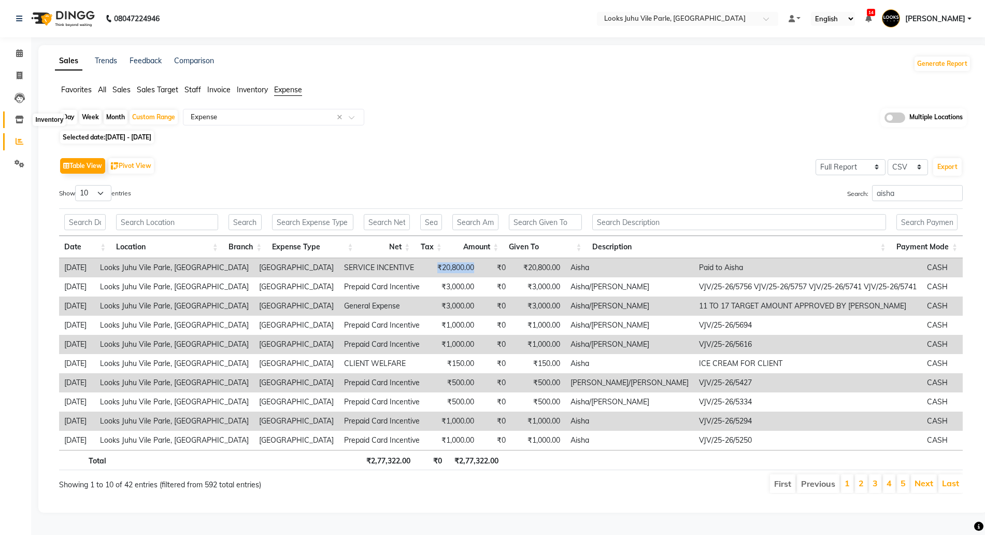
click at [13, 115] on span at bounding box center [19, 120] width 18 height 12
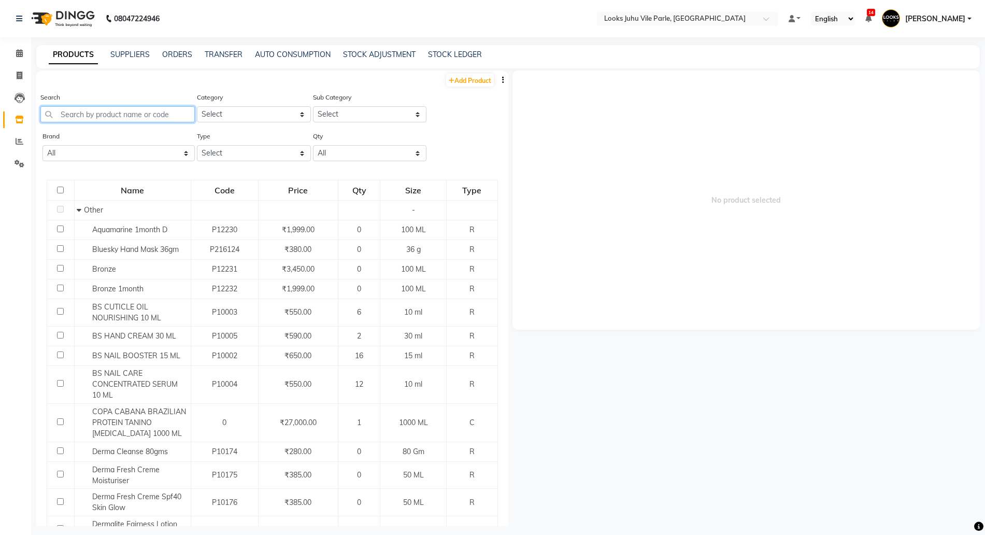
click at [89, 119] on input "text" at bounding box center [117, 114] width 154 height 16
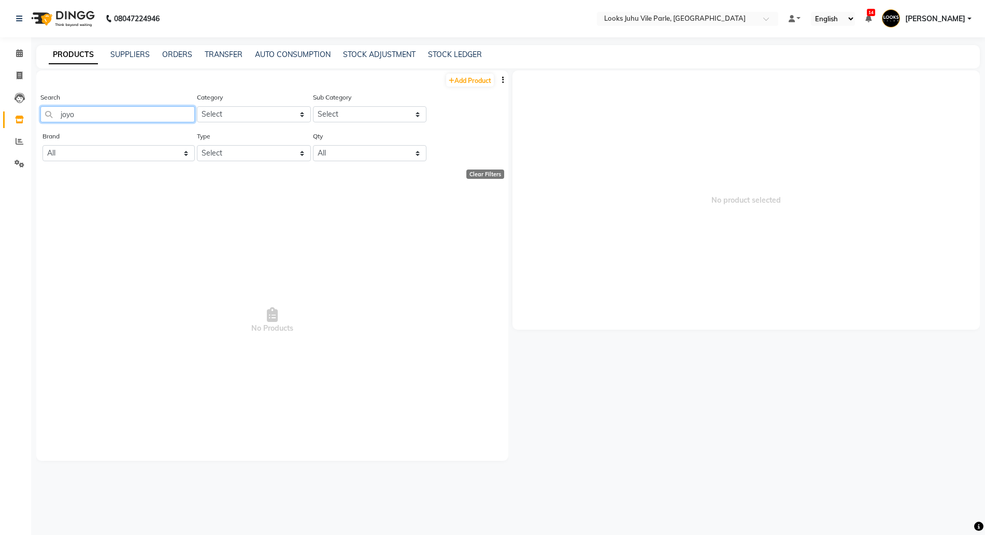
type input "joyo"
click at [11, 141] on span at bounding box center [19, 142] width 18 height 12
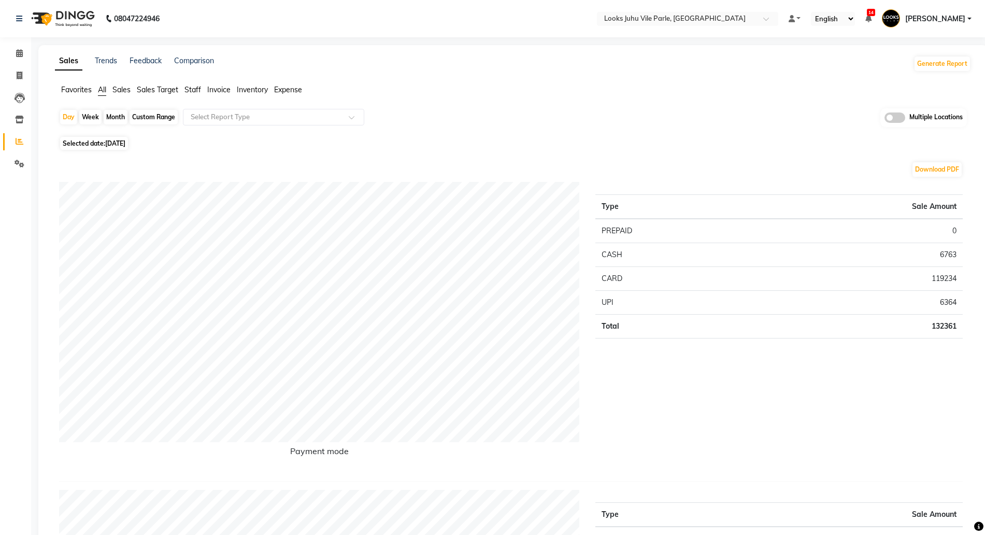
click at [117, 117] on div "Month" at bounding box center [116, 117] width 24 height 15
select select "9"
select select "2025"
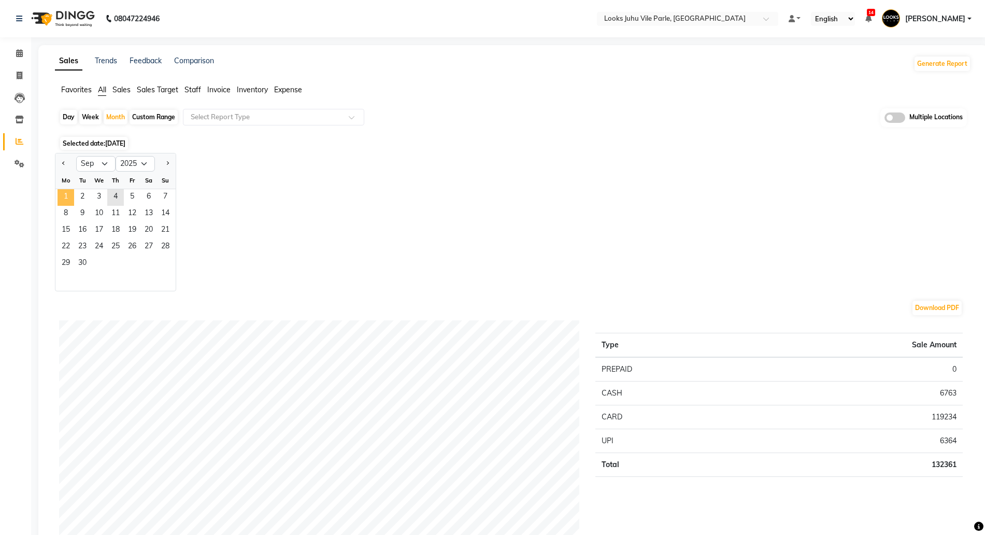
click at [70, 193] on span "1" at bounding box center [65, 197] width 17 height 17
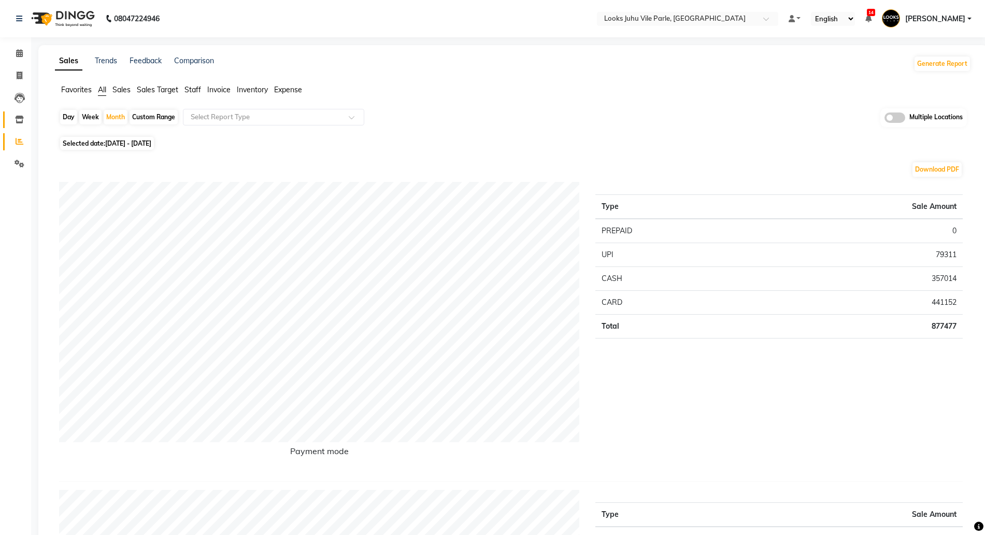
click at [18, 119] on icon at bounding box center [19, 120] width 9 height 8
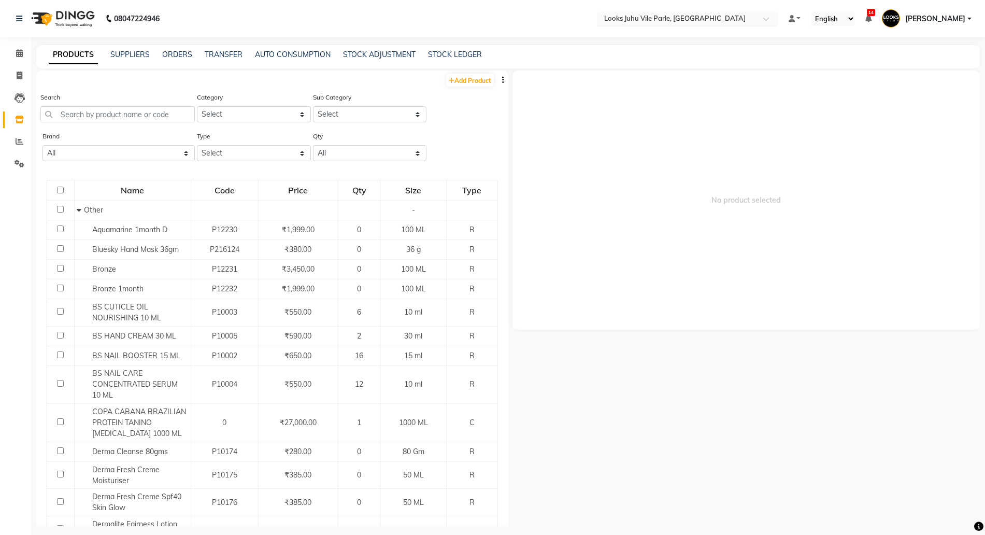
click at [659, 18] on input "text" at bounding box center [677, 20] width 150 height 10
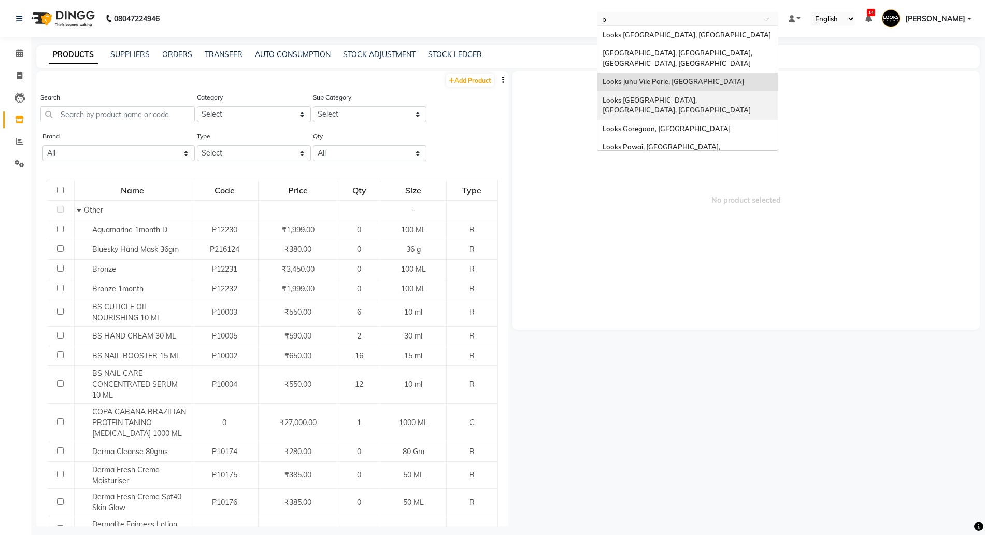
type input "br"
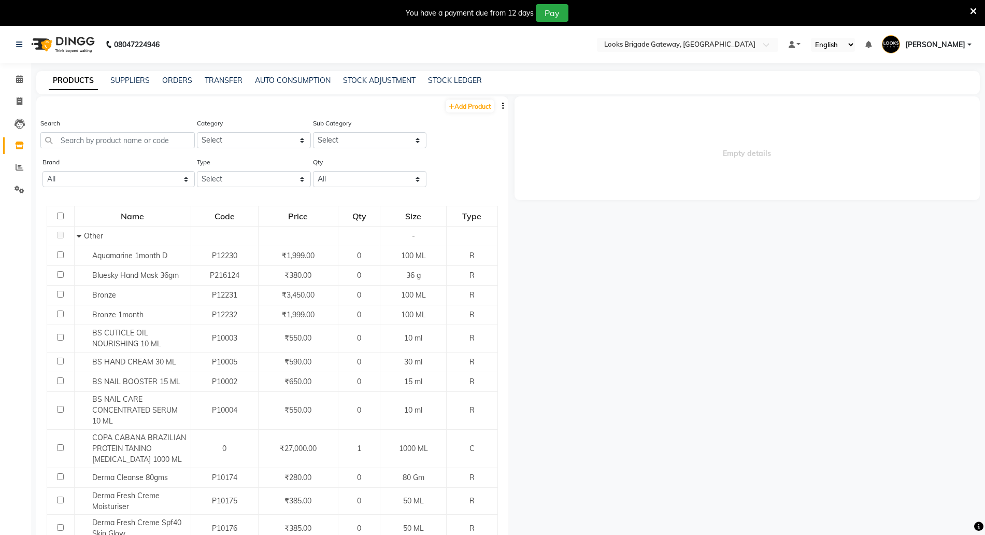
click at [971, 14] on icon at bounding box center [973, 11] width 7 height 9
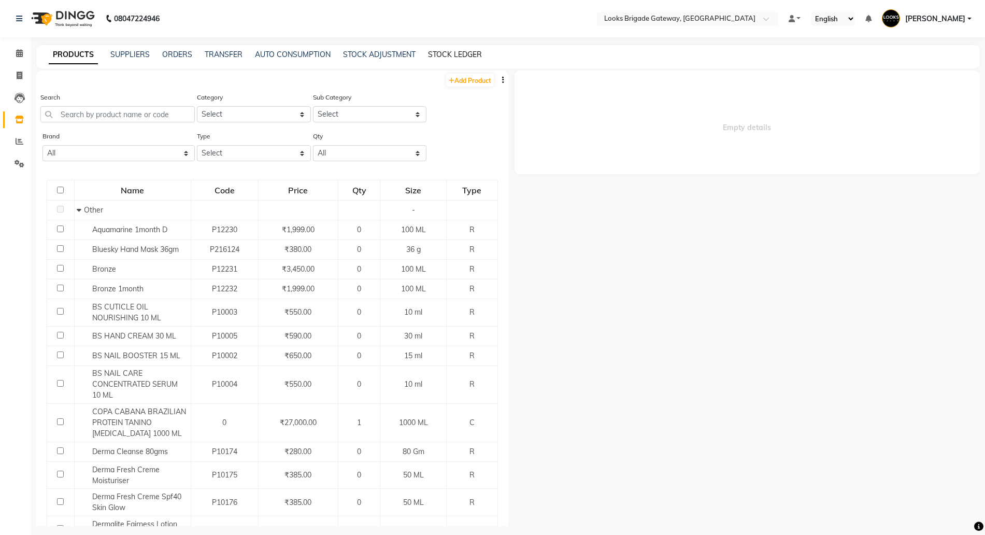
click at [470, 57] on link "STOCK LEDGER" at bounding box center [455, 54] width 54 height 9
select select "all"
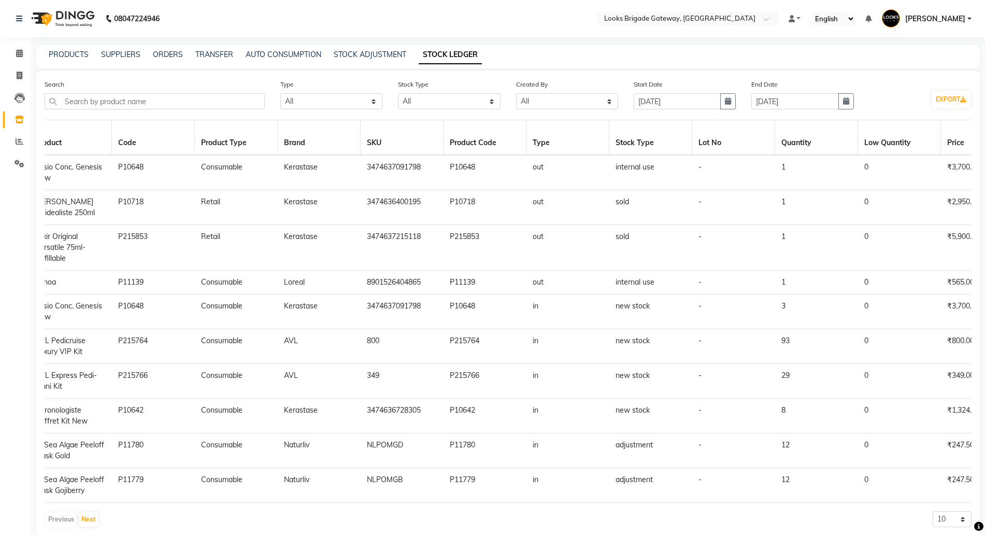
scroll to position [0, 84]
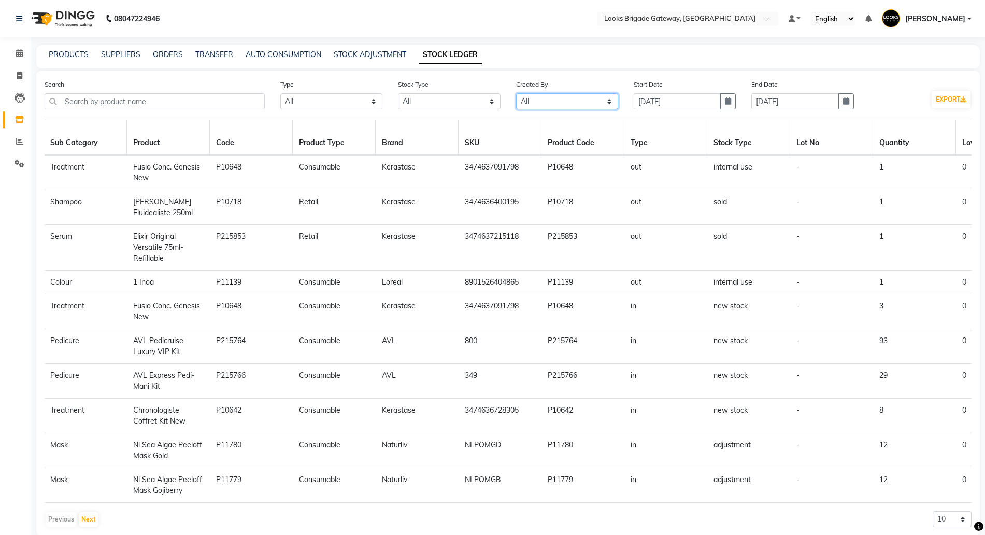
click at [547, 96] on select "Select All Admin Manager" at bounding box center [567, 101] width 102 height 16
click at [433, 109] on select "Select All New Stock Adjustment Return Transfer In Other Internal Use Damaged E…" at bounding box center [449, 101] width 102 height 16
select select "sold"
click at [398, 93] on select "Select All New Stock Adjustment Return Transfer In Other Internal Use Damaged E…" at bounding box center [449, 101] width 102 height 16
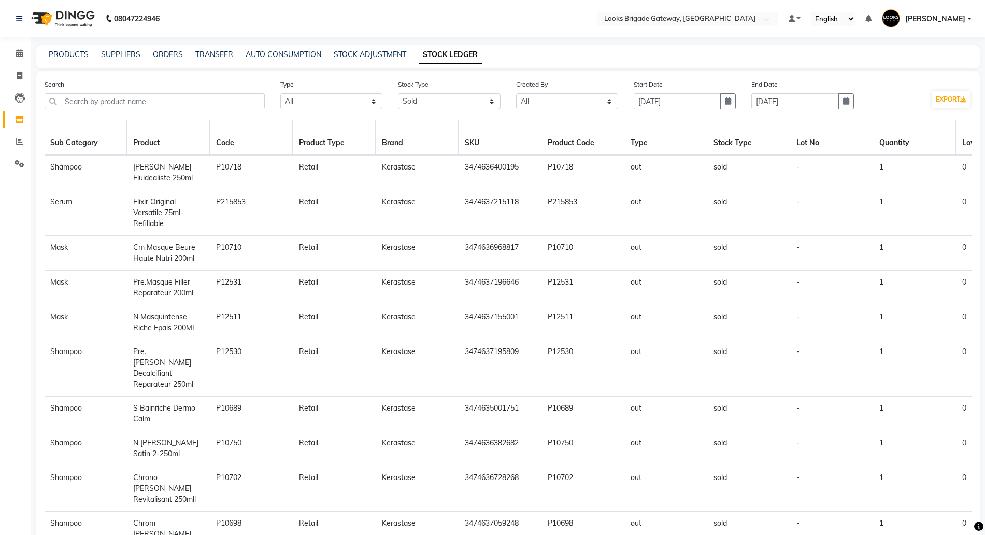
click at [697, 11] on nav "08047224946 Select Location × Looks Brigade Gateway, Bengaluru Default Panel My…" at bounding box center [492, 18] width 985 height 37
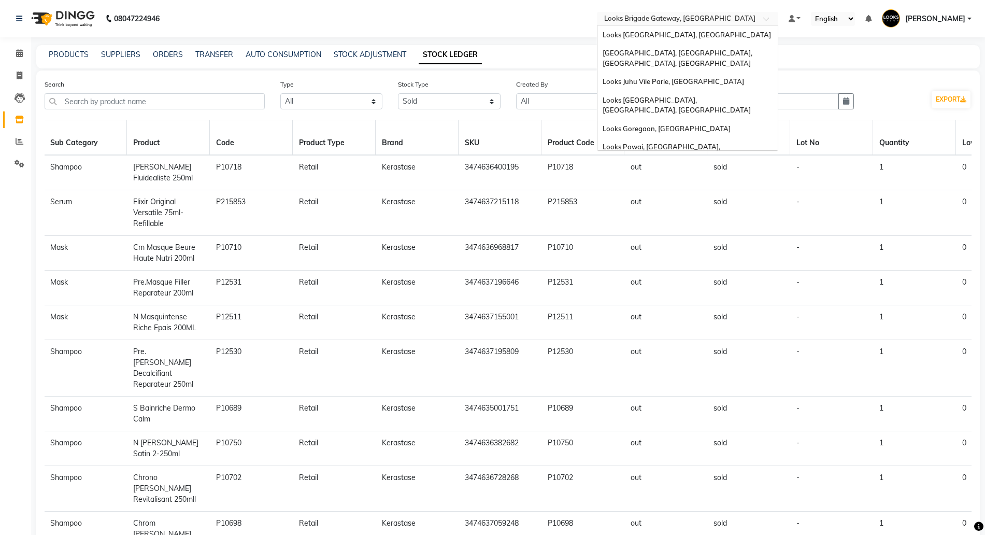
click at [703, 21] on input "text" at bounding box center [677, 20] width 150 height 10
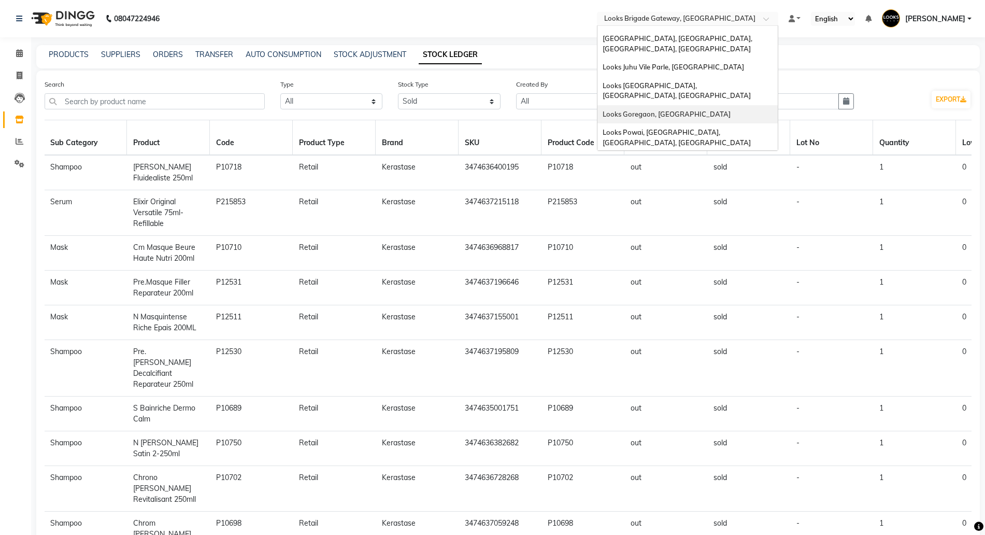
scroll to position [0, 0]
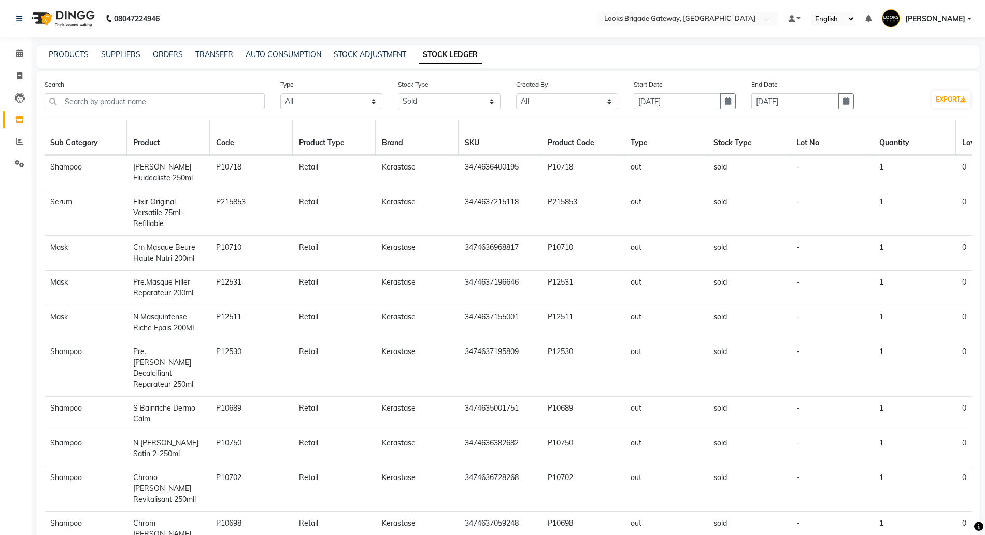
click at [821, 49] on div "PRODUCTS SUPPLIERS ORDERS TRANSFER AUTO CONSUMPTION STOCK ADJUSTMENT STOCK LEDG…" at bounding box center [501, 54] width 931 height 11
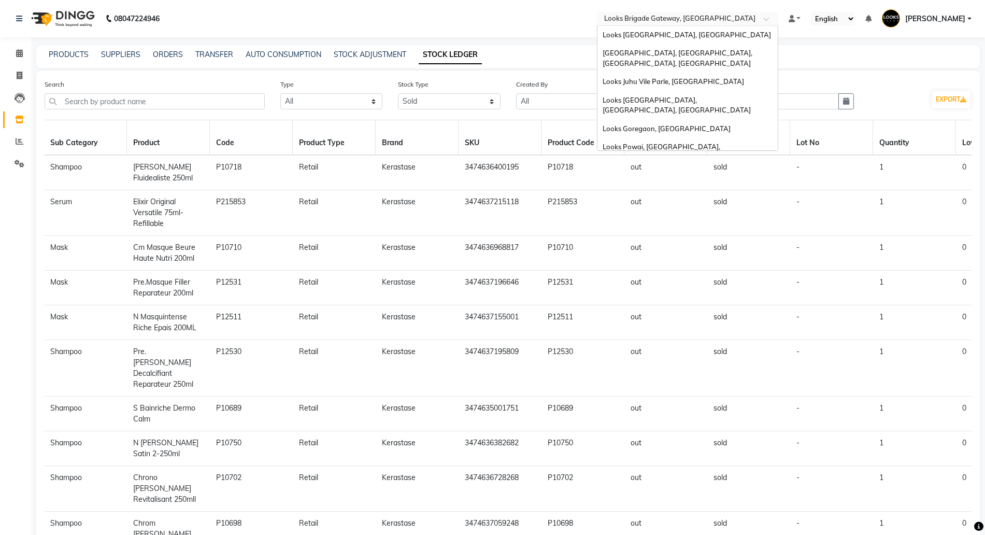
click at [698, 15] on input "text" at bounding box center [677, 20] width 150 height 10
click at [828, 68] on main "PRODUCTS SUPPLIERS ORDERS TRANSFER AUTO CONSUMPTION STOCK ADJUSTMENT STOCK LEDG…" at bounding box center [508, 330] width 954 height 571
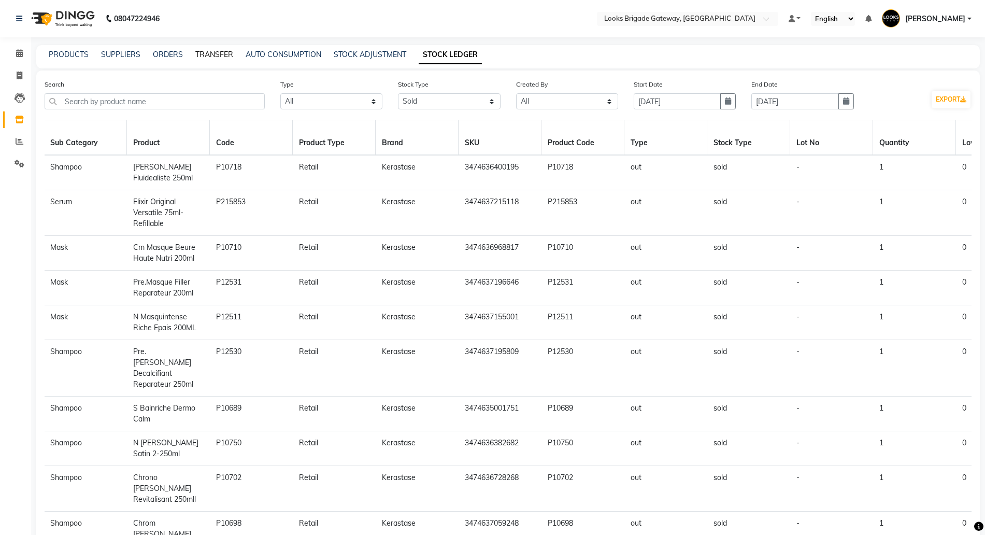
click at [203, 52] on link "TRANSFER" at bounding box center [214, 54] width 38 height 9
select select "sender"
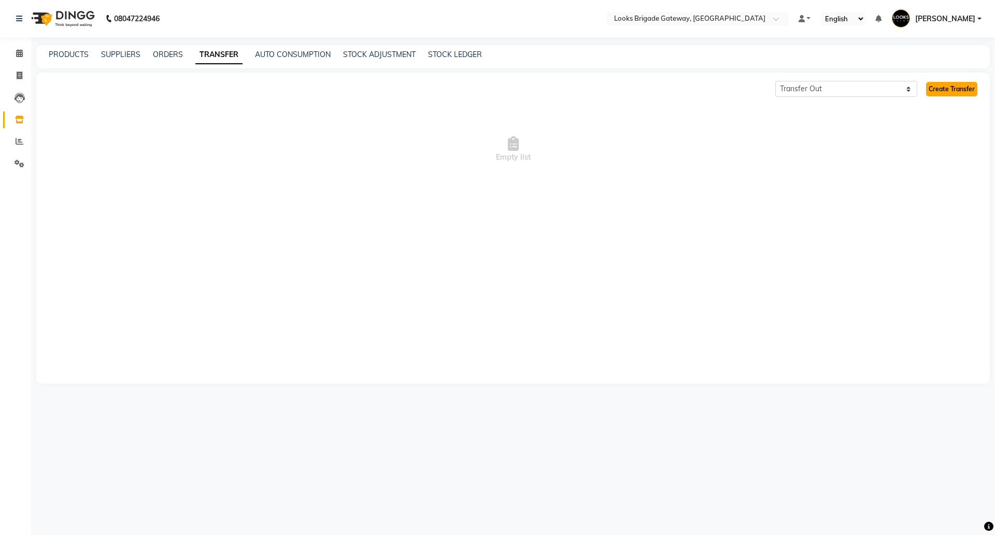
click at [950, 87] on link "Create Transfer" at bounding box center [951, 89] width 51 height 15
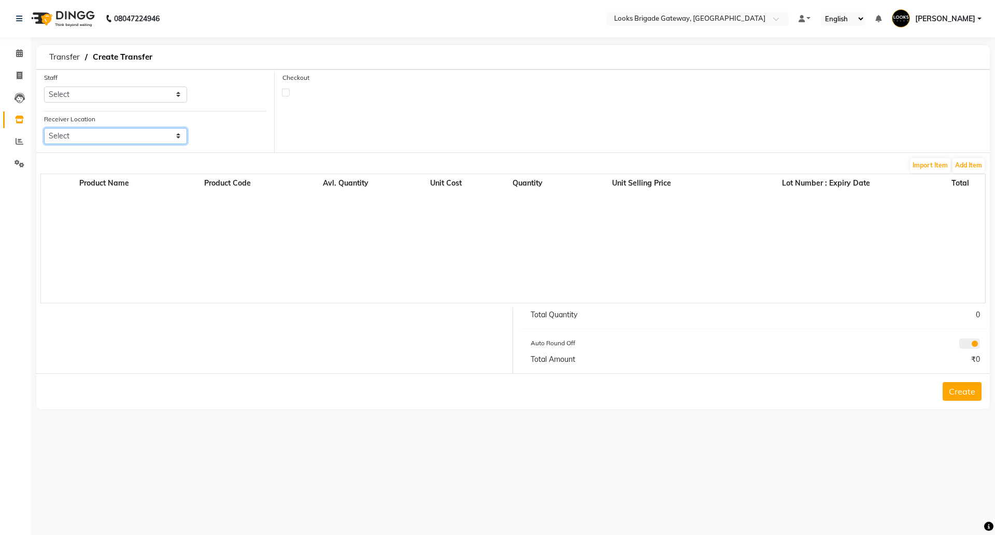
click at [105, 140] on select "Select Looks New Rajinder Nagar(f), Delhi Looks New Rajinder Nagar Barbershop, …" at bounding box center [115, 136] width 143 height 16
select select "3605"
click at [44, 128] on select "Select Looks New Rajinder Nagar(f), Delhi Looks New Rajinder Nagar Barbershop, …" at bounding box center [115, 136] width 143 height 16
click at [122, 129] on select "Select Looks New Rajinder Nagar(f), Delhi Looks New Rajinder Nagar Barbershop, …" at bounding box center [115, 136] width 143 height 16
click at [137, 136] on select "Select Looks New Rajinder Nagar(f), Delhi Looks New Rajinder Nagar Barbershop, …" at bounding box center [115, 136] width 143 height 16
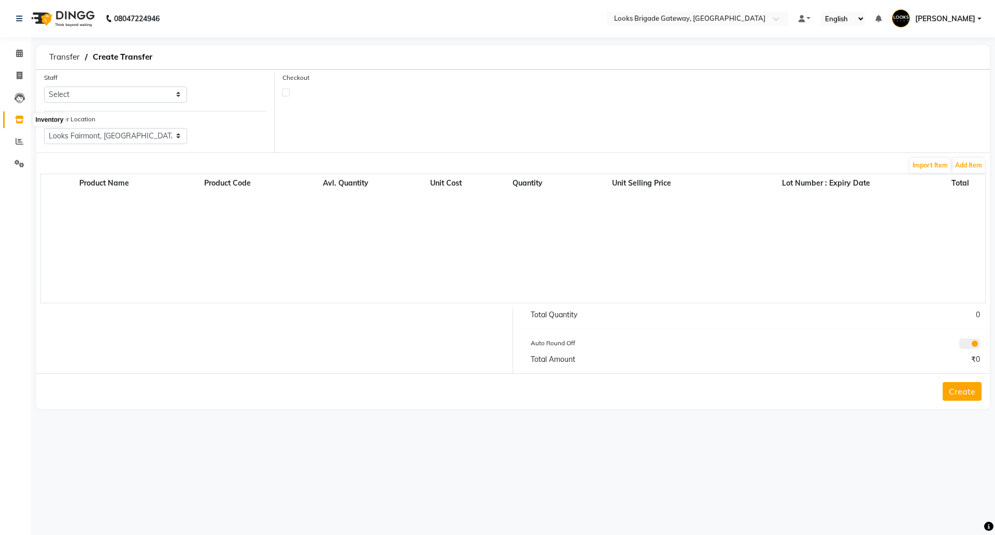
click at [15, 120] on span at bounding box center [19, 120] width 18 height 12
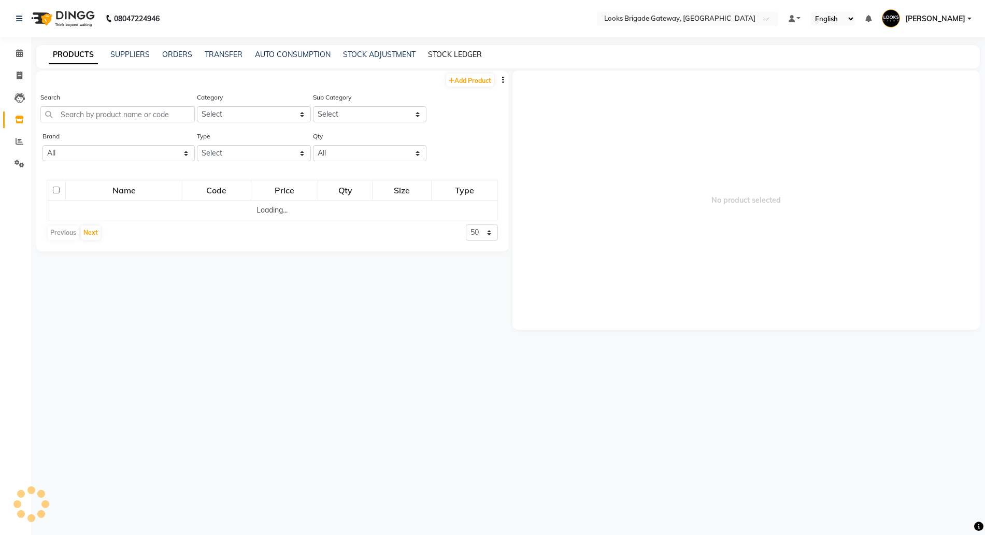
click at [444, 50] on link "STOCK LEDGER" at bounding box center [455, 54] width 54 height 9
select select "all"
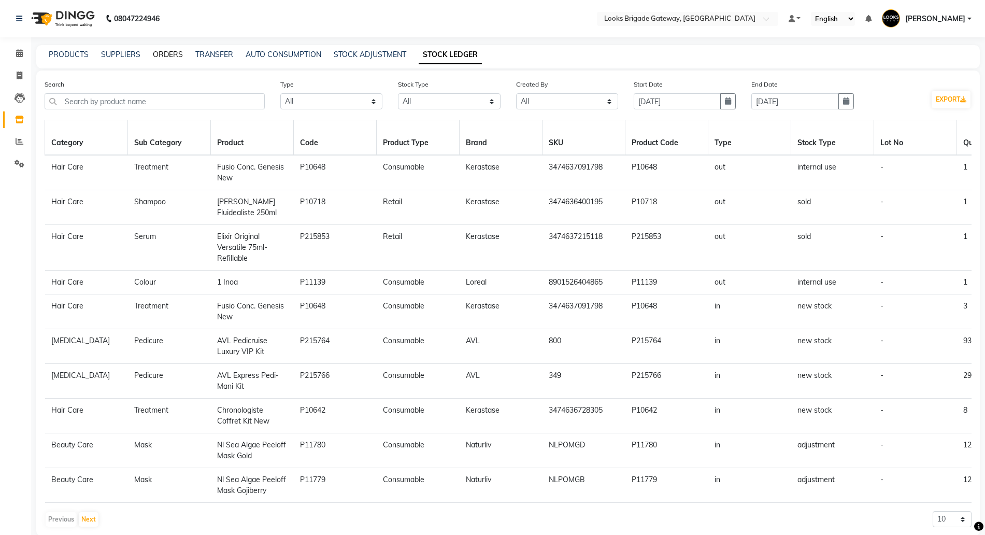
click at [167, 57] on link "ORDERS" at bounding box center [168, 54] width 30 height 9
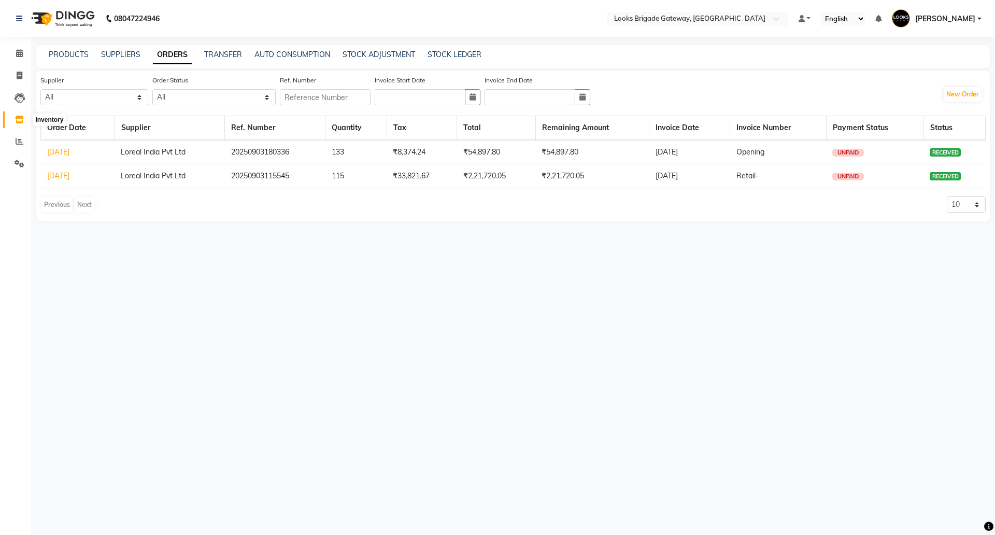
click at [17, 114] on span at bounding box center [19, 120] width 18 height 12
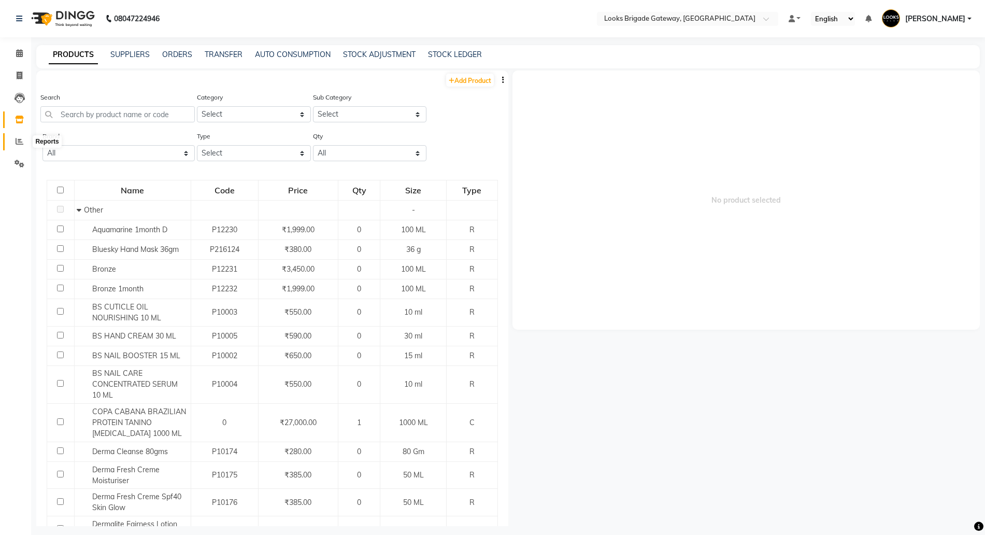
click at [18, 136] on span at bounding box center [19, 142] width 18 height 12
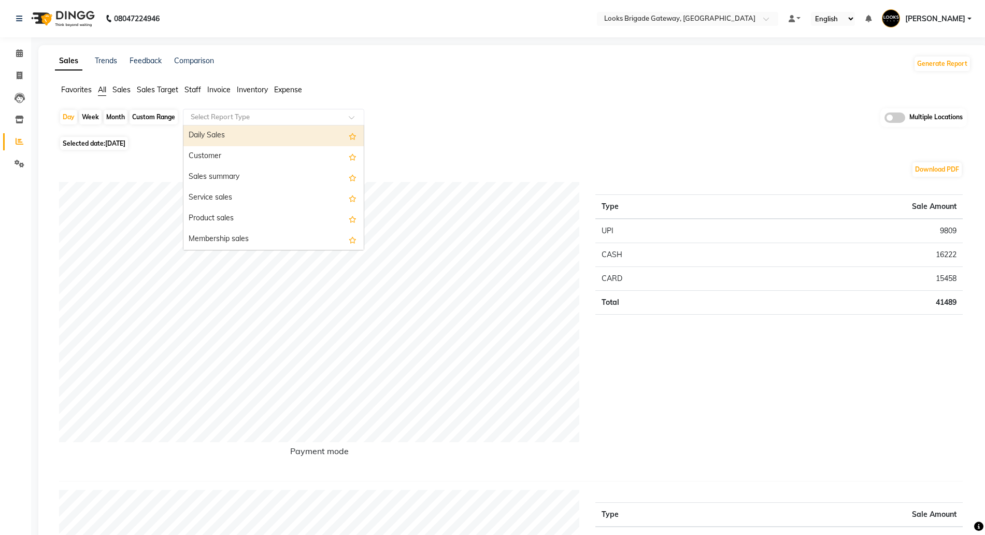
click at [224, 117] on input "text" at bounding box center [263, 117] width 149 height 10
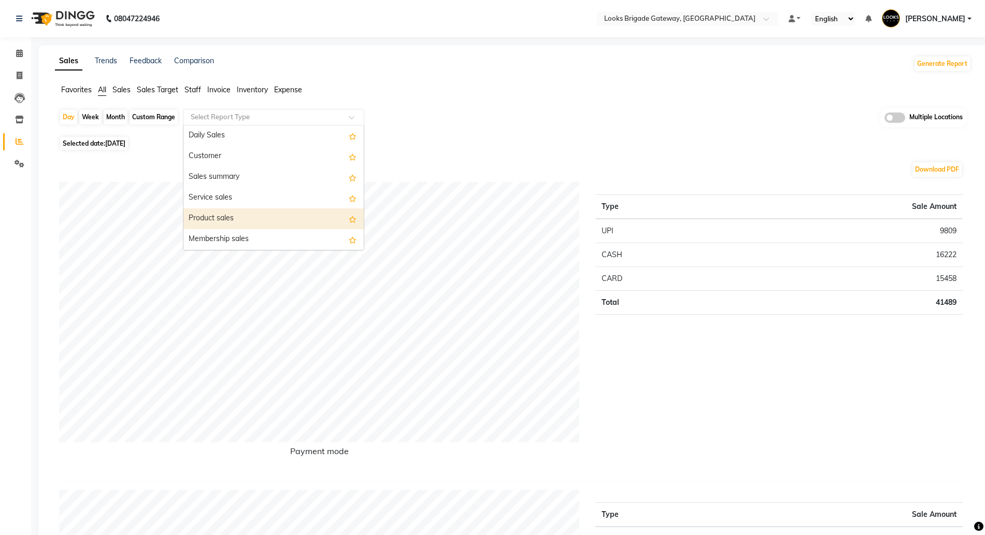
click at [202, 210] on div "Product sales" at bounding box center [273, 218] width 180 height 21
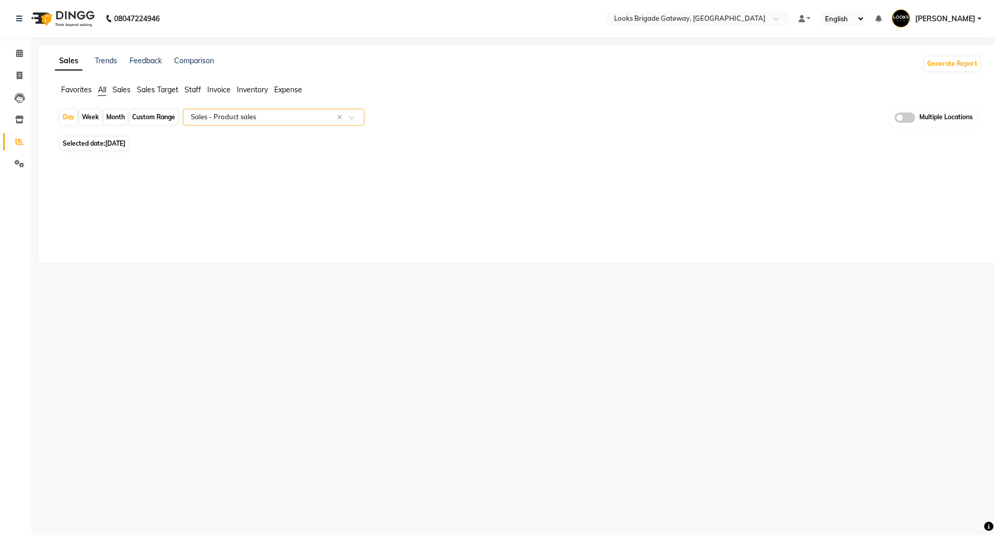
click at [150, 122] on div "Custom Range" at bounding box center [153, 117] width 48 height 15
select select "9"
select select "2025"
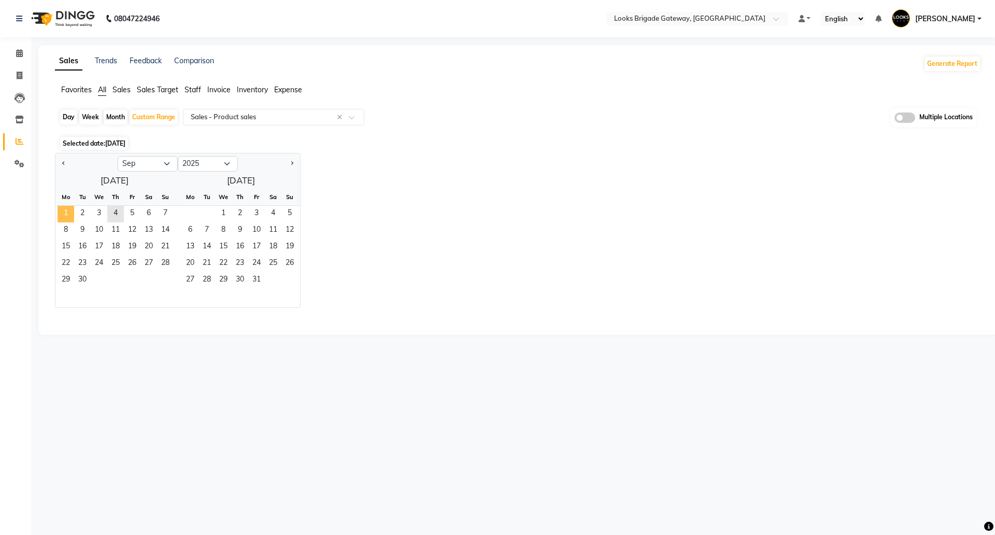
drag, startPoint x: 65, startPoint y: 214, endPoint x: 73, endPoint y: 215, distance: 7.8
click at [66, 214] on span "1" at bounding box center [65, 214] width 17 height 17
click at [128, 217] on span "5" at bounding box center [132, 214] width 17 height 17
select select "full_report"
select select "pdf"
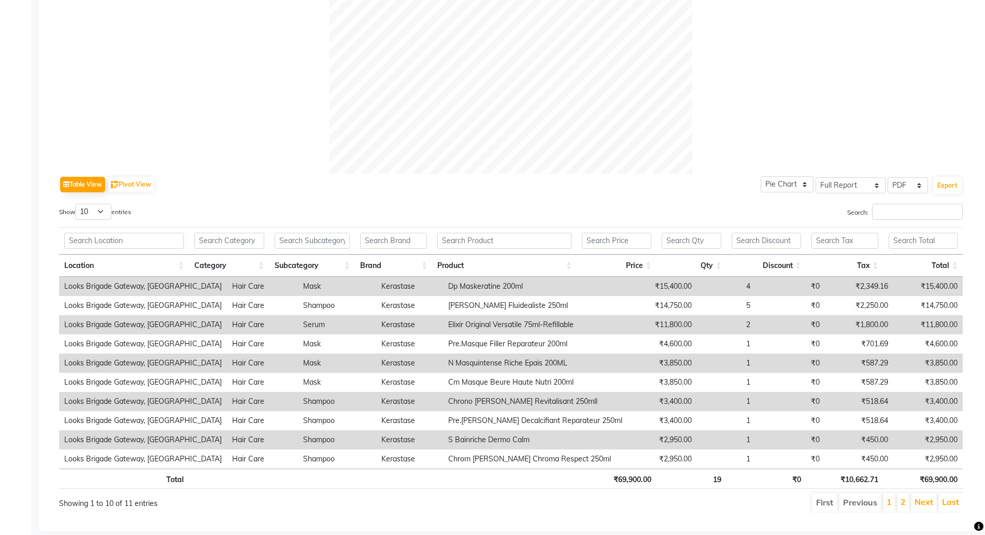
scroll to position [384, 0]
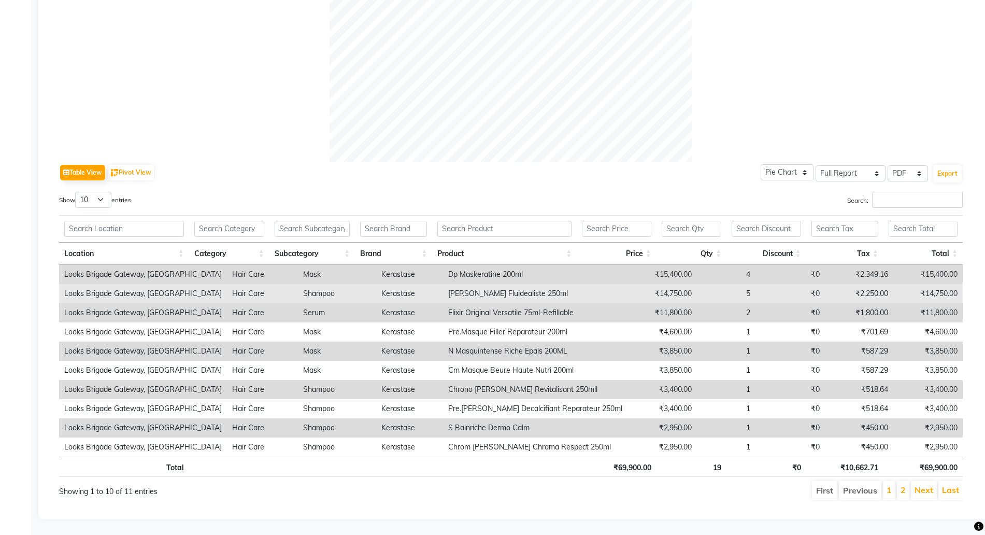
click at [717, 284] on td "5" at bounding box center [726, 293] width 58 height 19
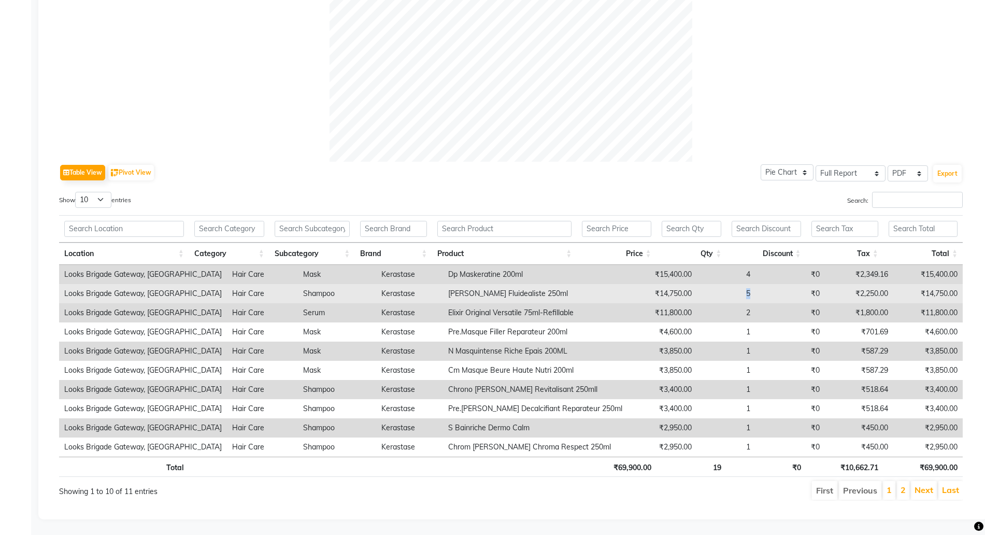
click at [717, 284] on td "5" at bounding box center [726, 293] width 58 height 19
click at [516, 286] on td "Dp Bain Fluidealiste 250ml" at bounding box center [535, 293] width 184 height 19
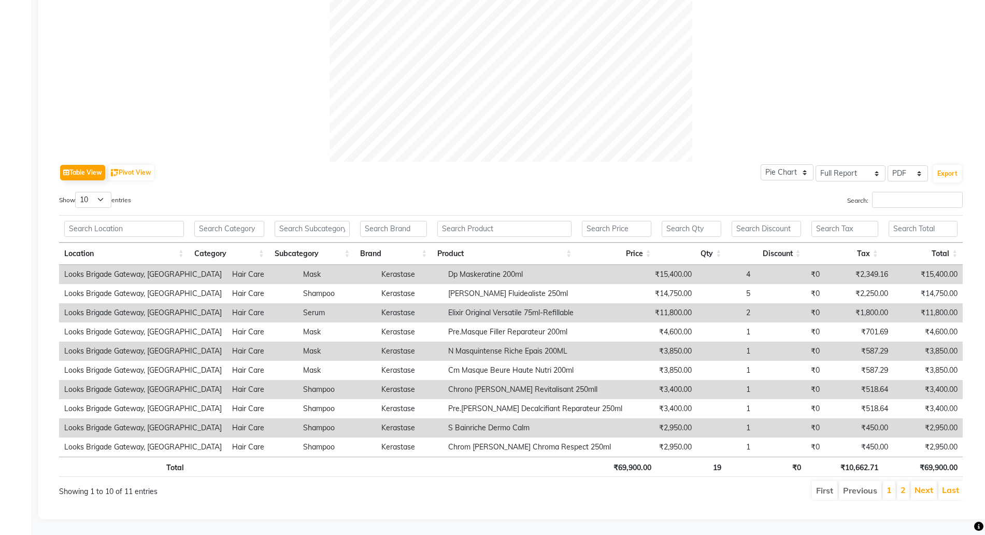
click at [496, 265] on td "Dp Maskeratine 200ml" at bounding box center [535, 274] width 184 height 19
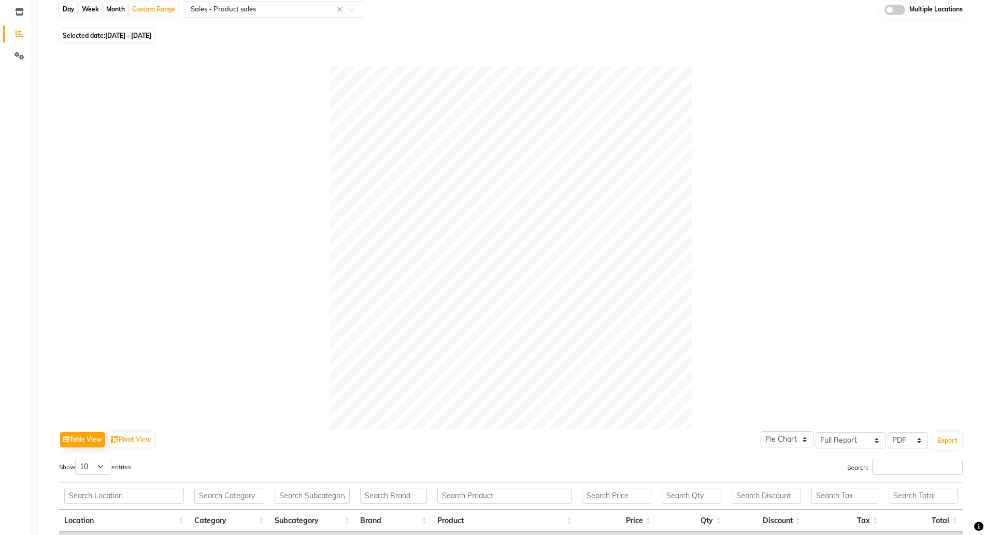
scroll to position [320, 0]
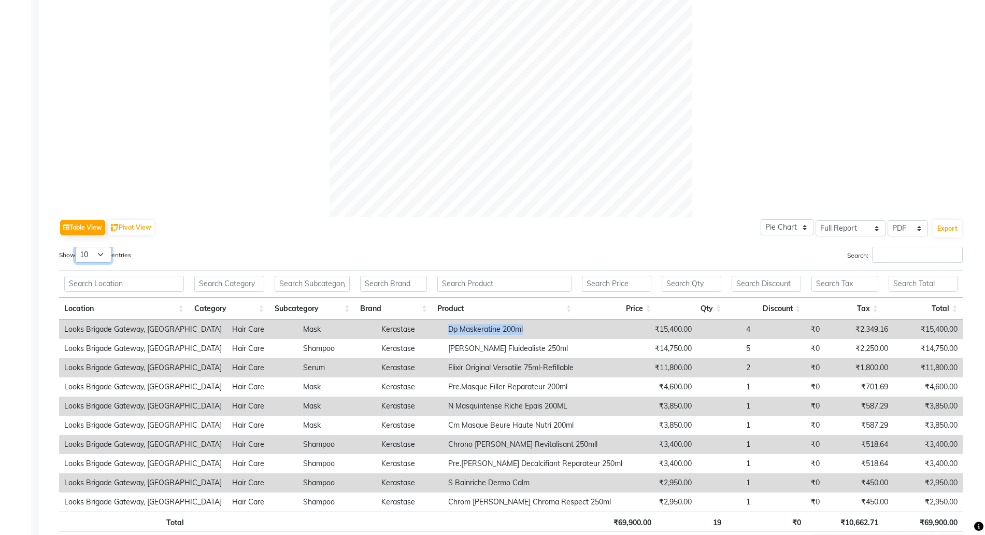
click at [96, 251] on select "10 25 50 100" at bounding box center [93, 255] width 36 height 16
select select "50"
click at [77, 247] on select "10 25 50 100" at bounding box center [93, 255] width 36 height 16
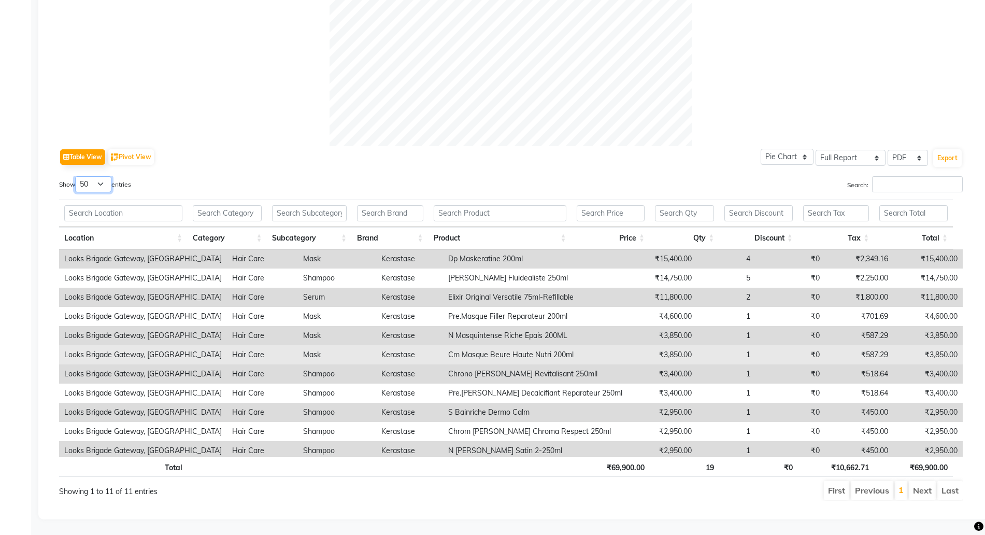
scroll to position [4, 0]
